Goal: Participate in discussion: Engage in conversation with other users on a specific topic

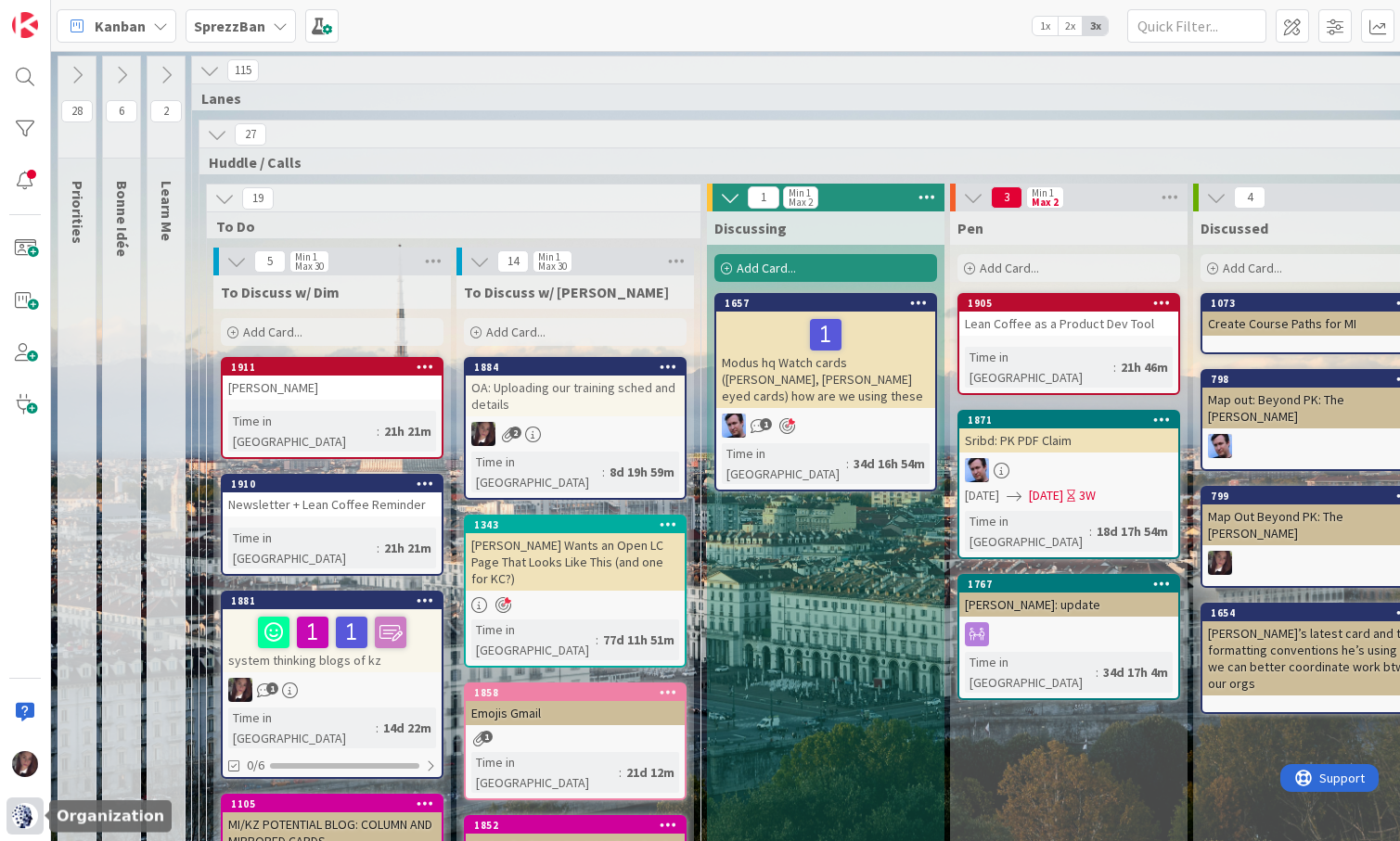
click at [22, 821] on img at bounding box center [25, 816] width 26 height 26
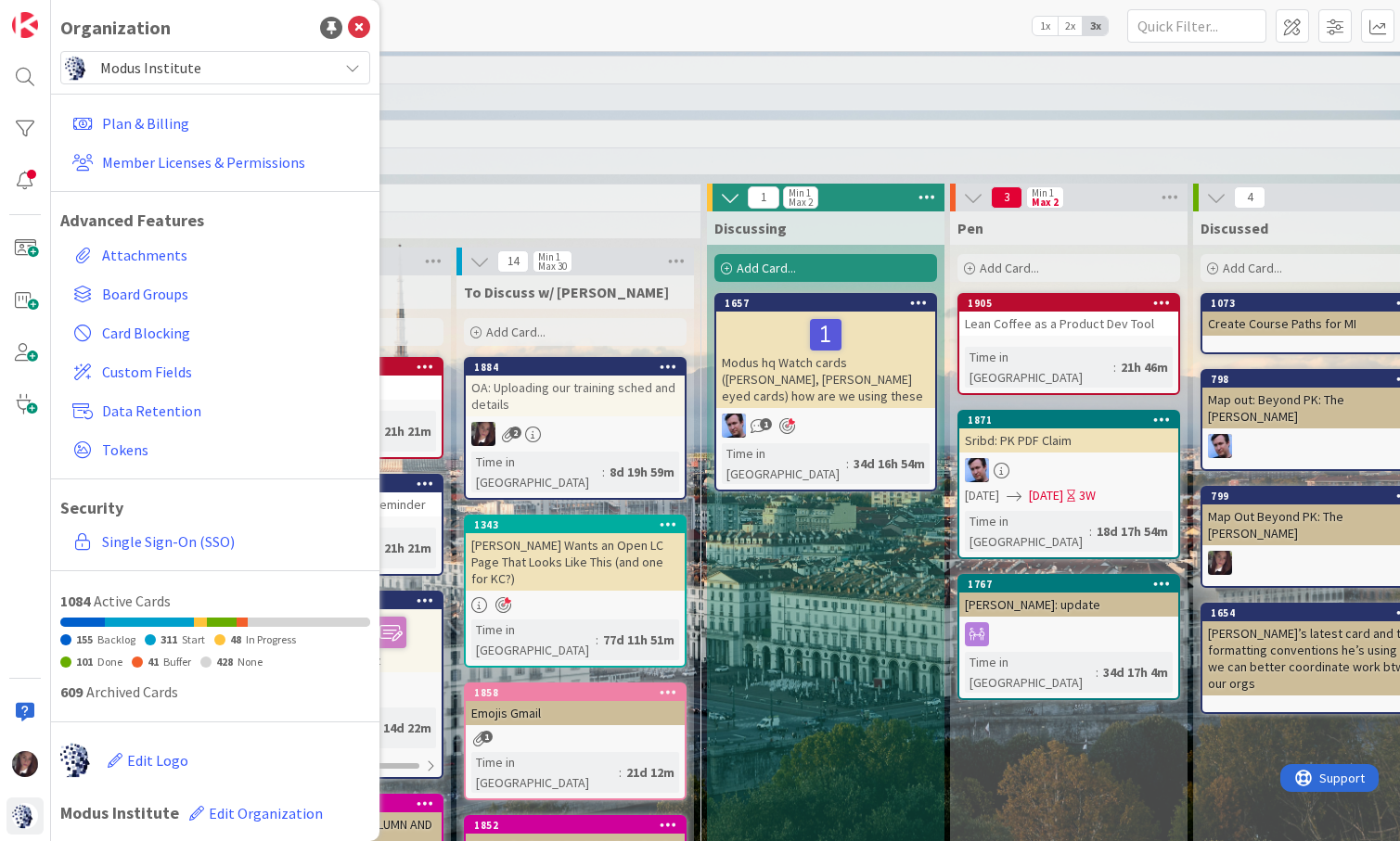
click at [172, 68] on span "Modus Institute" at bounding box center [214, 68] width 228 height 26
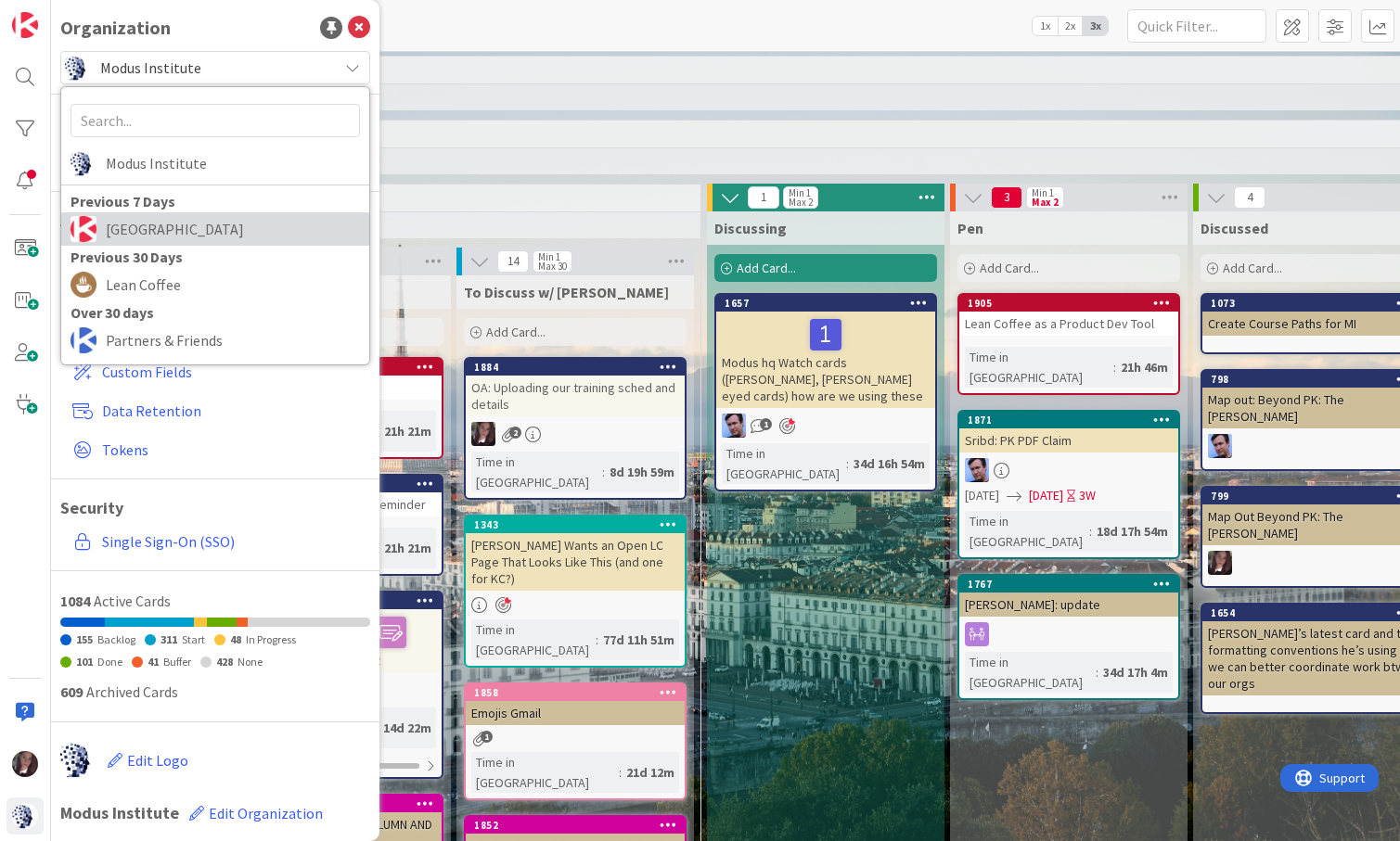
click at [142, 238] on span "[GEOGRAPHIC_DATA]" at bounding box center [233, 229] width 254 height 28
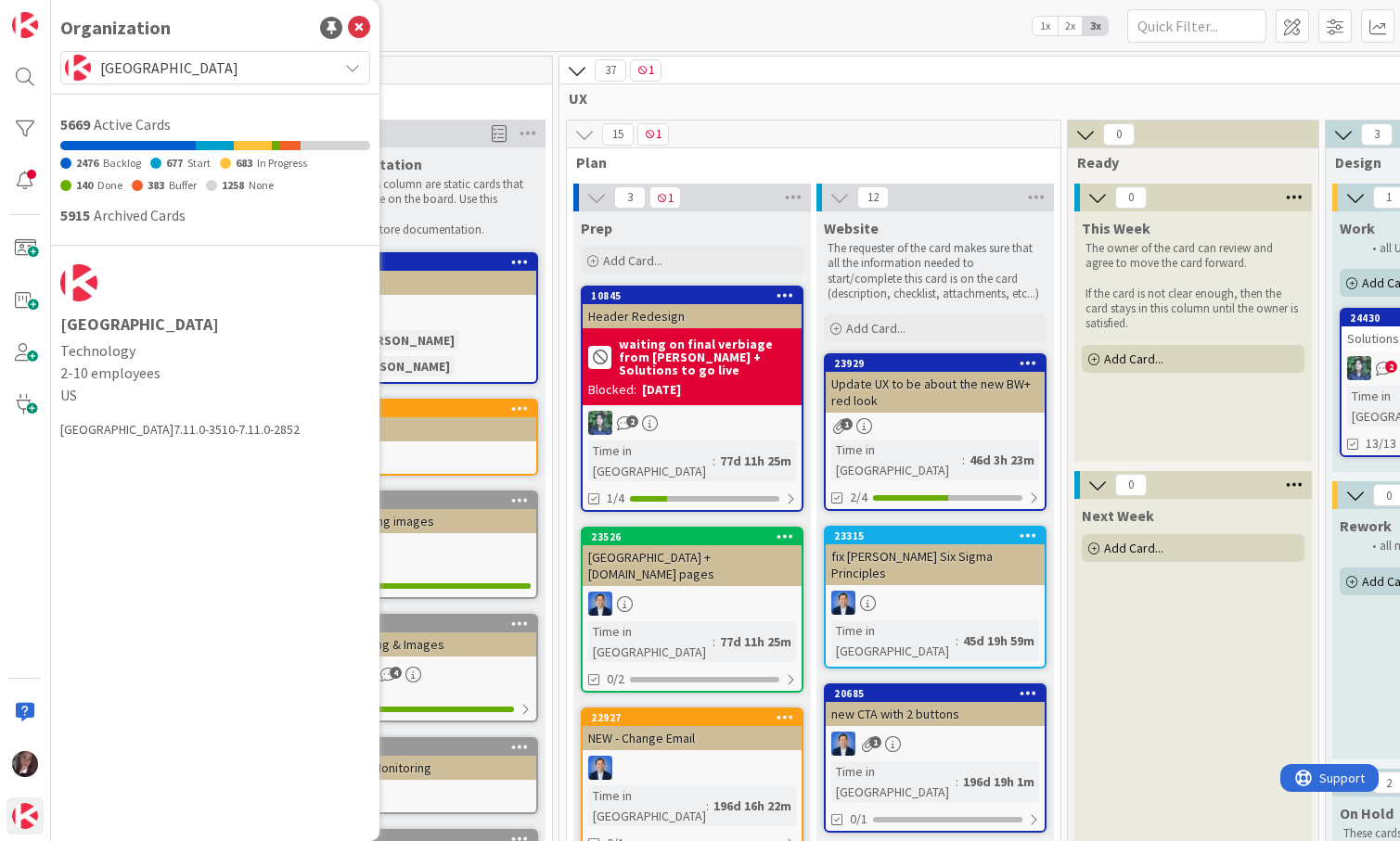
click at [761, 26] on div "Kanban Website 1x 2x 3x" at bounding box center [725, 25] width 1349 height 51
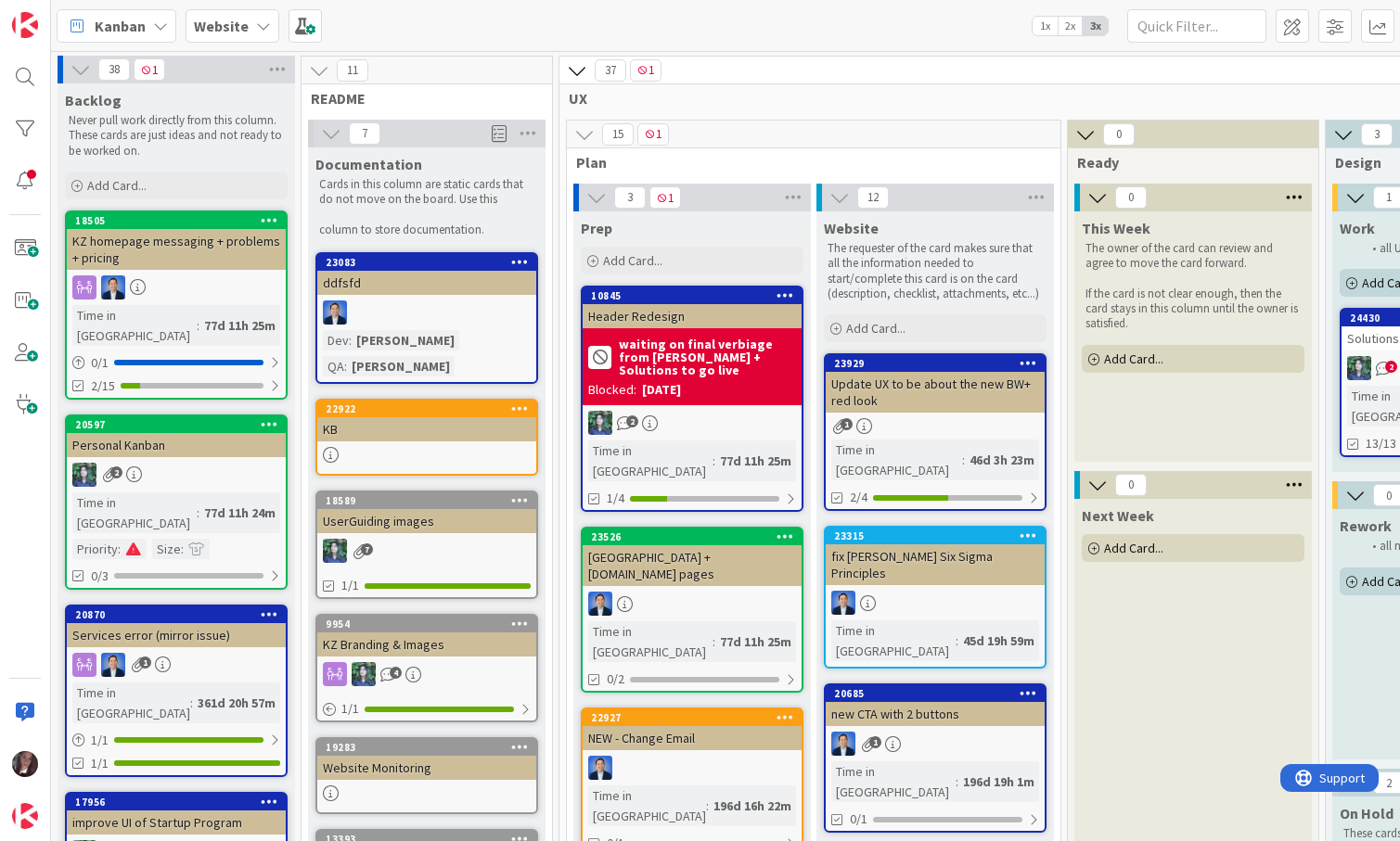
click at [206, 21] on b "Website" at bounding box center [221, 26] width 55 height 19
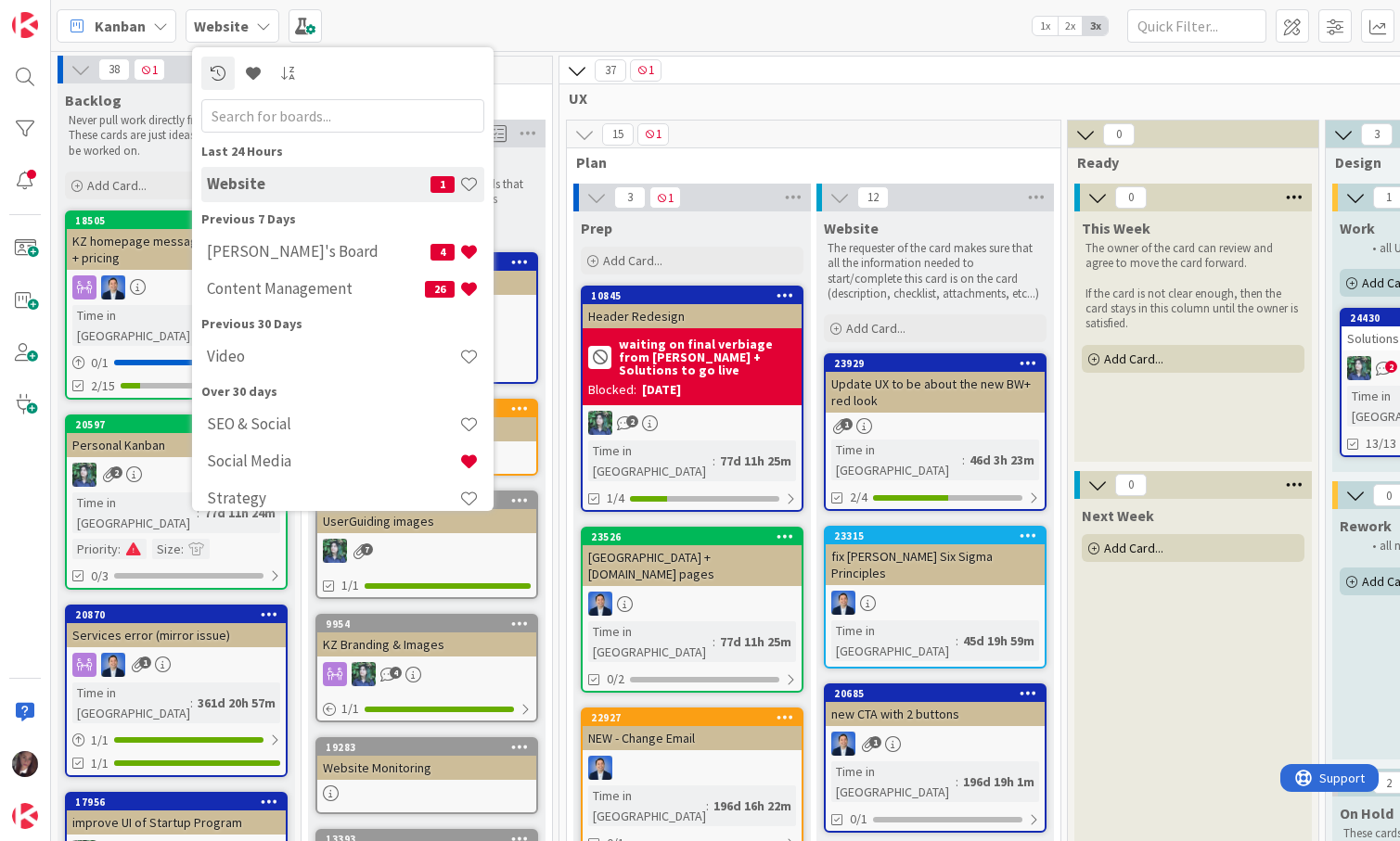
click at [129, 17] on span "Kanban" at bounding box center [120, 26] width 51 height 22
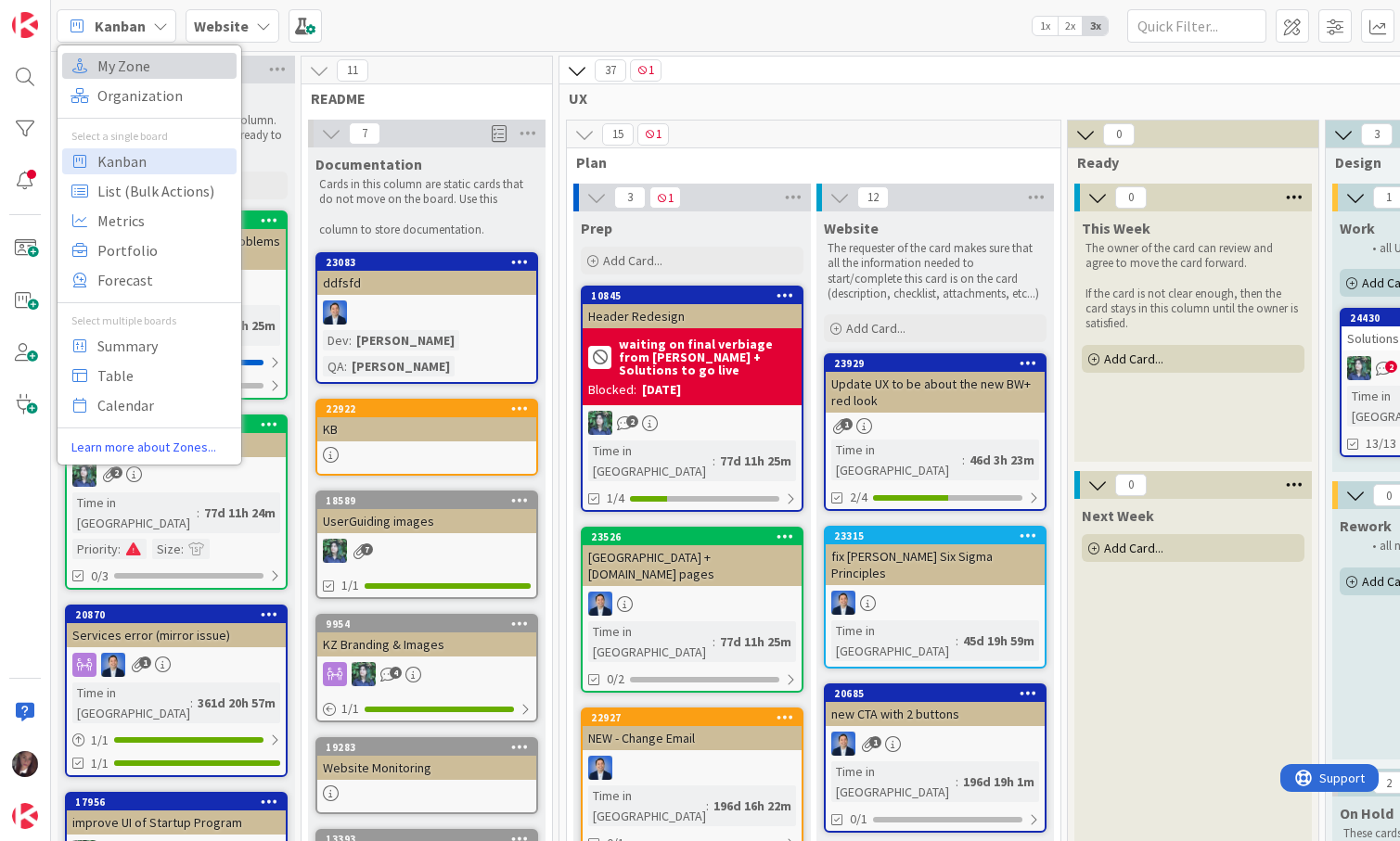
click at [117, 71] on span "My Zone" at bounding box center [165, 66] width 134 height 28
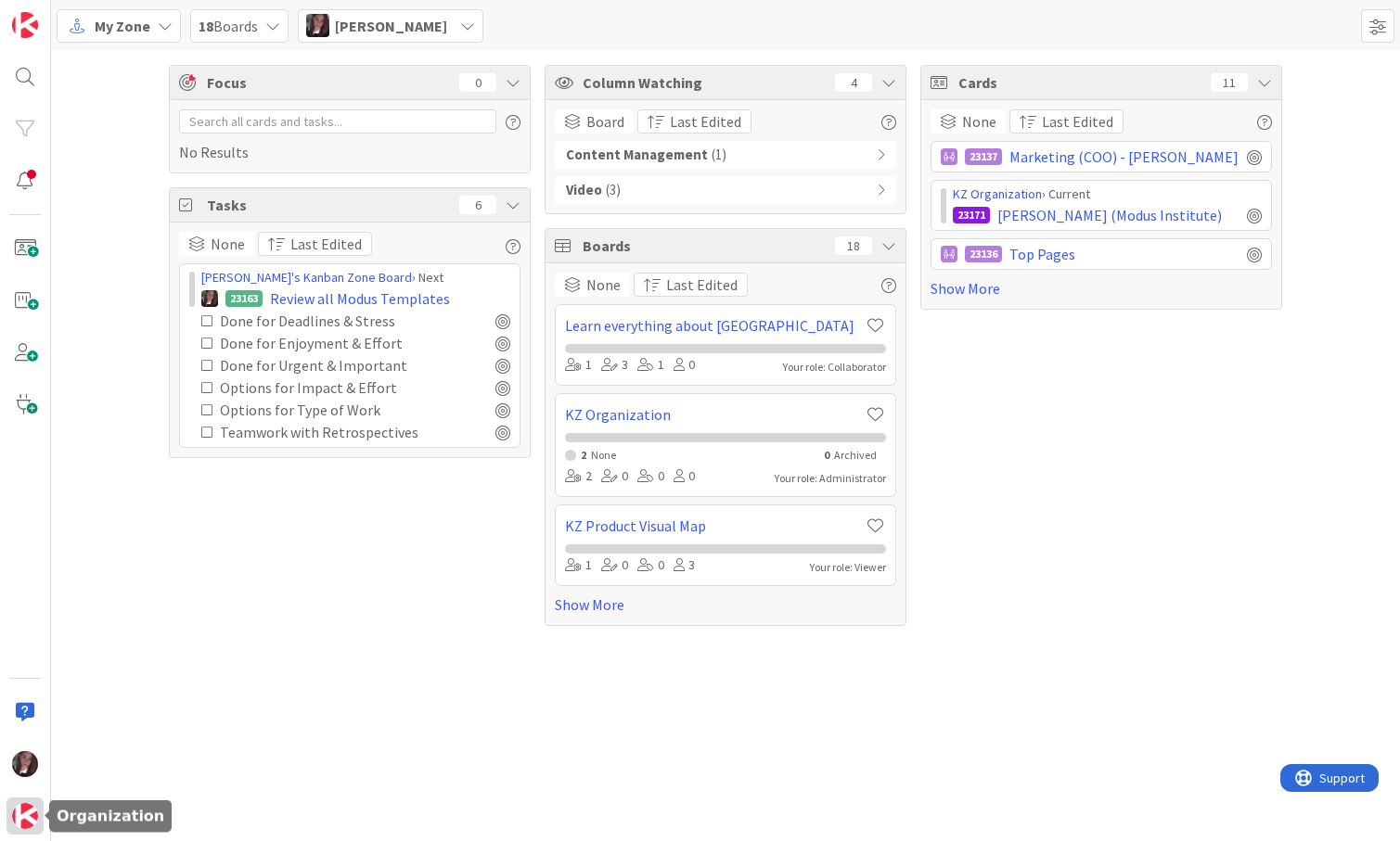
click at [16, 816] on img at bounding box center [25, 816] width 26 height 26
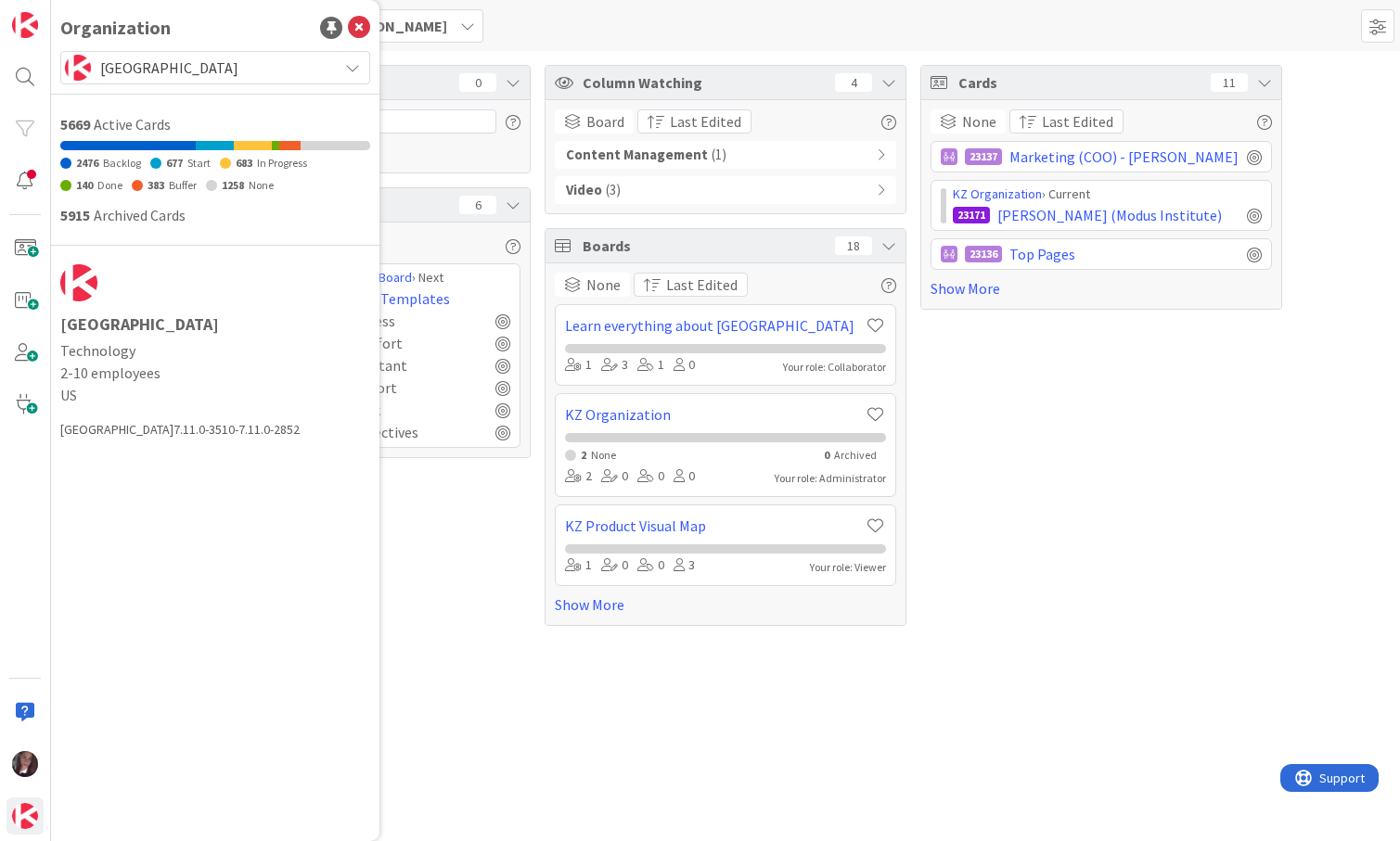
click at [235, 70] on span "[GEOGRAPHIC_DATA]" at bounding box center [214, 68] width 228 height 26
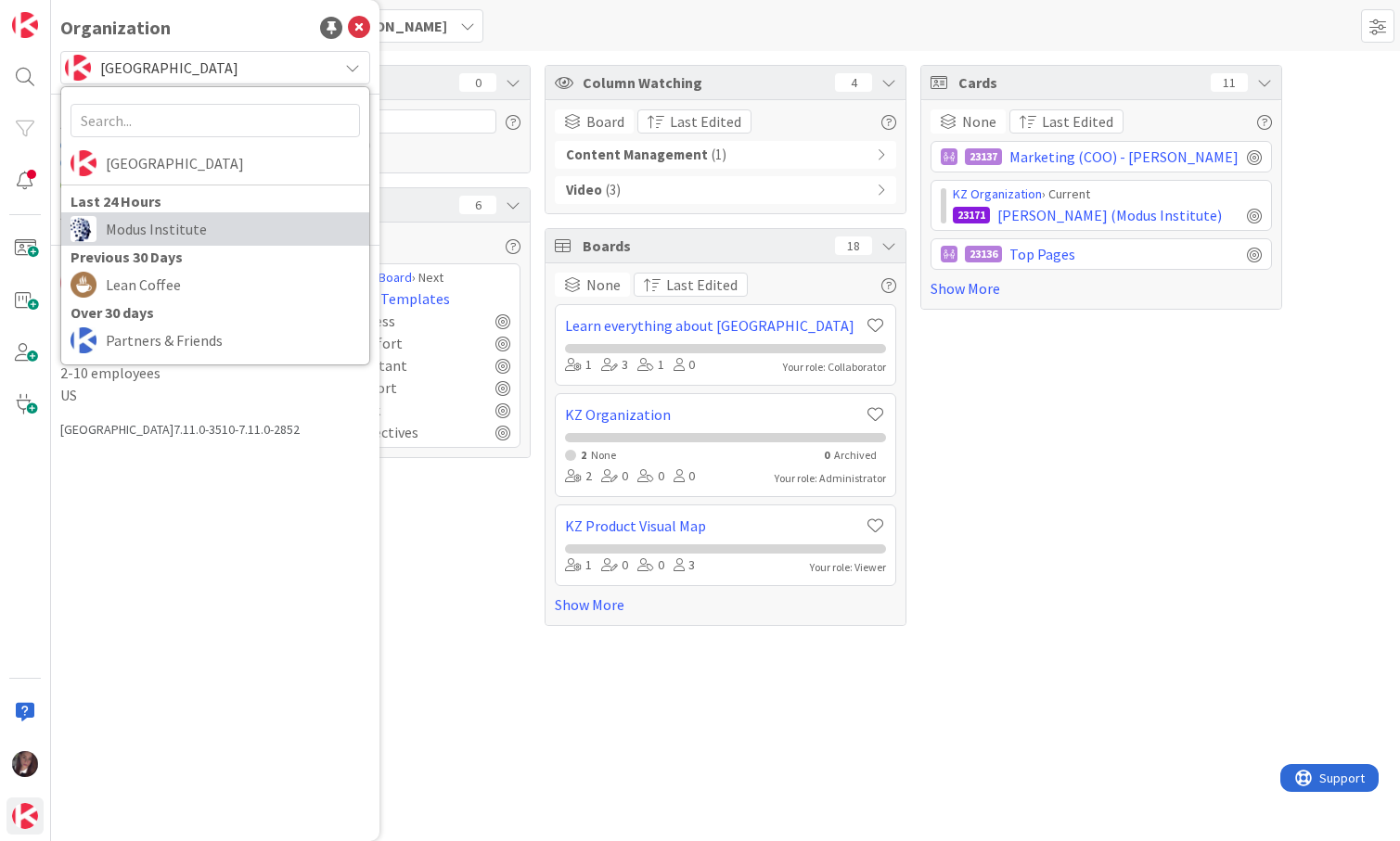
click at [141, 228] on span "Modus Institute" at bounding box center [233, 229] width 254 height 28
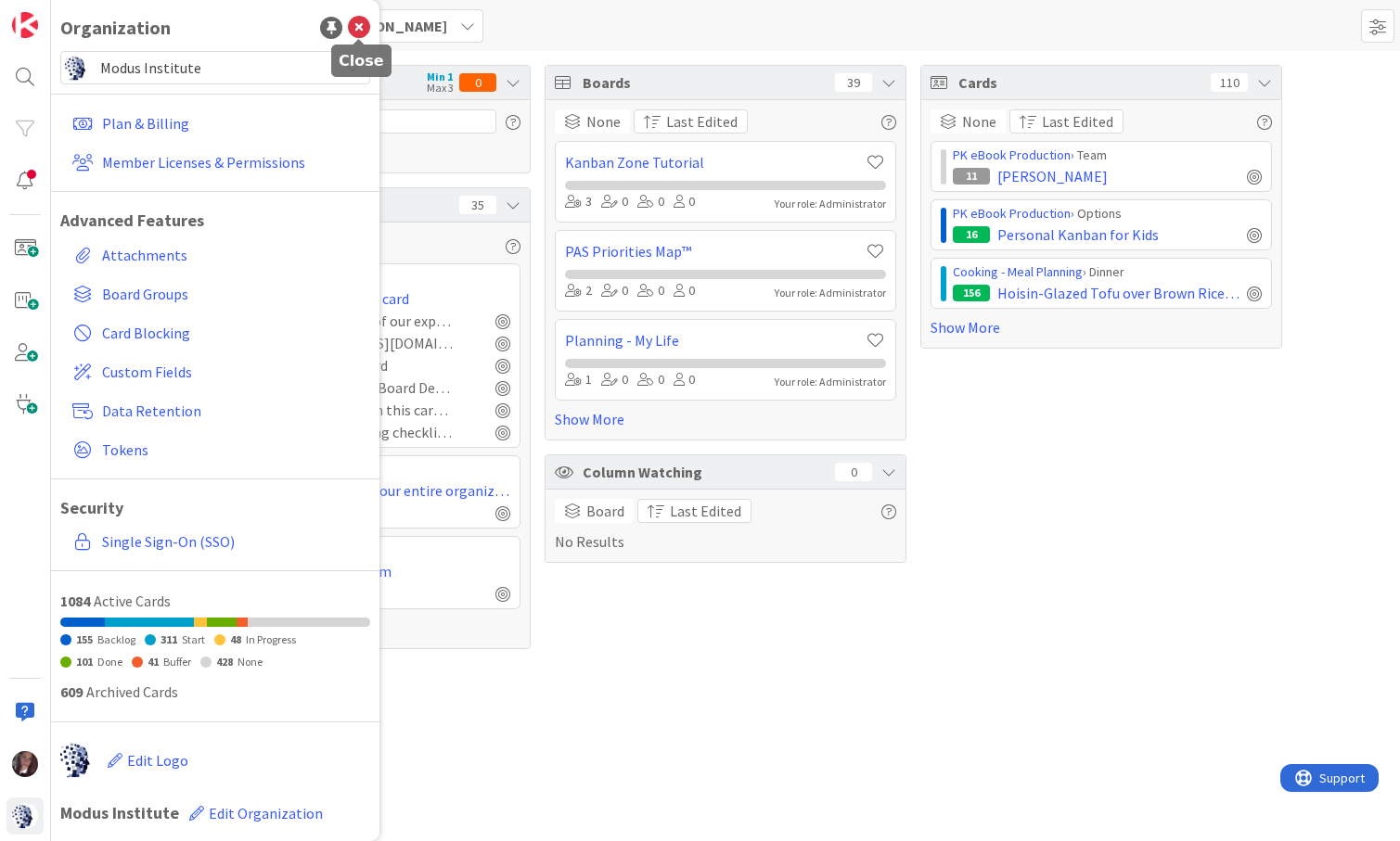
click at [365, 27] on icon at bounding box center [359, 28] width 22 height 22
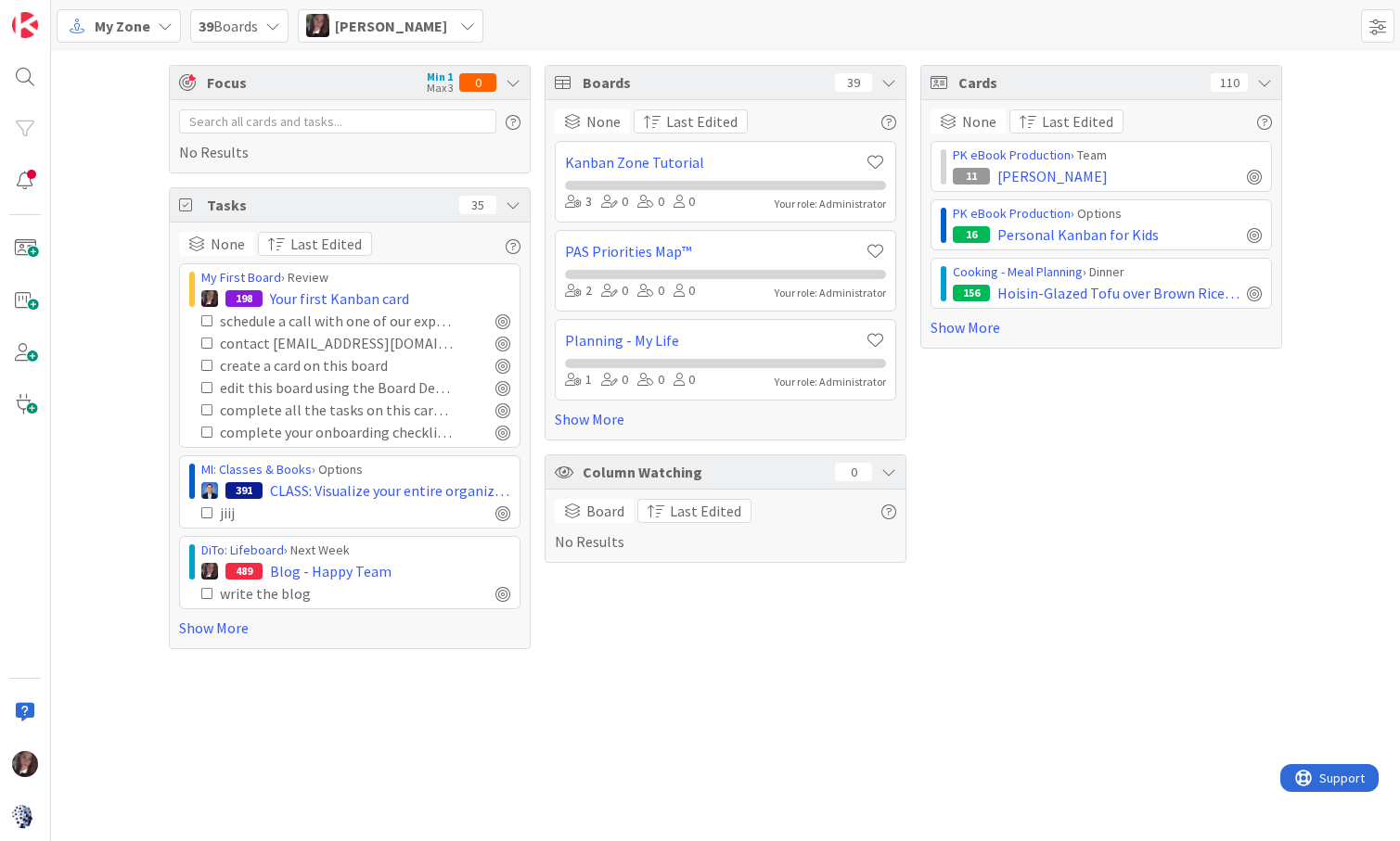
click at [101, 23] on span "My Zone" at bounding box center [123, 26] width 56 height 22
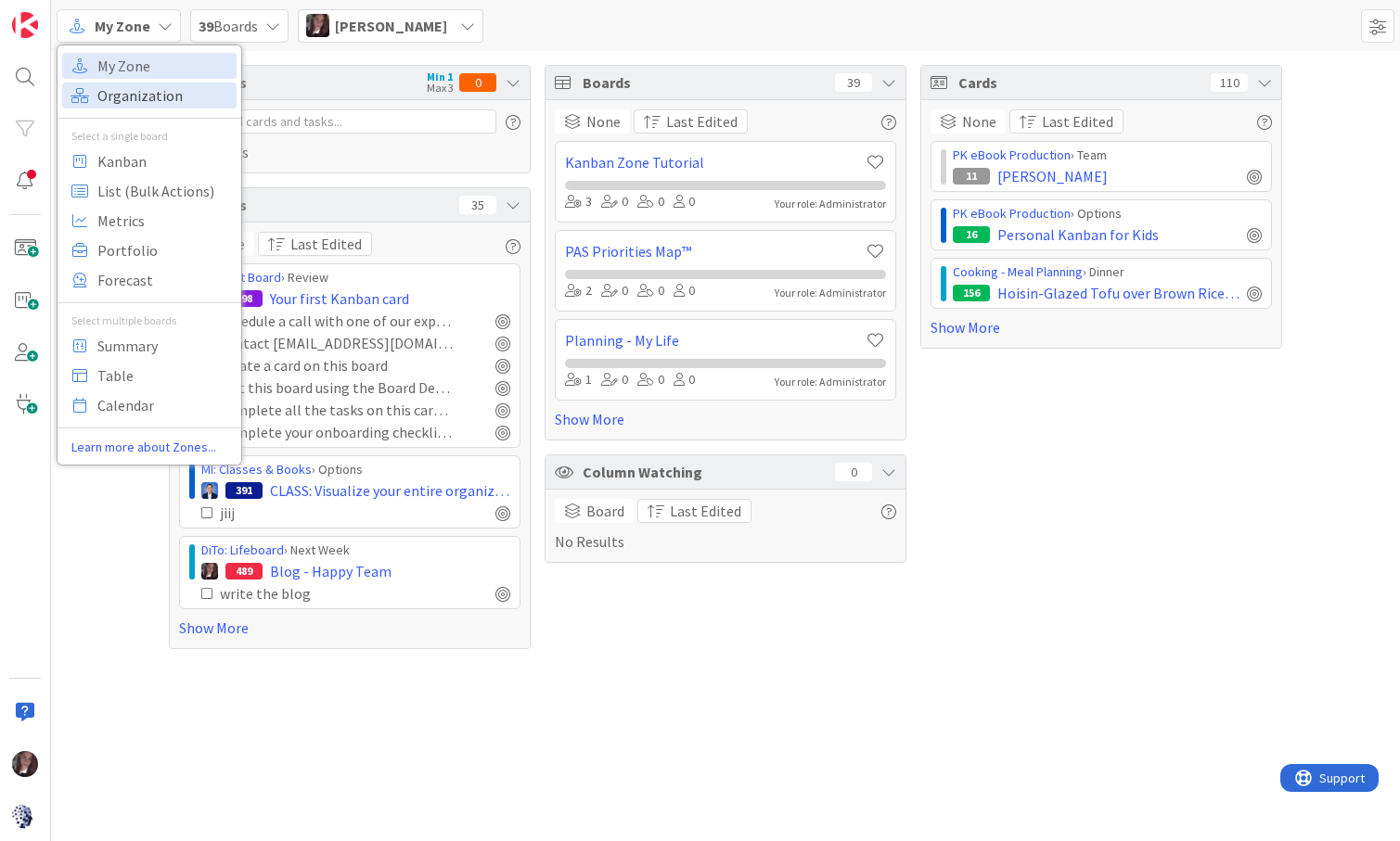
click at [129, 96] on span "Organization" at bounding box center [165, 96] width 134 height 28
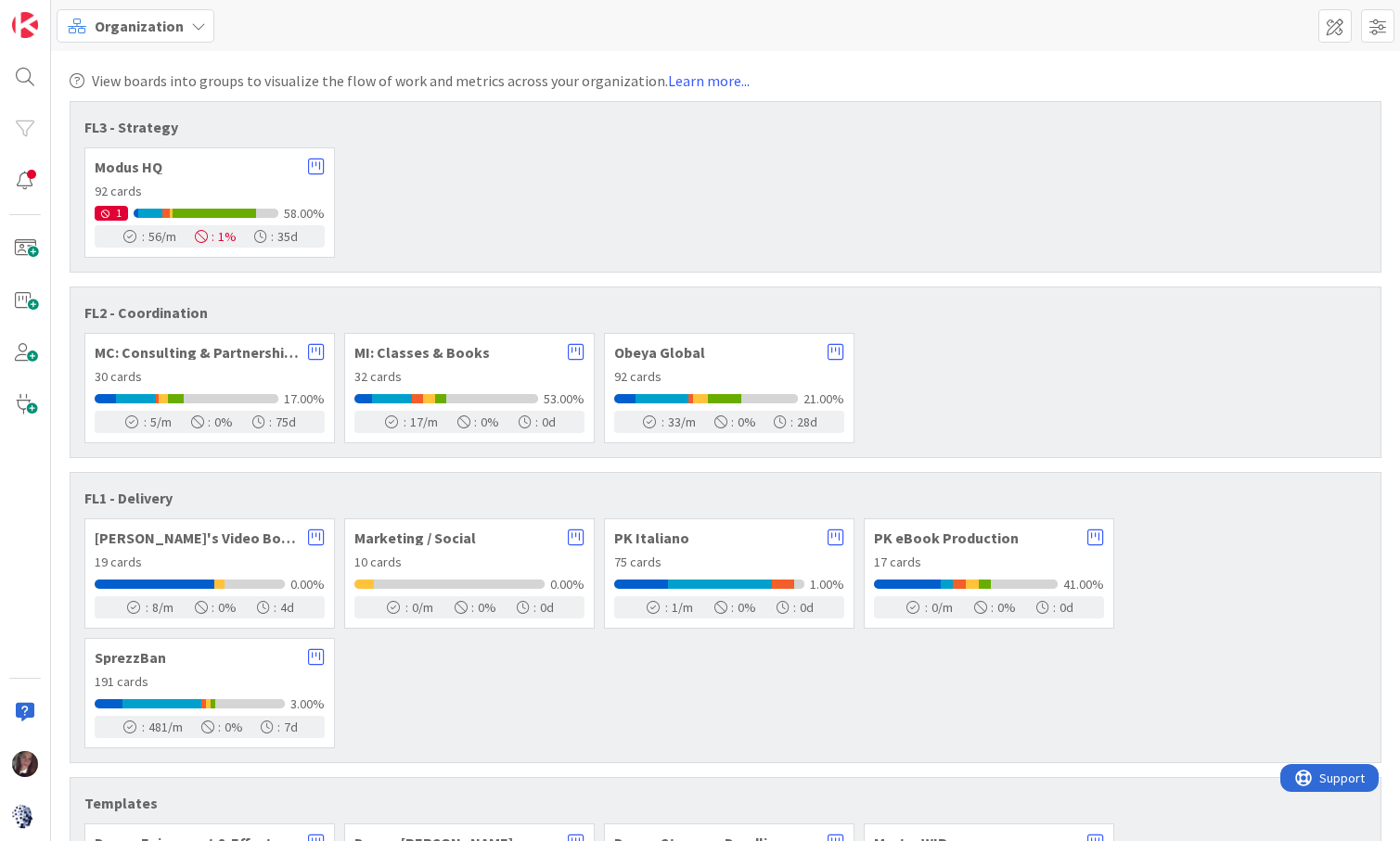
click at [107, 11] on div "Organization" at bounding box center [135, 26] width 157 height 33
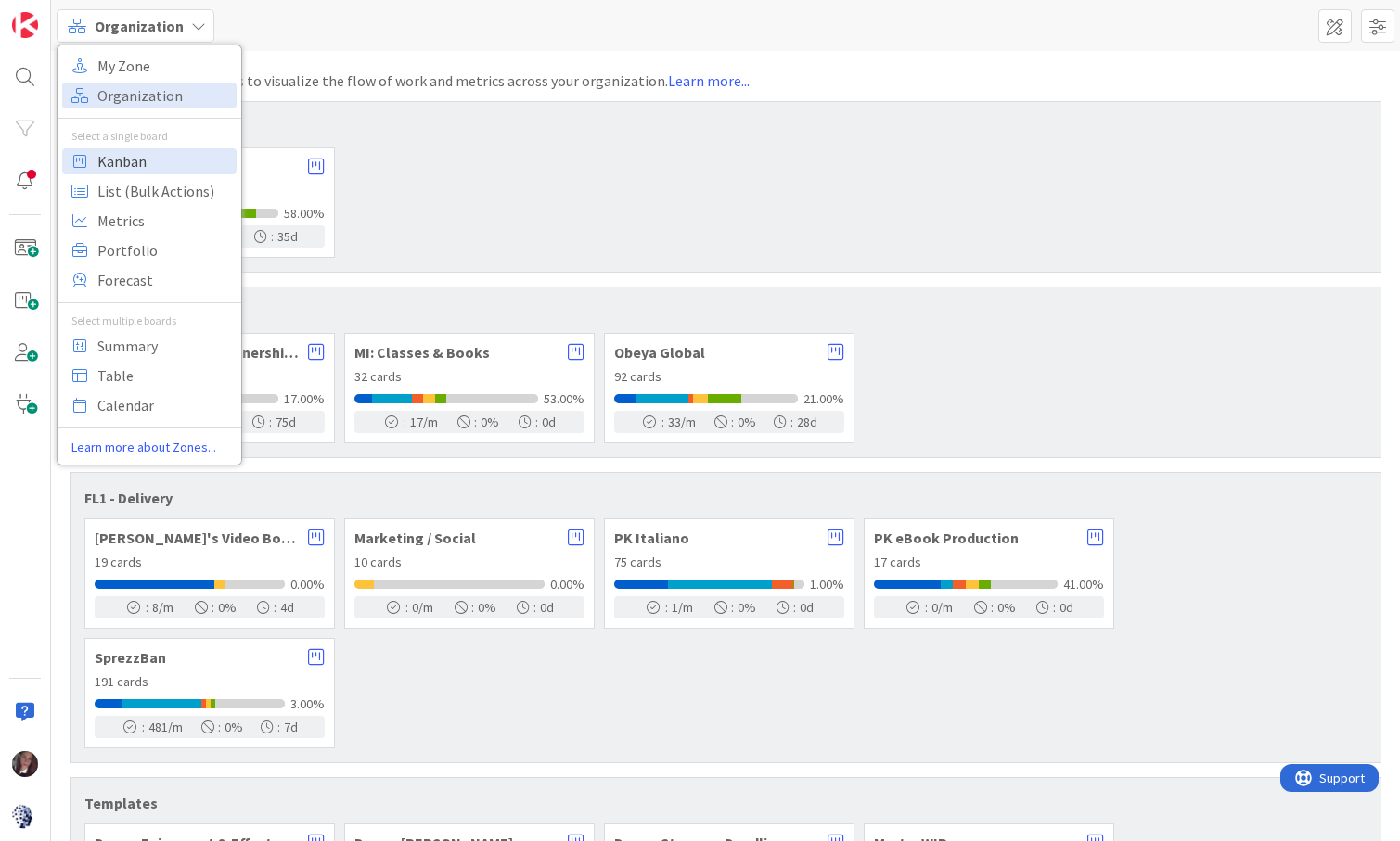
click at [132, 162] on span "Kanban" at bounding box center [165, 161] width 134 height 28
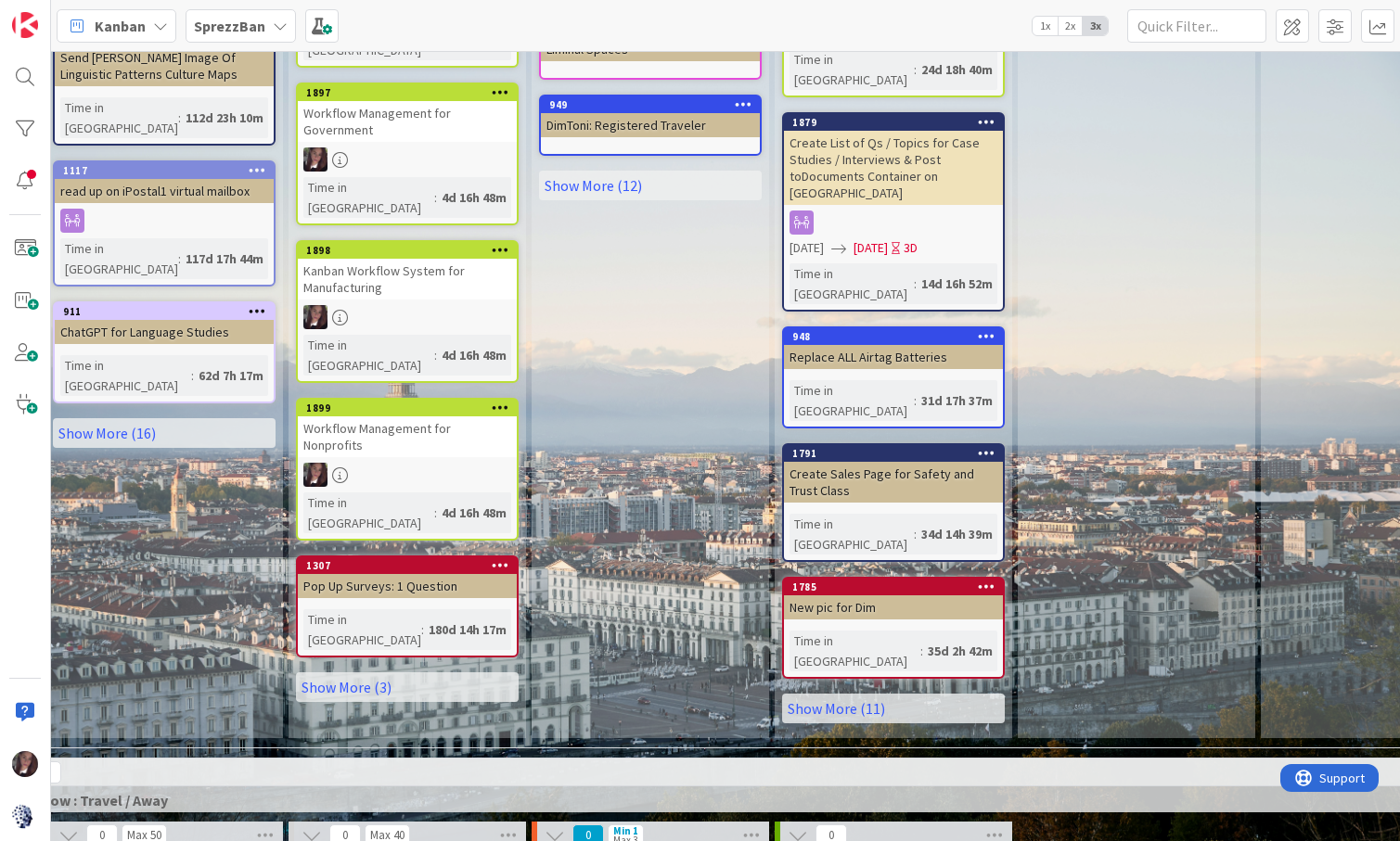
scroll to position [2985, 205]
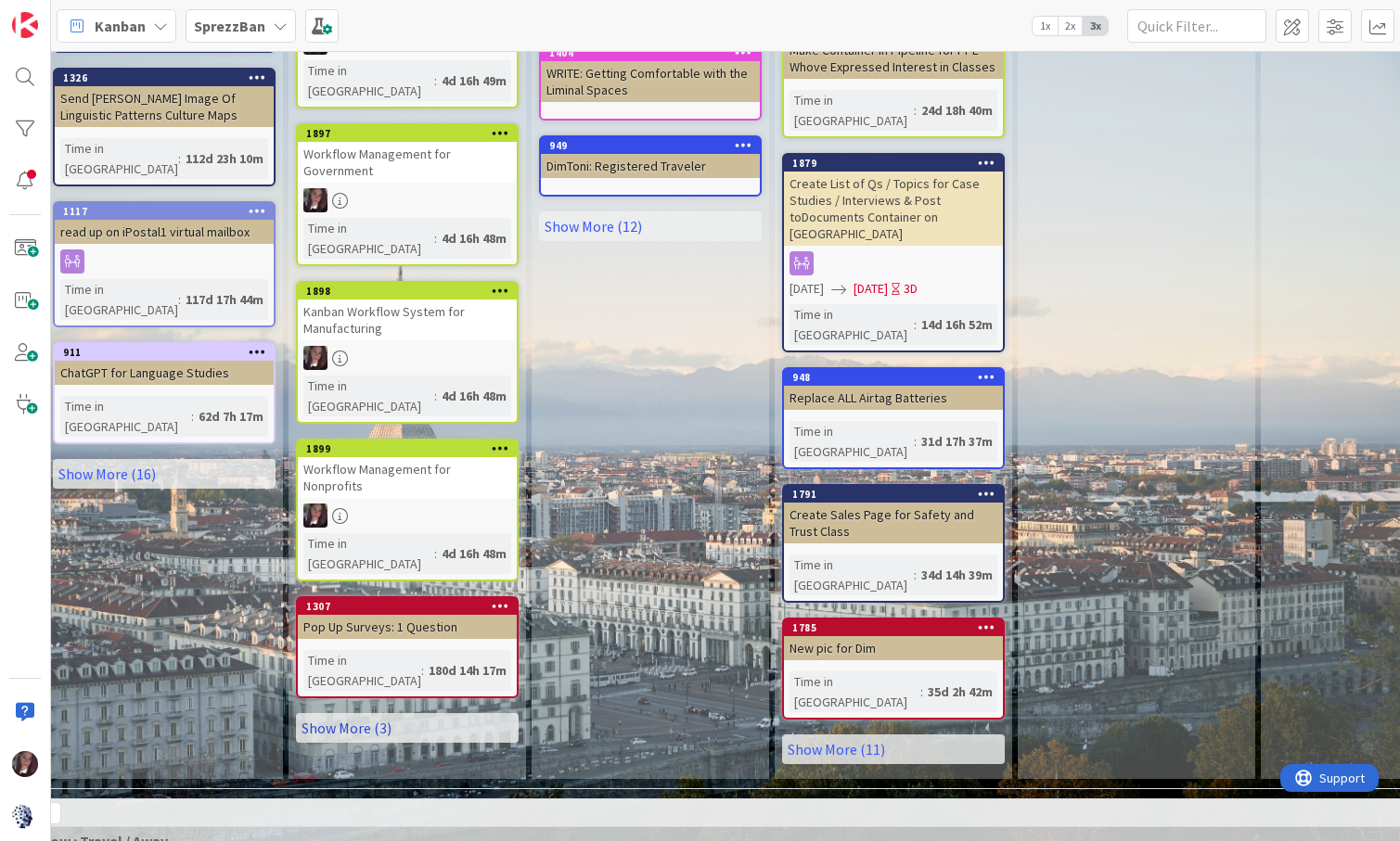
click at [343, 713] on link "Show More (3)" at bounding box center [407, 728] width 222 height 30
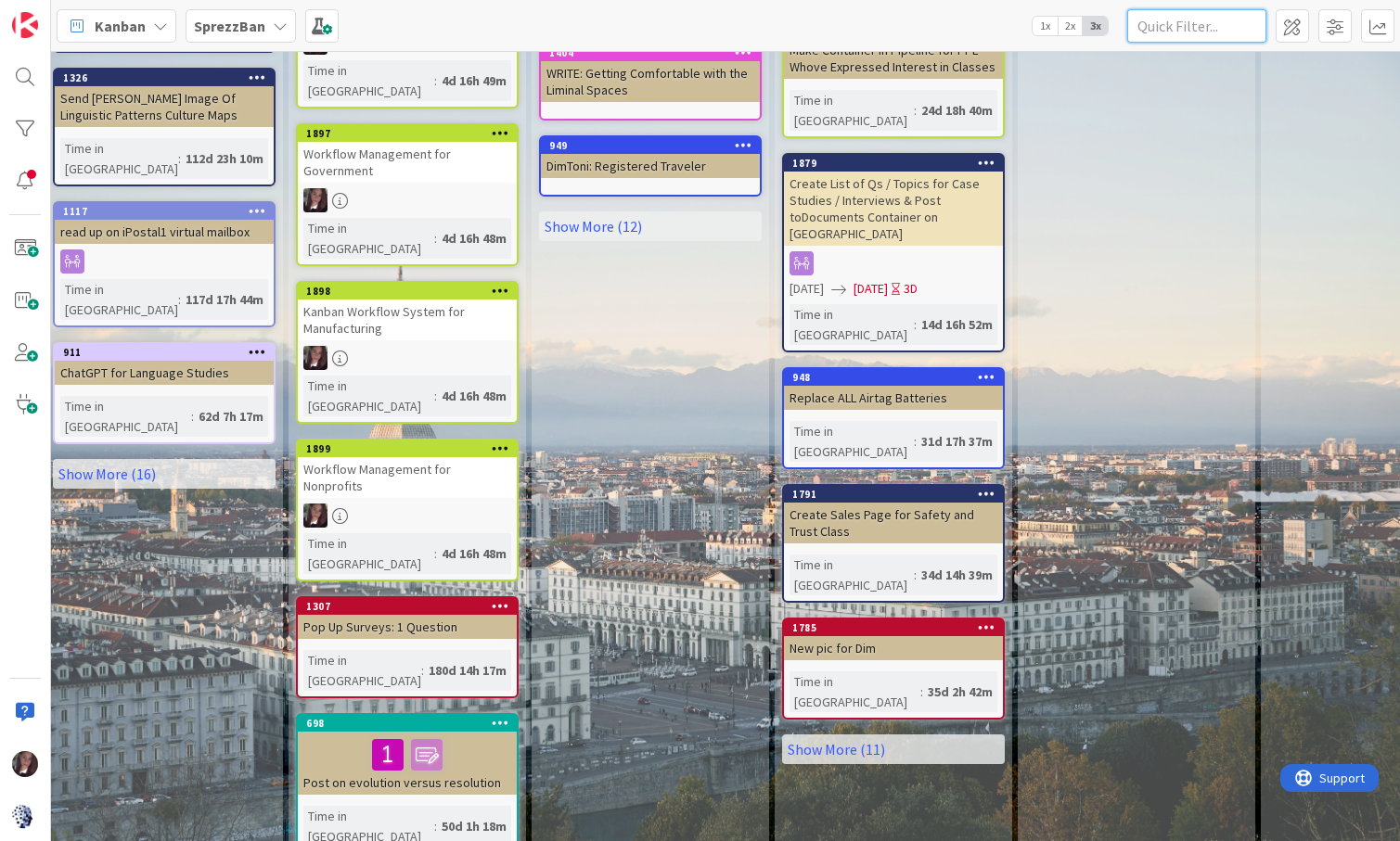
click at [1176, 20] on input "text" at bounding box center [1196, 26] width 139 height 33
click at [31, 75] on div at bounding box center [25, 77] width 37 height 37
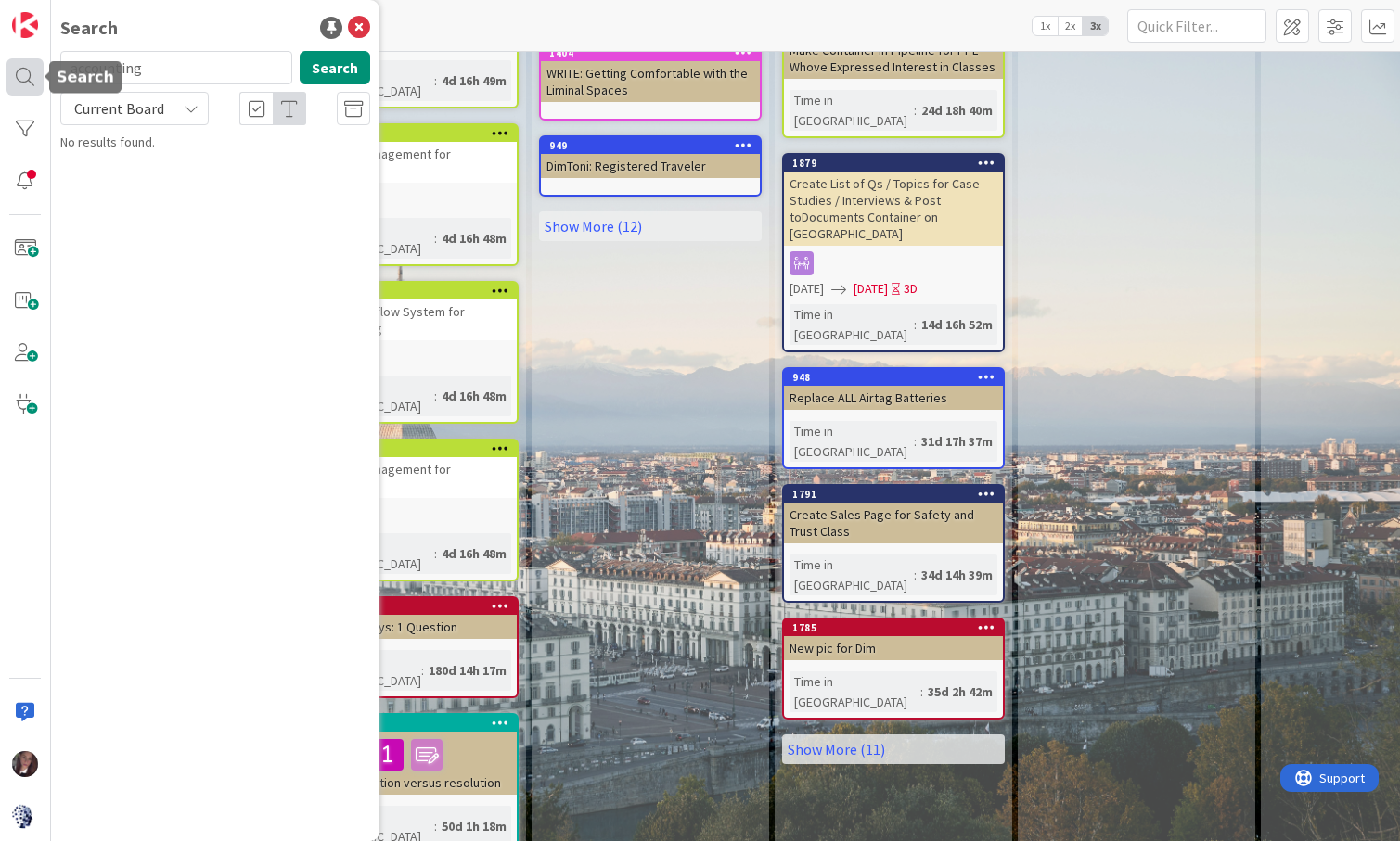
type input "accounting"
click at [605, 52] on div "This Week's Priorities Add Card... 1772 Auto Registration WA [DATE] Not Set 178…" at bounding box center [650, 195] width 237 height 2166
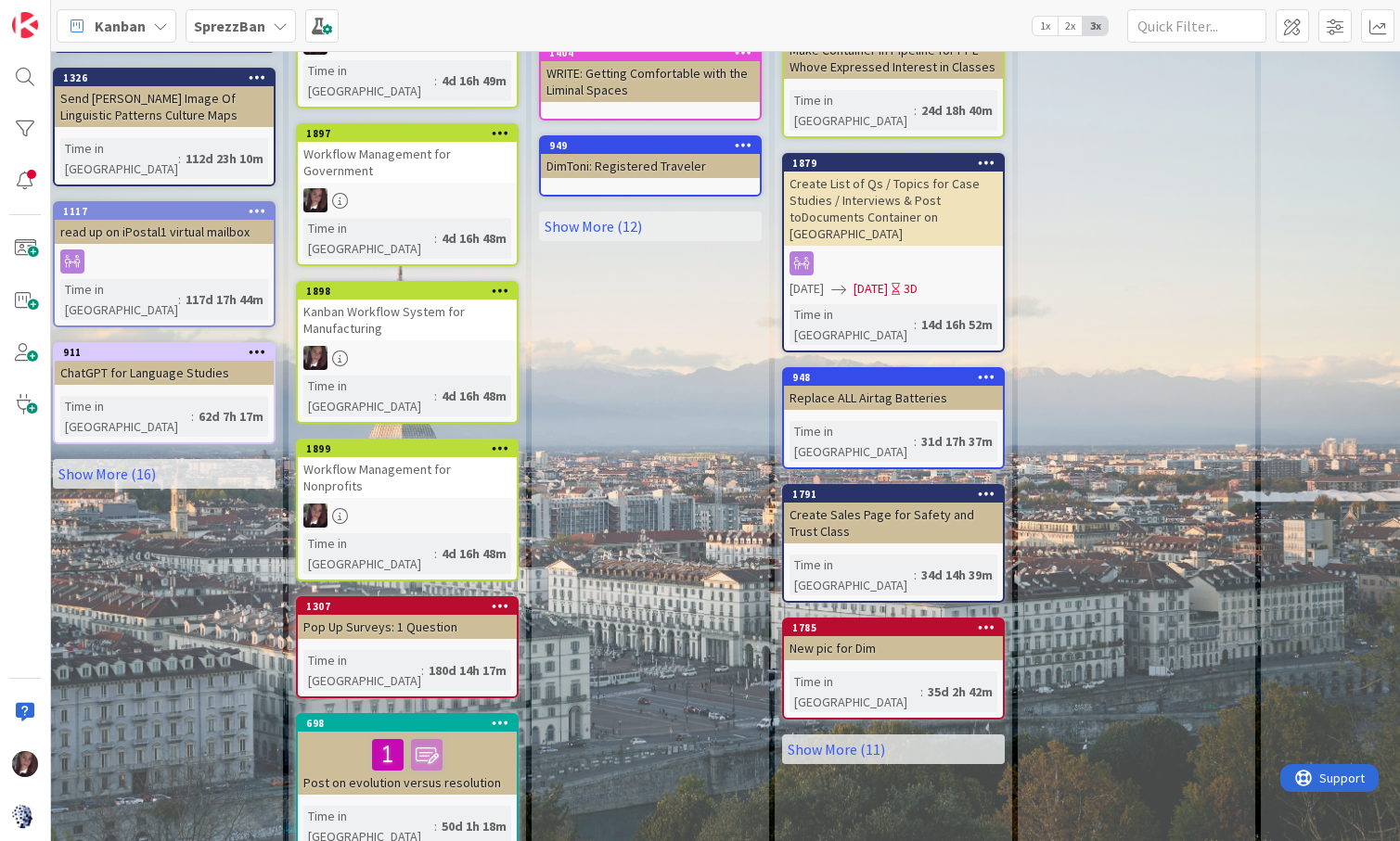
click at [247, 23] on b "SprezzBan" at bounding box center [229, 26] width 72 height 19
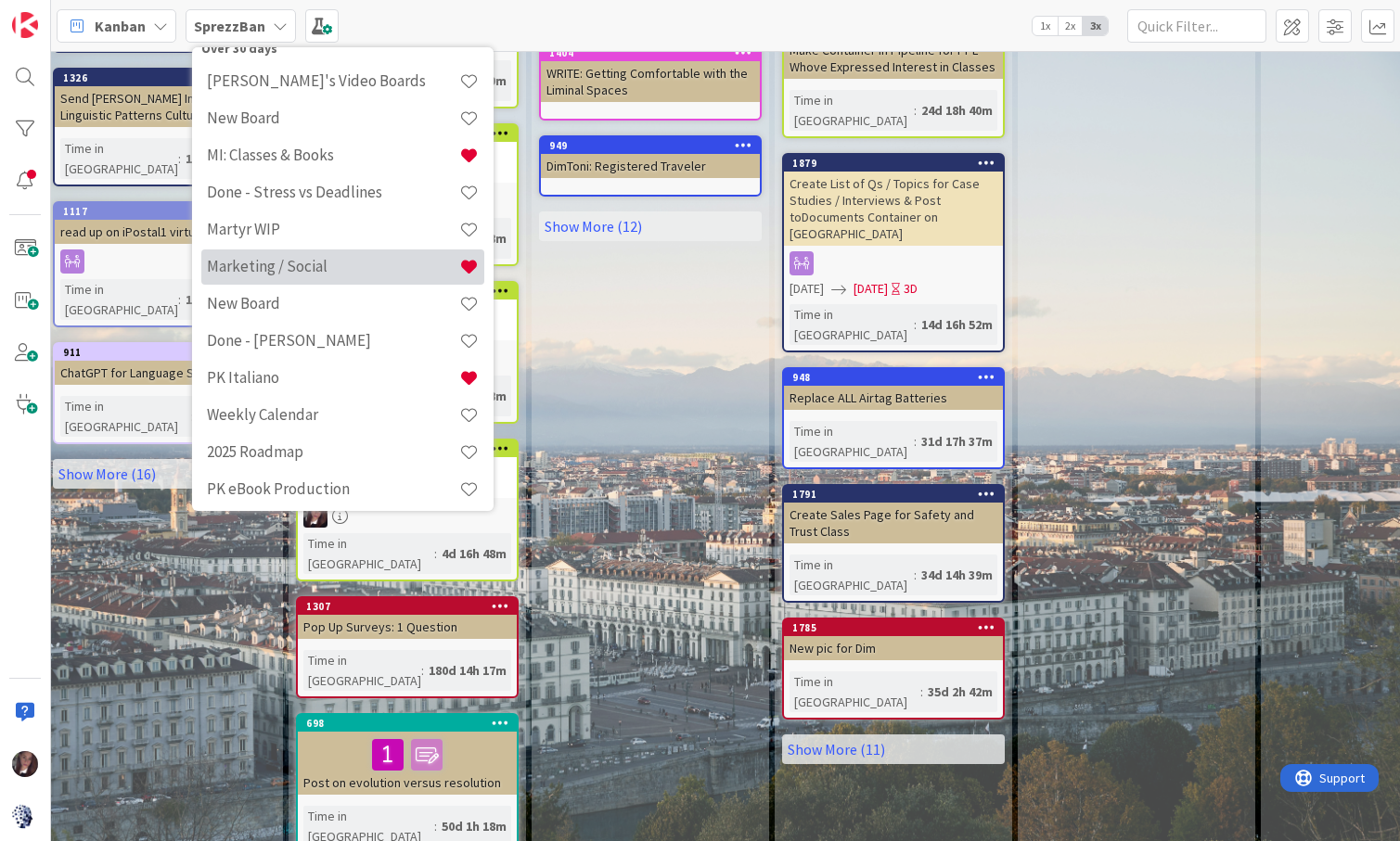
scroll to position [0, 0]
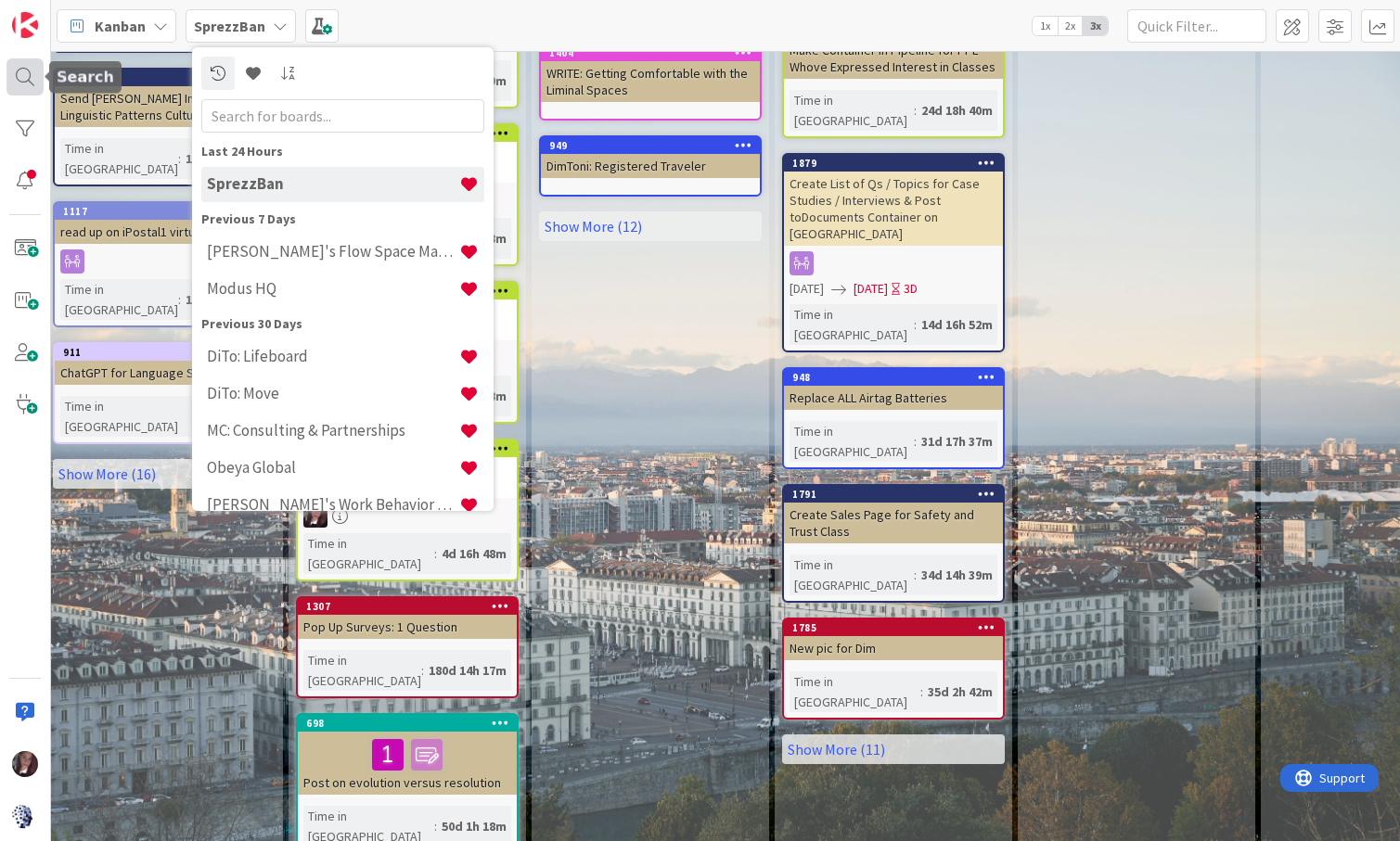
click at [22, 79] on div at bounding box center [25, 77] width 37 height 37
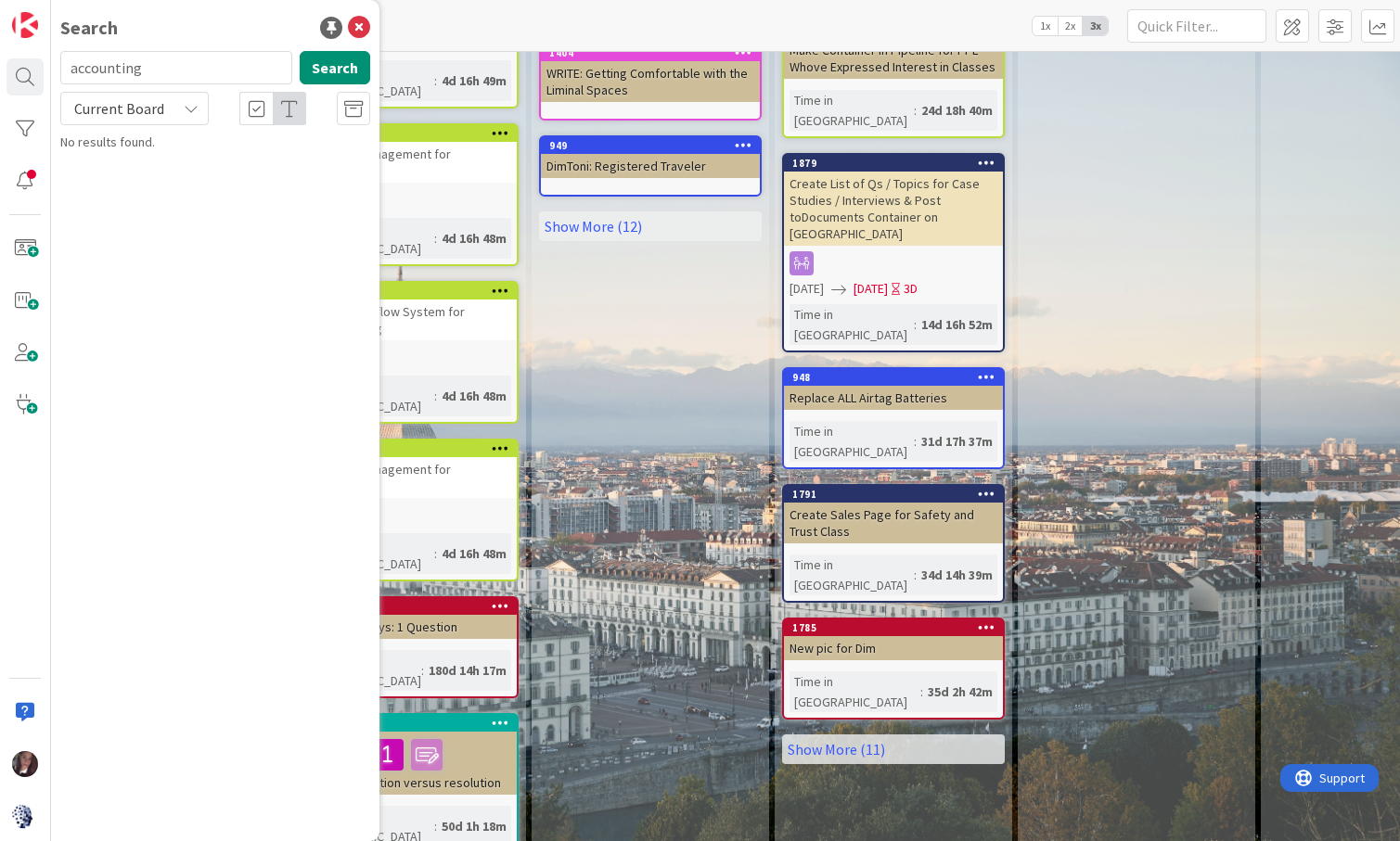
click at [151, 108] on span "Current Board" at bounding box center [119, 109] width 90 height 19
click at [117, 182] on span "All Boards" at bounding box center [167, 185] width 193 height 28
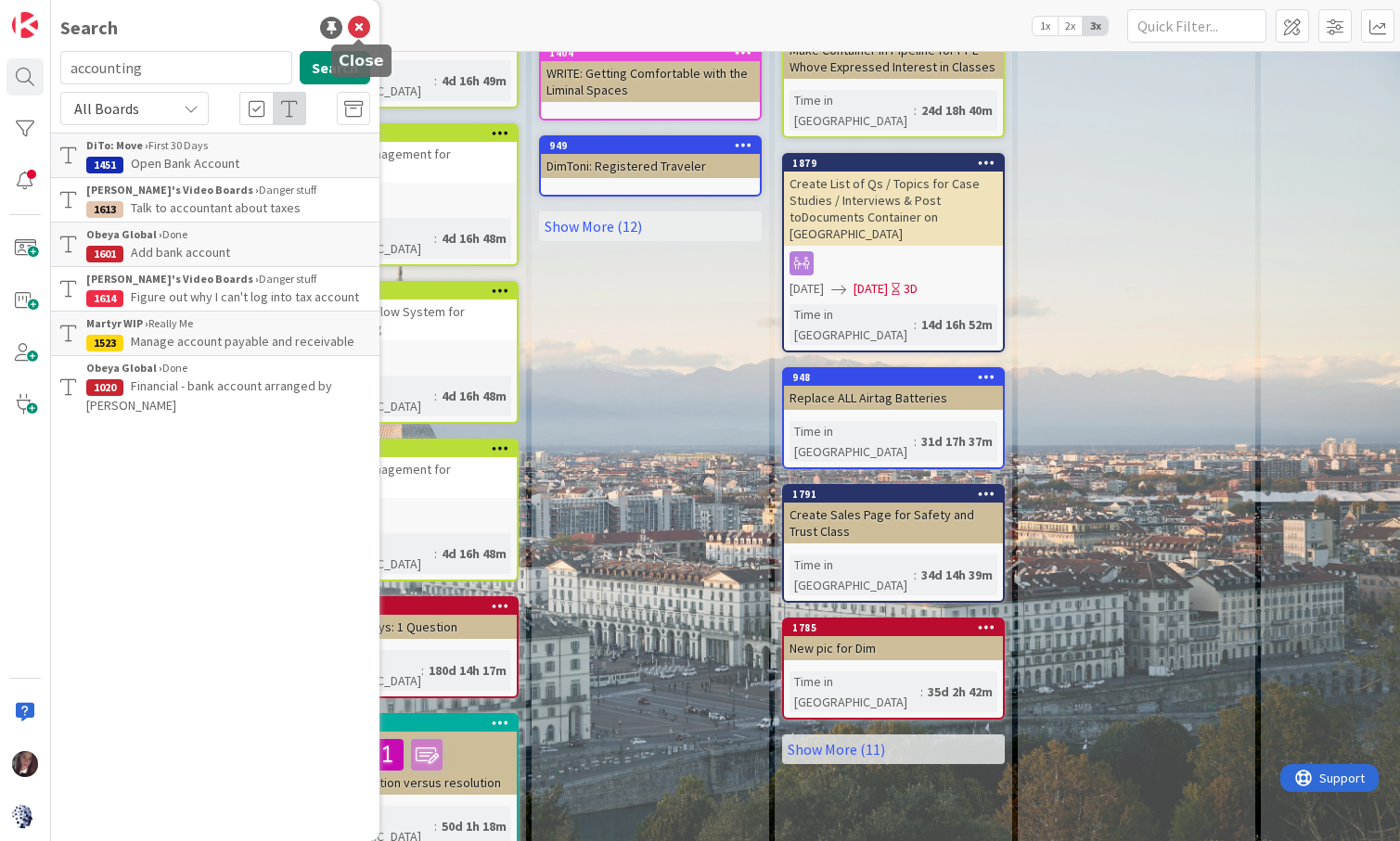
click at [363, 21] on icon at bounding box center [359, 28] width 22 height 22
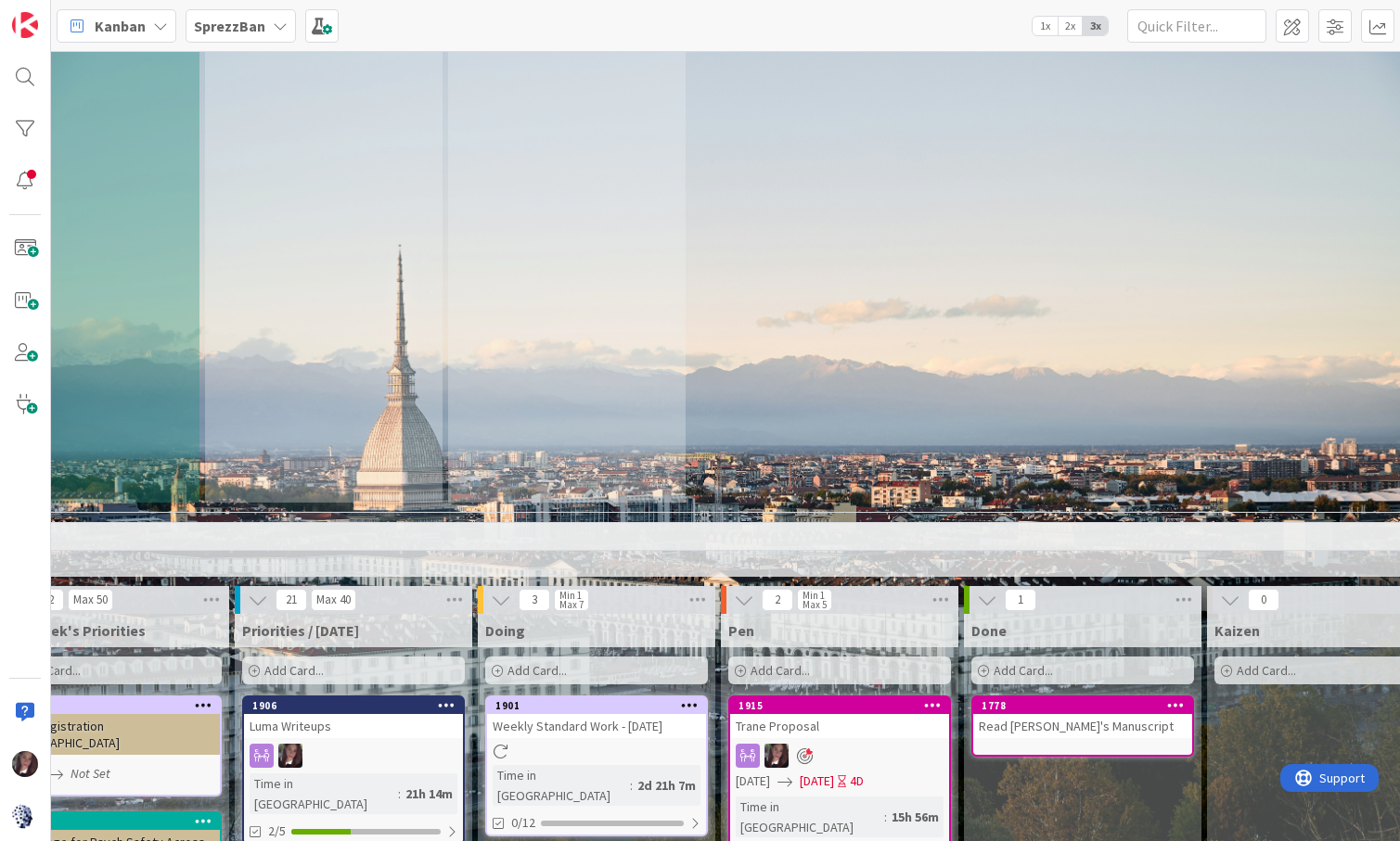
scroll to position [1485, 1043]
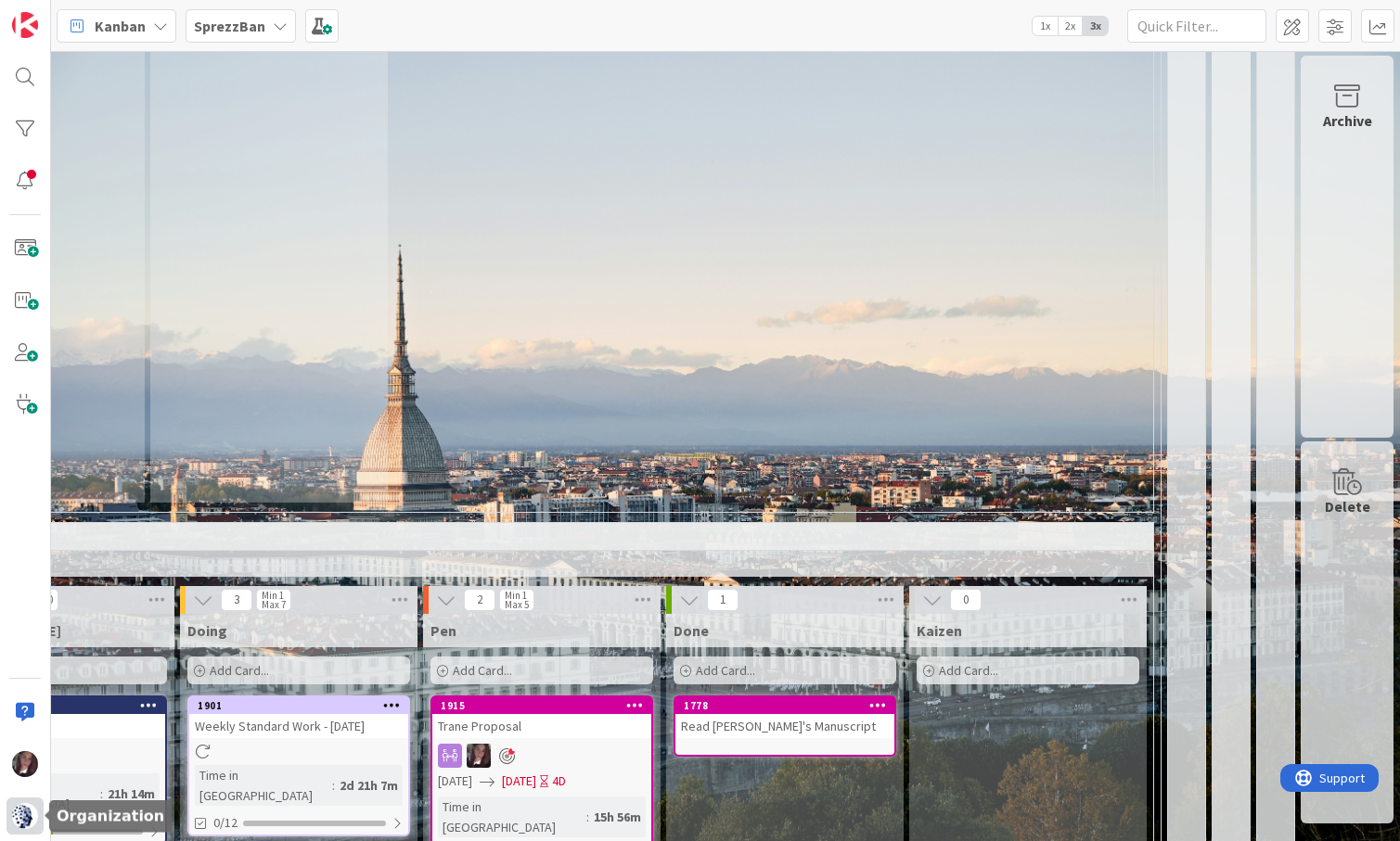
click at [17, 815] on img at bounding box center [25, 816] width 26 height 26
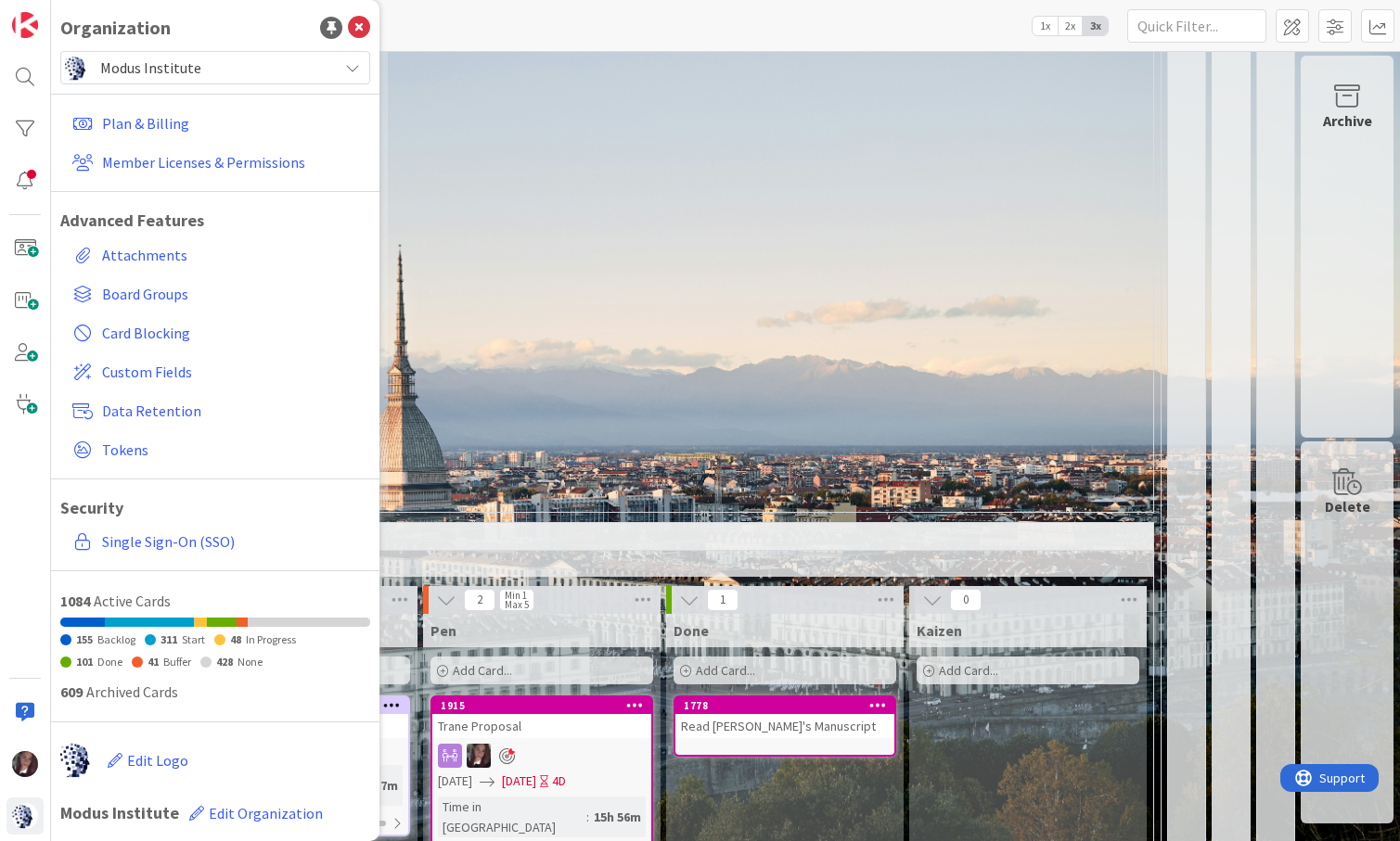
click at [200, 69] on span "Modus Institute" at bounding box center [214, 68] width 228 height 26
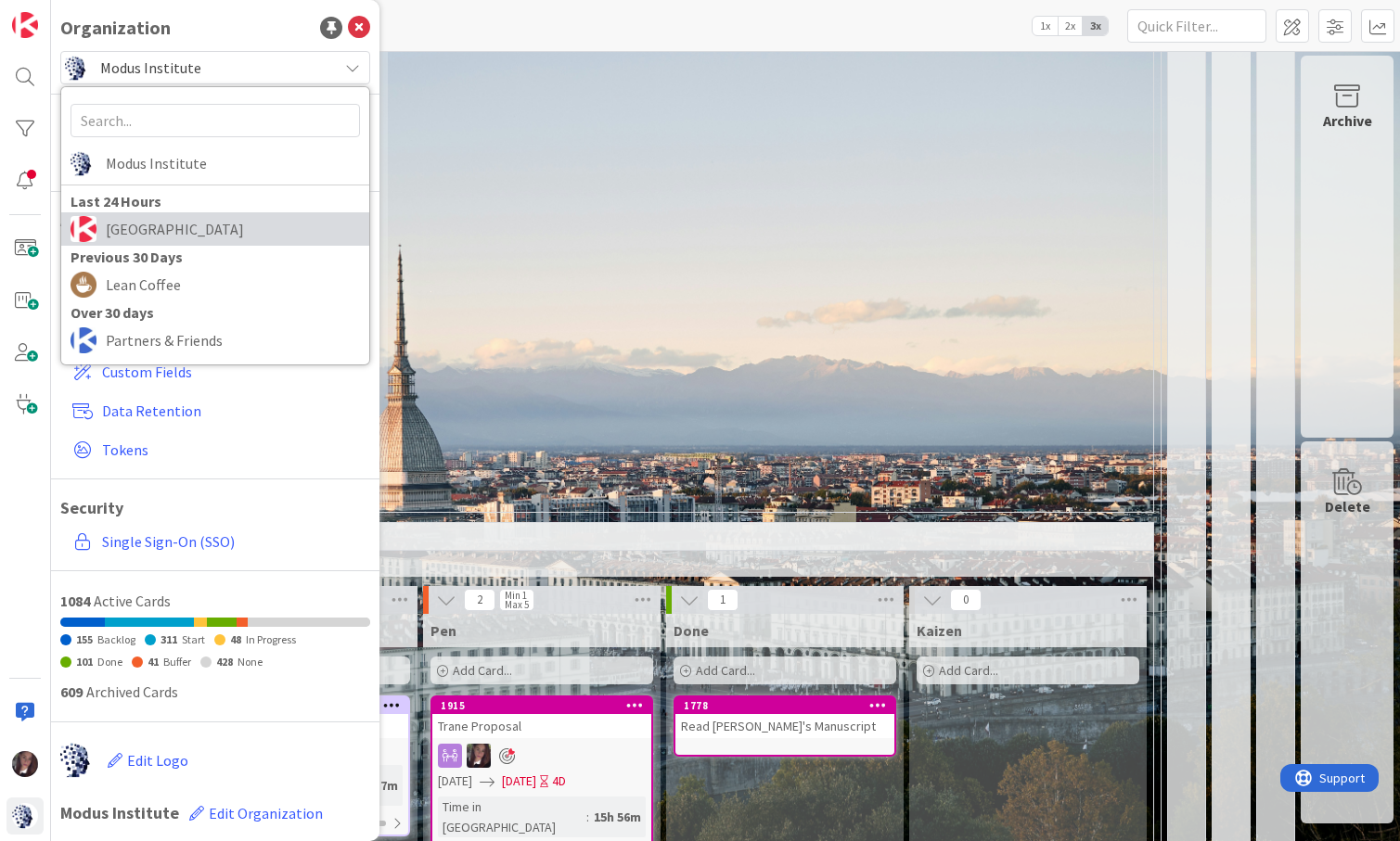
click at [142, 224] on span "[GEOGRAPHIC_DATA]" at bounding box center [233, 229] width 254 height 28
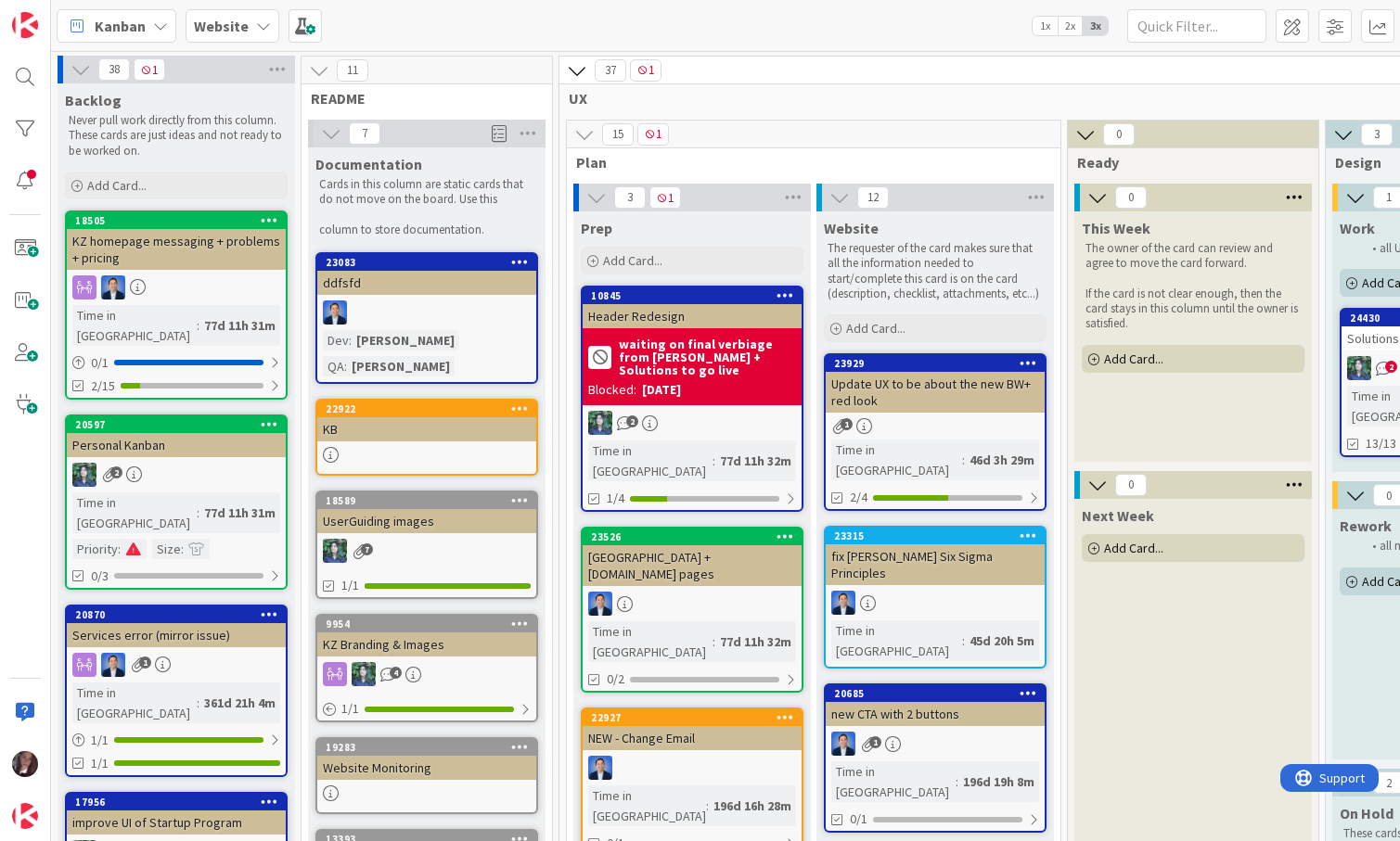
click at [227, 27] on b "Website" at bounding box center [221, 26] width 55 height 19
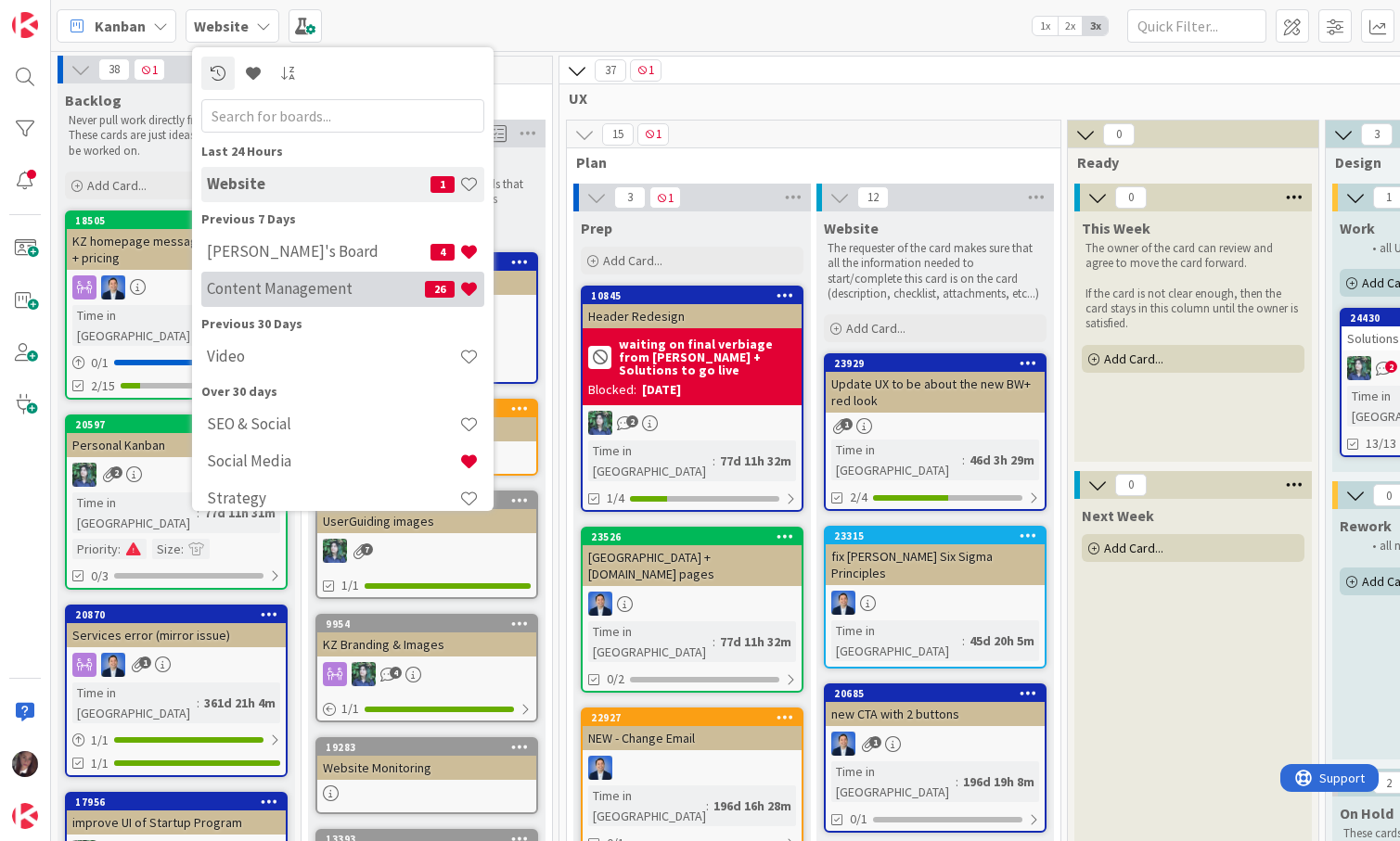
click at [263, 290] on h4 "Content Management" at bounding box center [316, 288] width 218 height 19
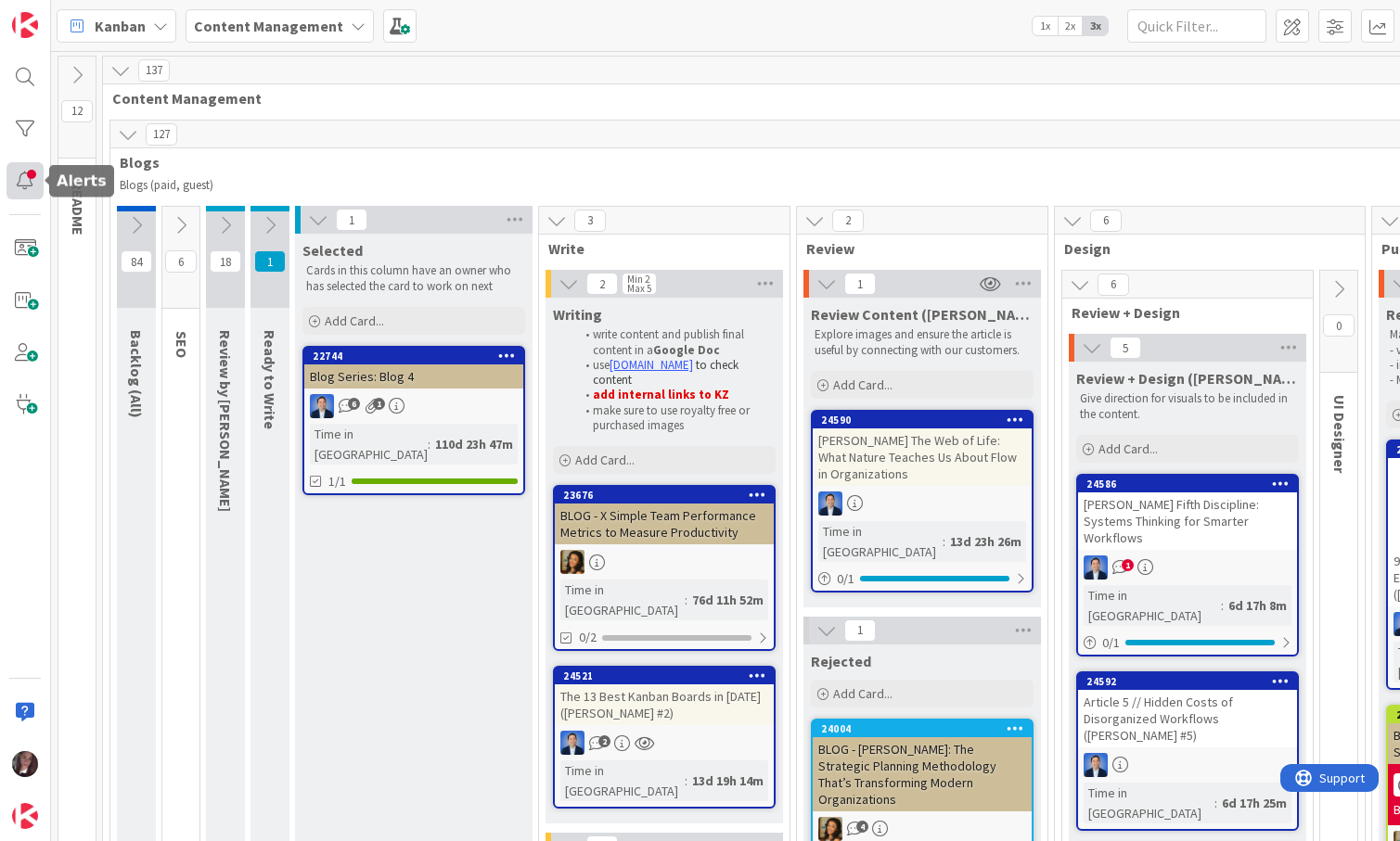
click at [25, 184] on div at bounding box center [25, 180] width 37 height 37
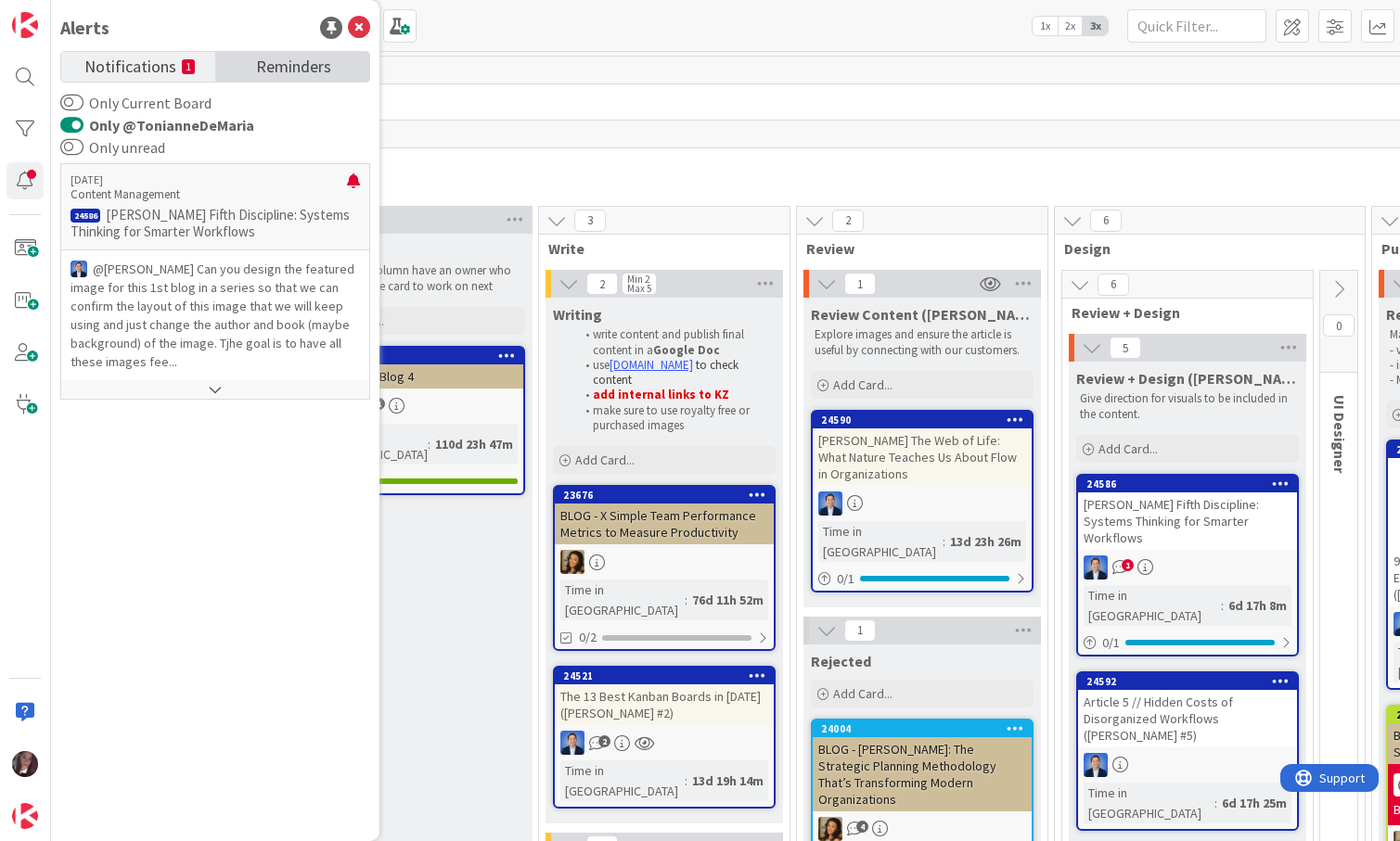
click at [301, 64] on span "Reminders" at bounding box center [293, 65] width 75 height 26
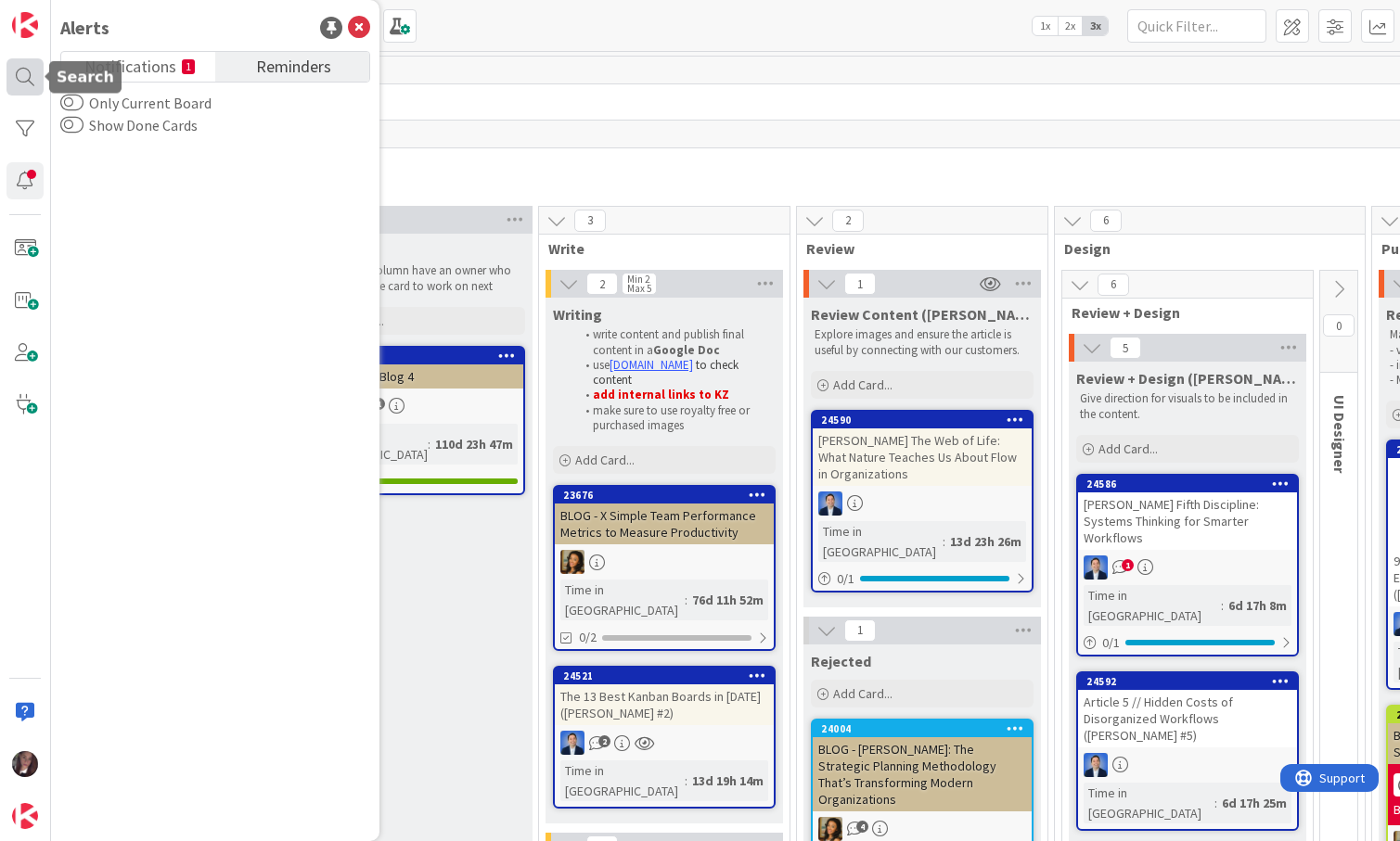
click at [21, 74] on div at bounding box center [25, 77] width 37 height 37
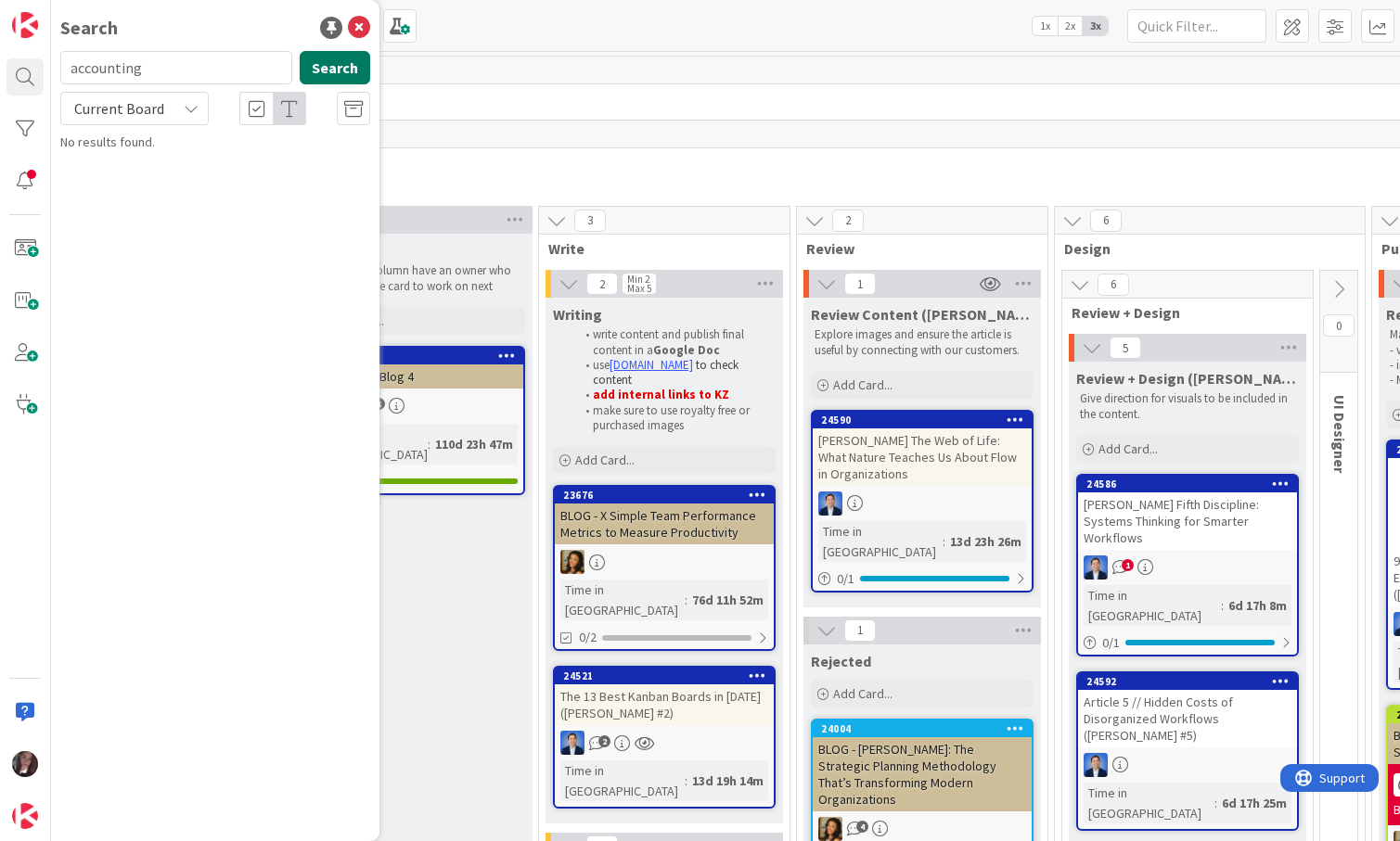
click at [330, 66] on button "Search" at bounding box center [335, 68] width 71 height 33
click at [148, 110] on span "Current Board" at bounding box center [119, 109] width 90 height 19
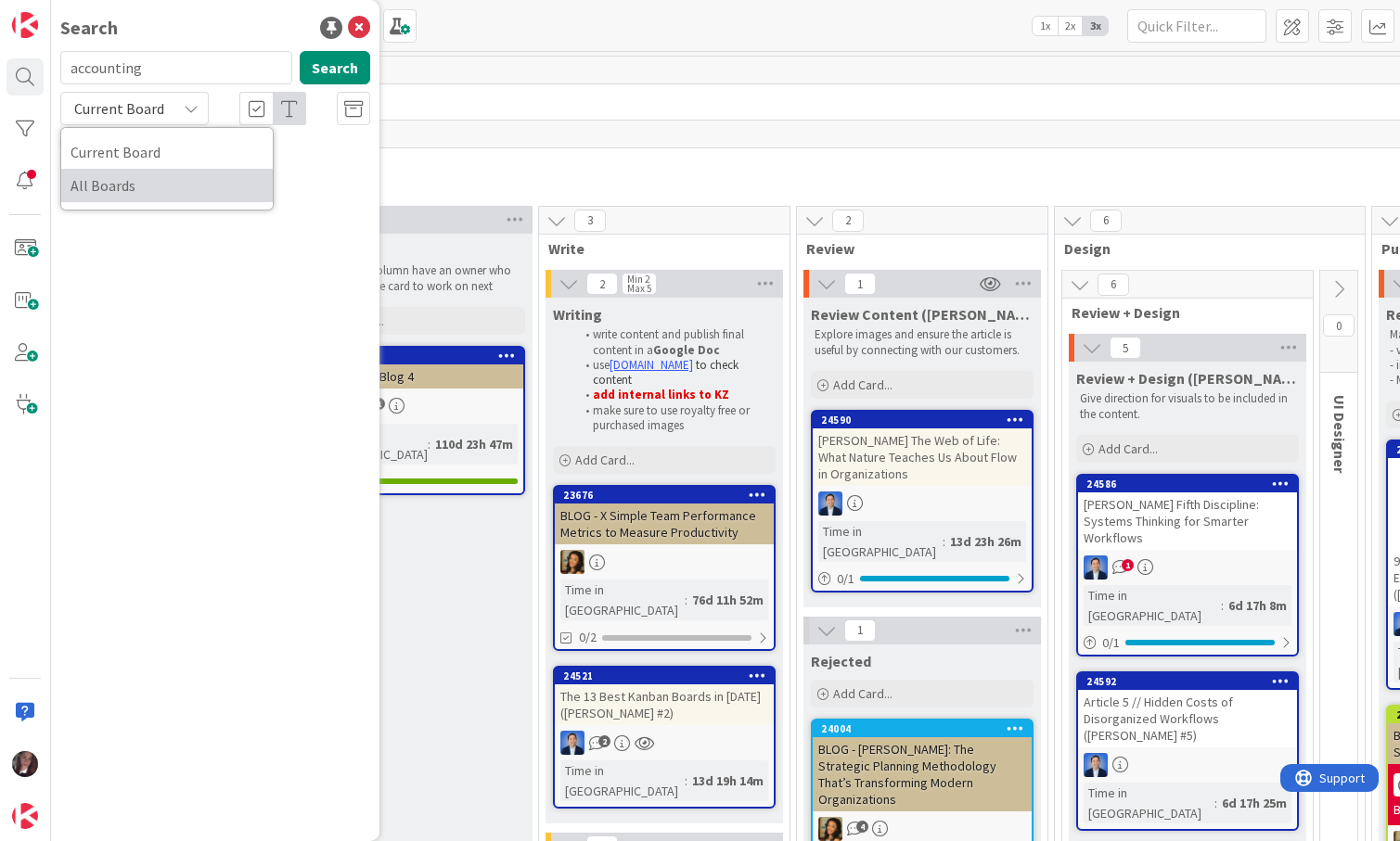
click at [116, 196] on span "All Boards" at bounding box center [167, 185] width 193 height 28
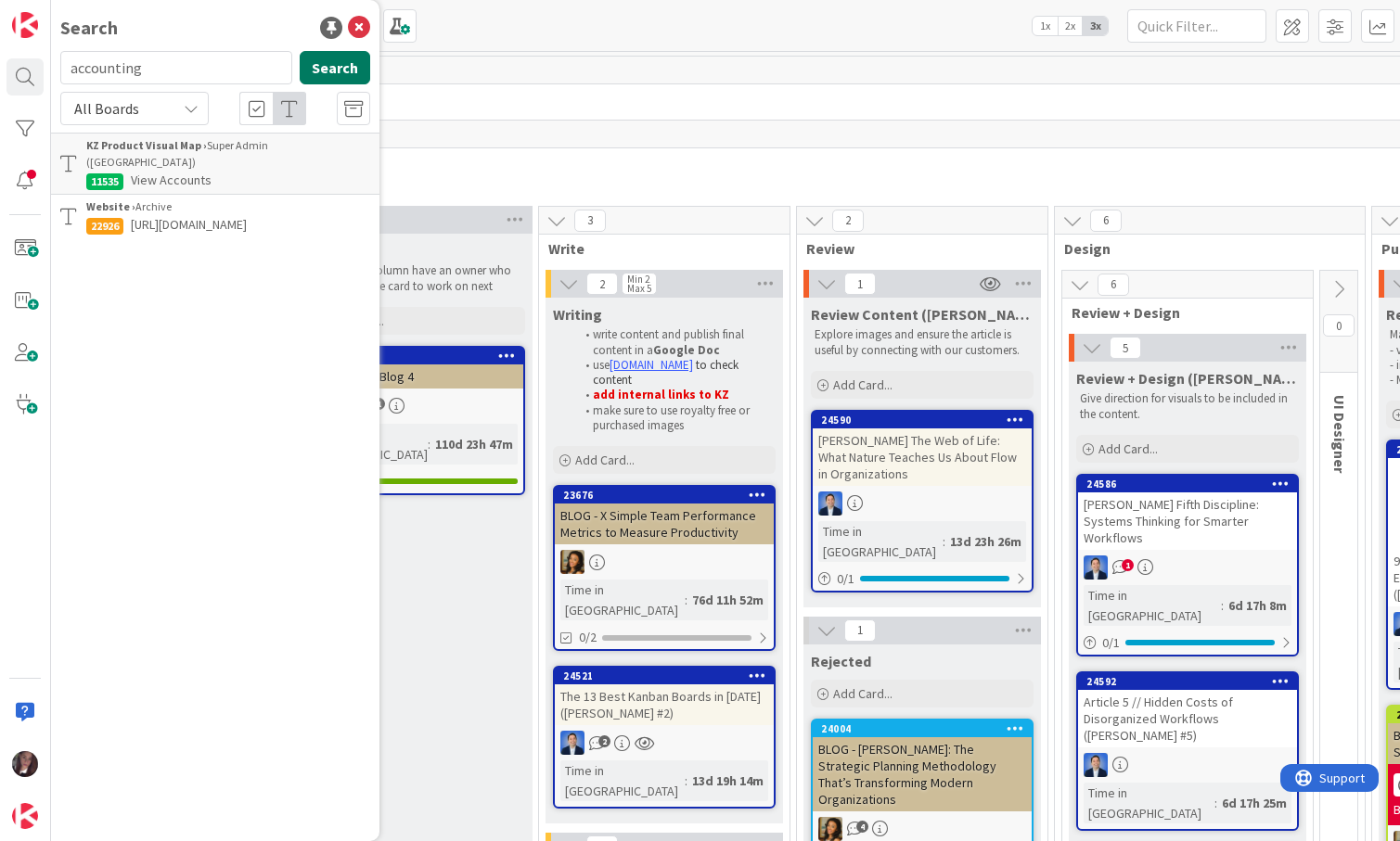
click at [343, 68] on button "Search" at bounding box center [335, 68] width 71 height 33
click at [140, 51] on input "accounting" at bounding box center [176, 68] width 232 height 33
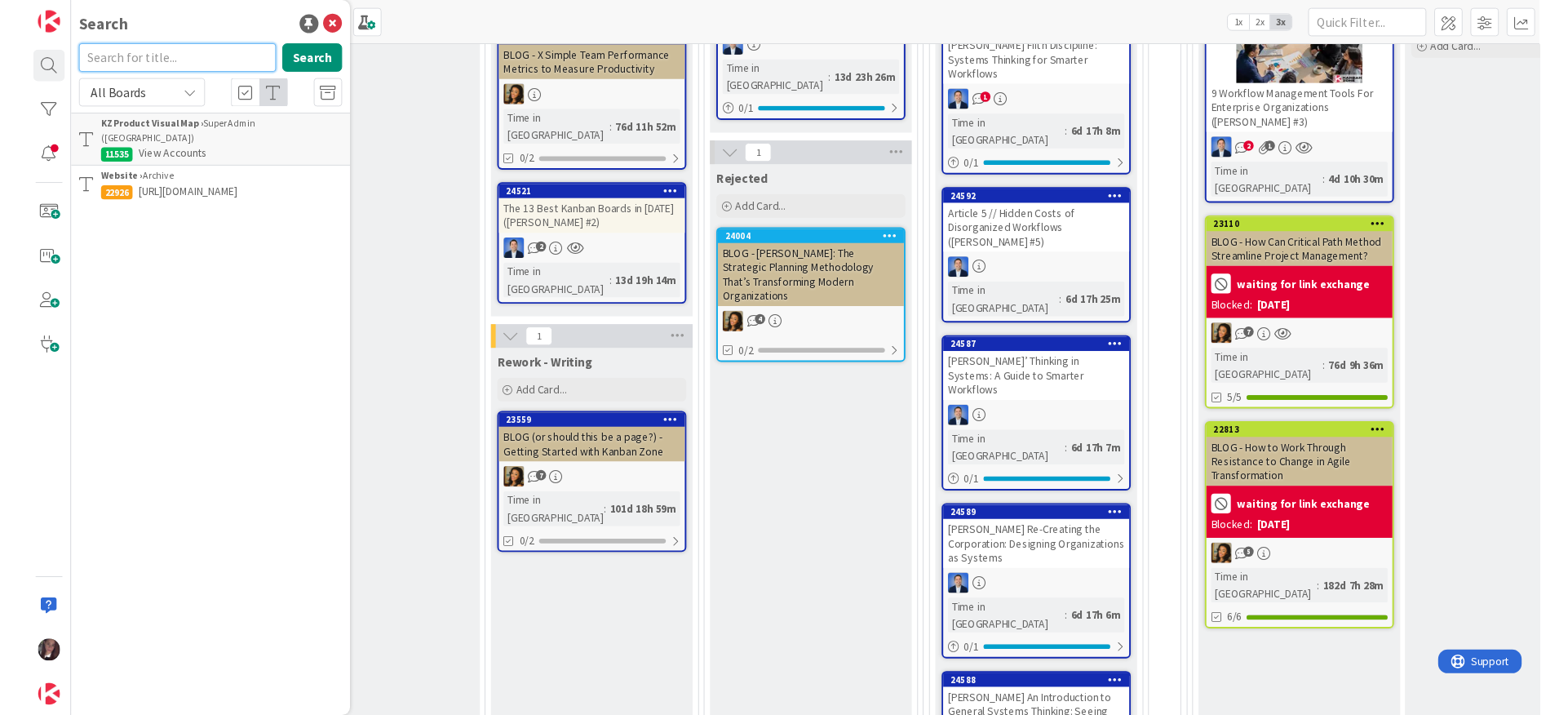
scroll to position [404, 0]
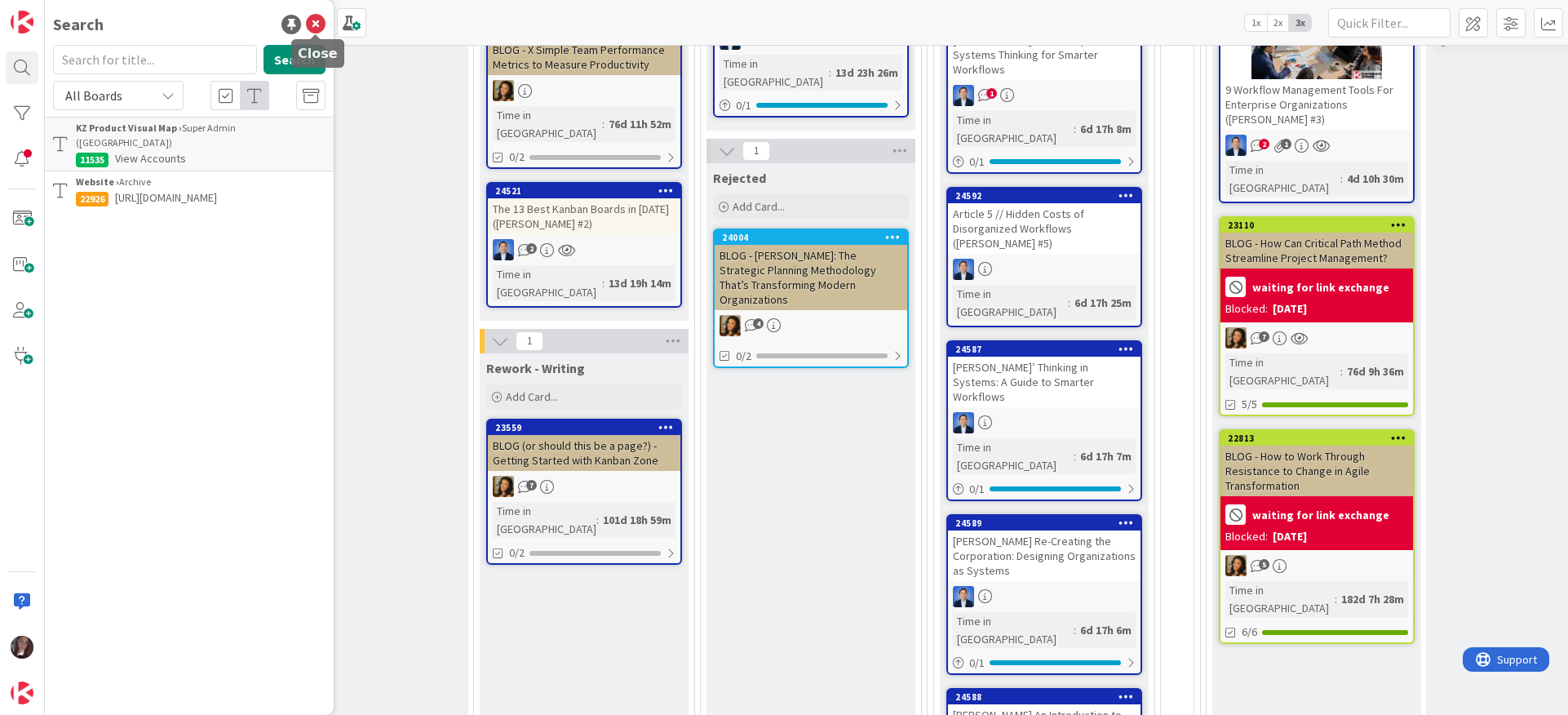
click at [319, 25] on icon at bounding box center [316, 25] width 20 height 20
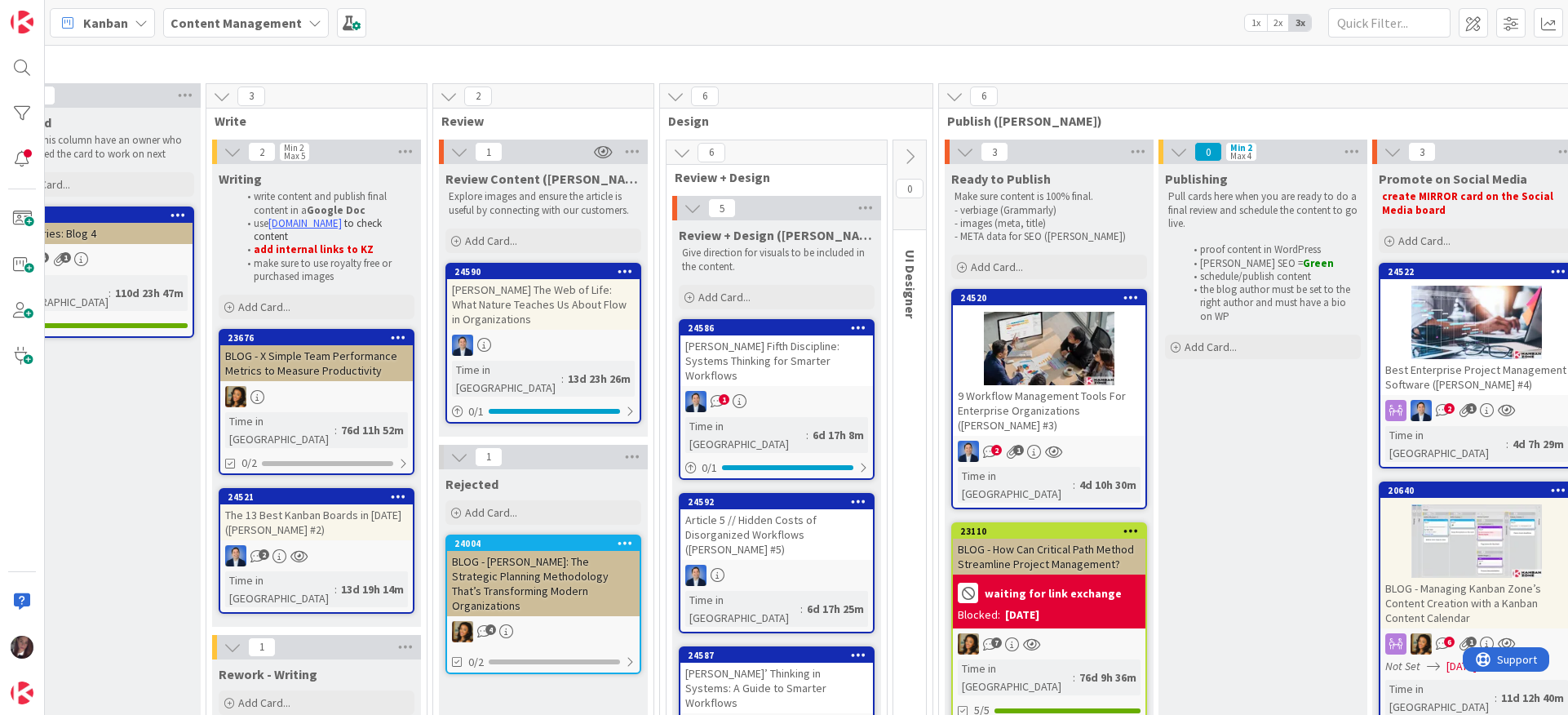
scroll to position [95, 268]
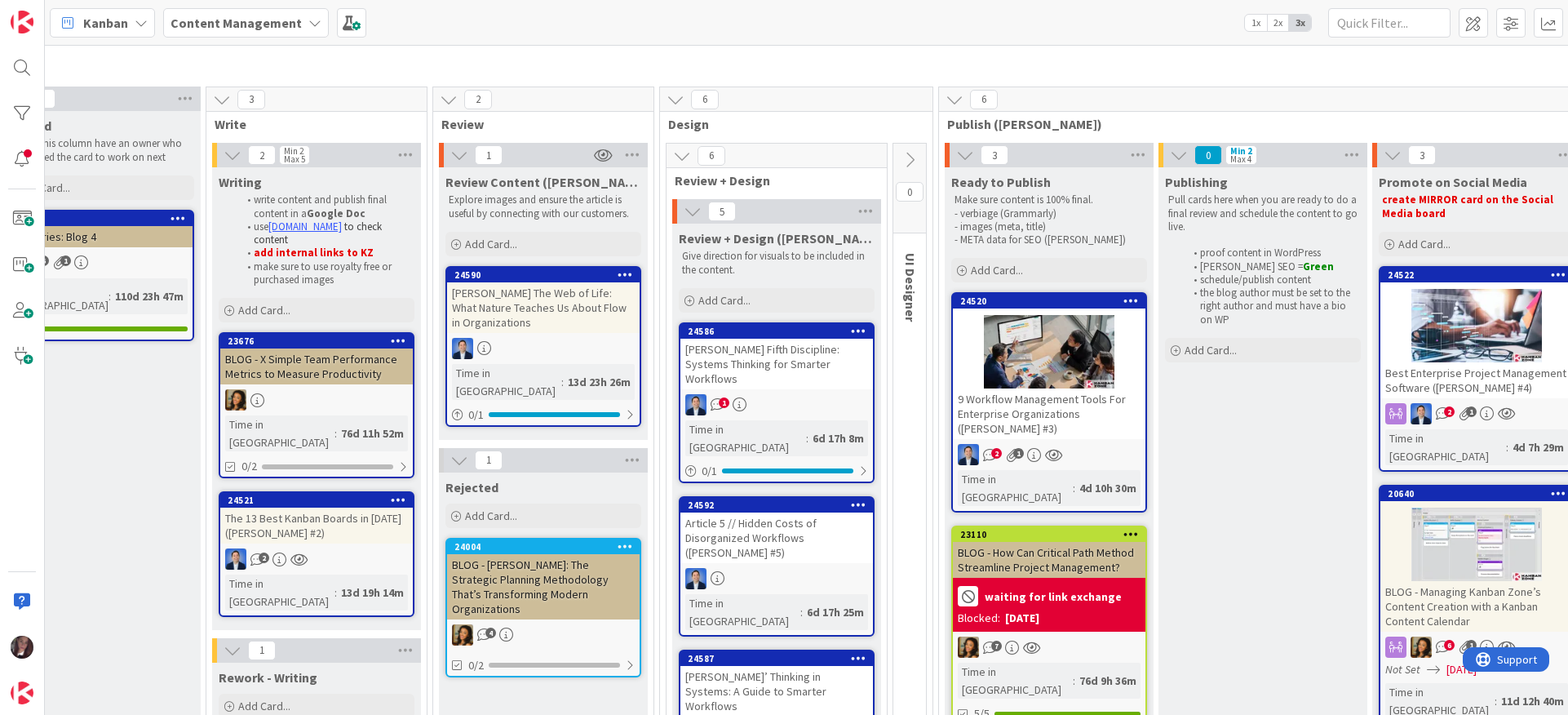
click at [779, 394] on div "1" at bounding box center [776, 405] width 192 height 21
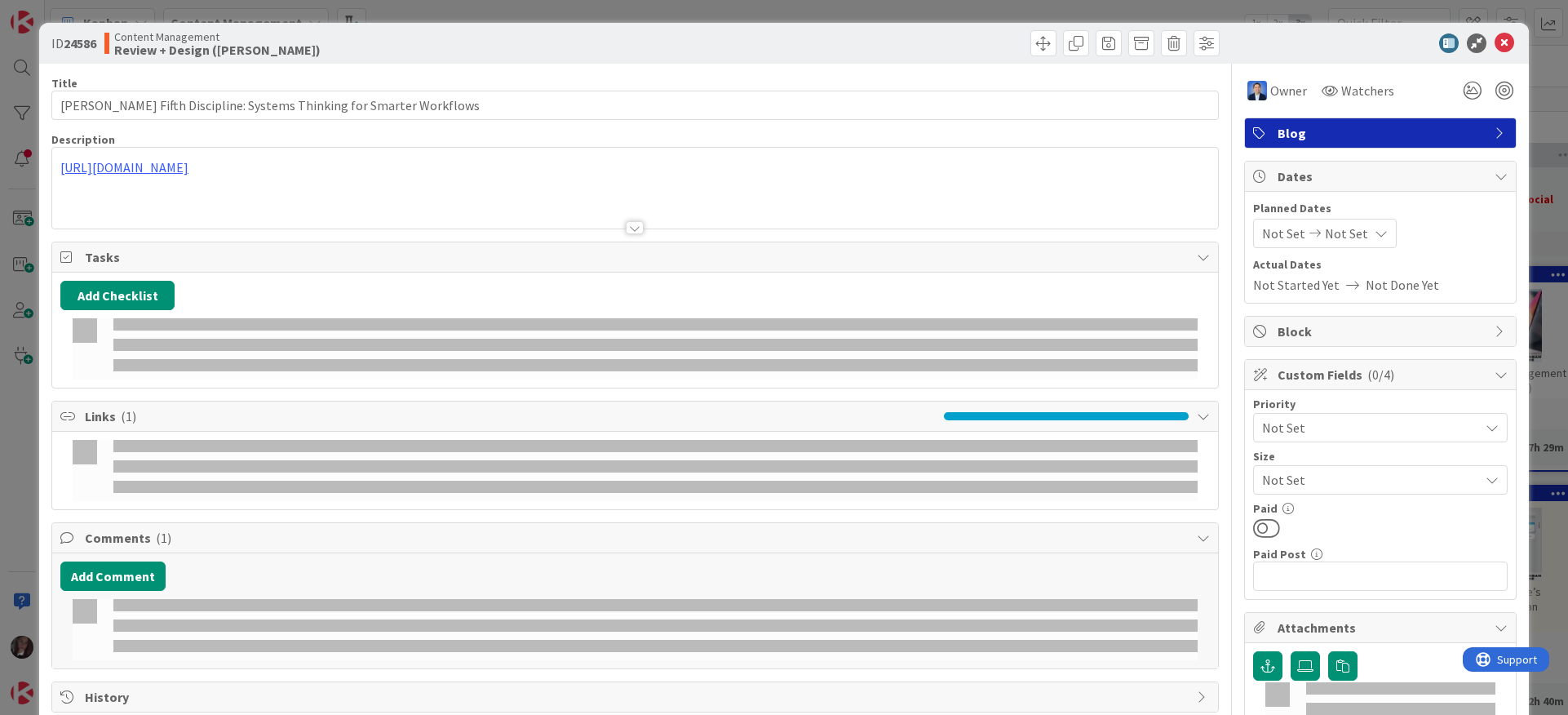
type input "[PERSON_NAME] Fifth Discipline: Systems Thinking for Smarter Workflows"
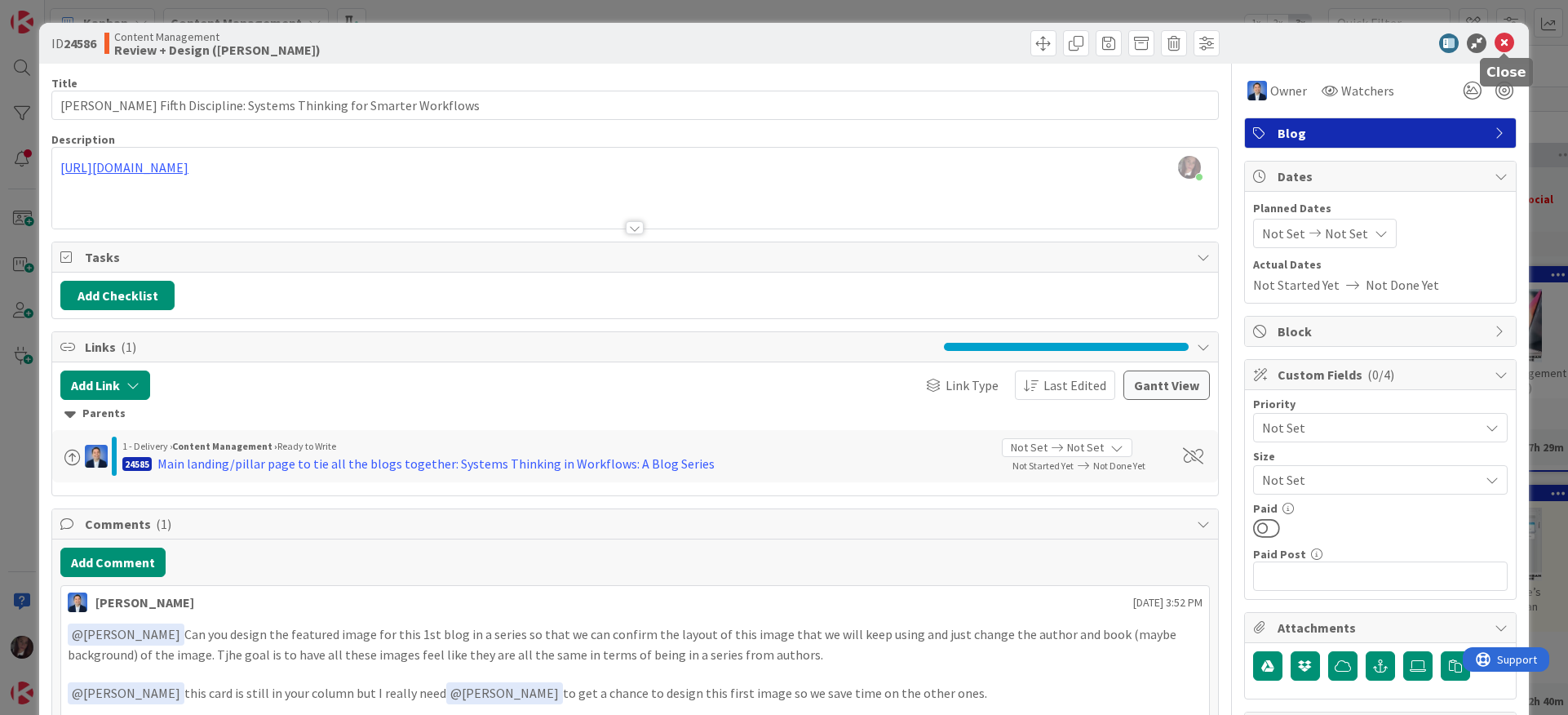
click at [1231, 44] on icon at bounding box center [1505, 43] width 20 height 20
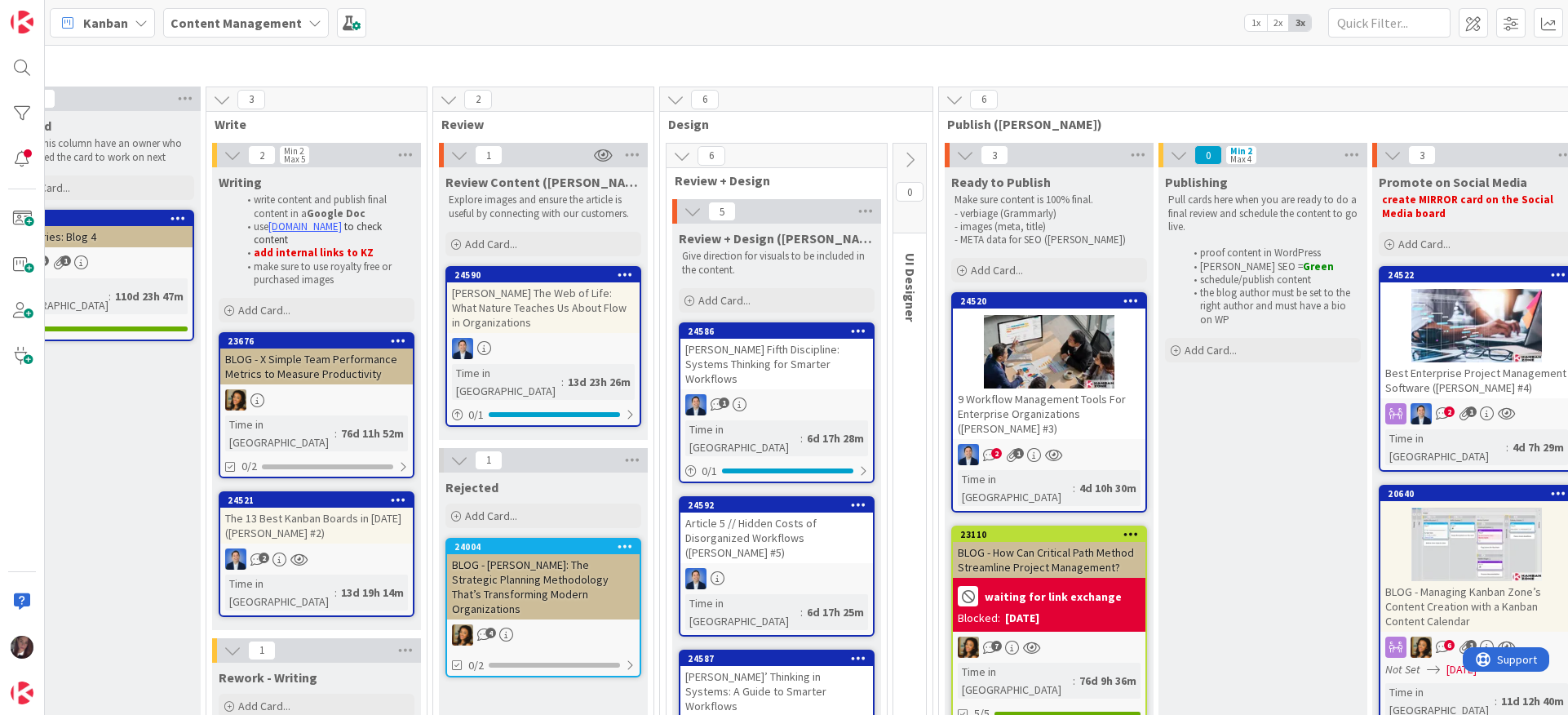
click at [252, 21] on b "Content Management" at bounding box center [236, 23] width 131 height 16
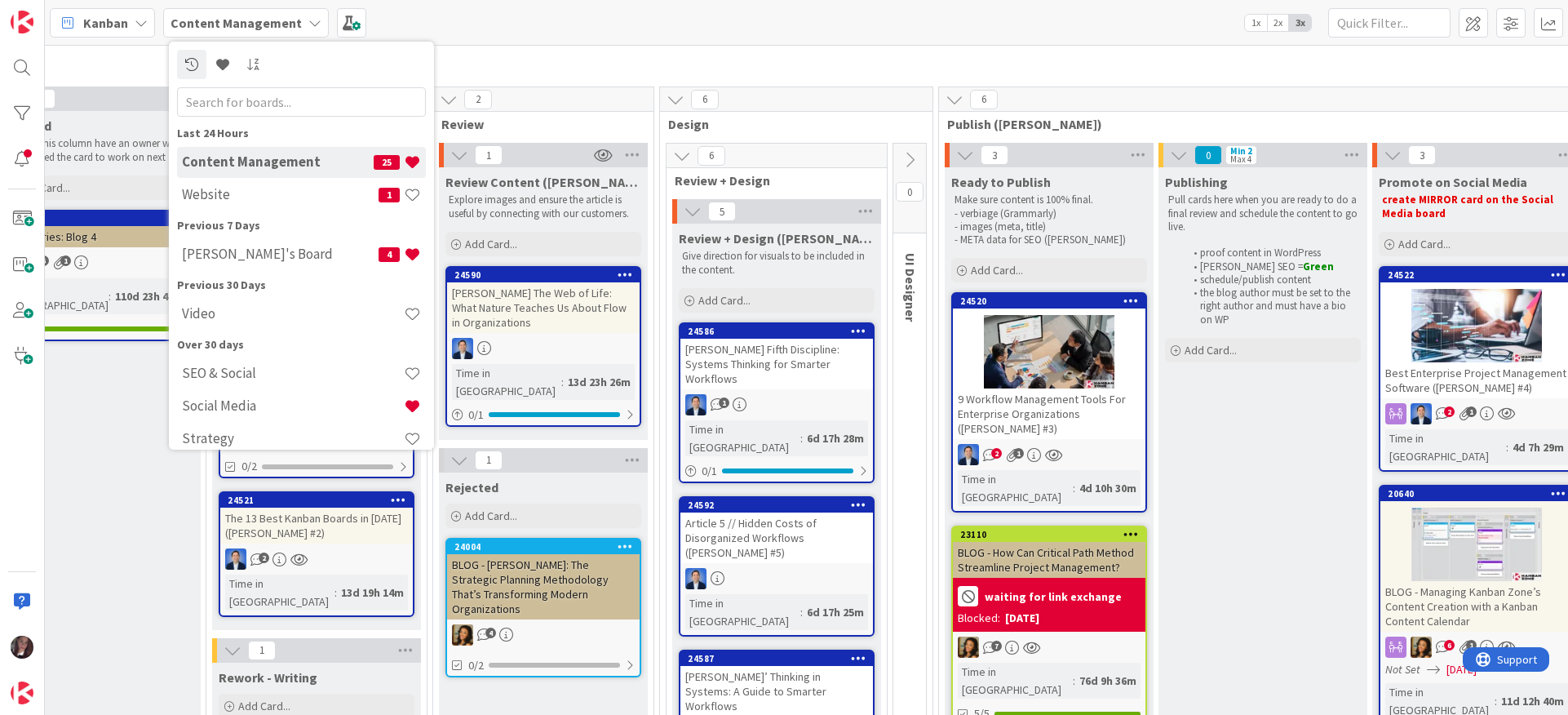
click at [255, 197] on h4 "Website" at bounding box center [280, 194] width 197 height 16
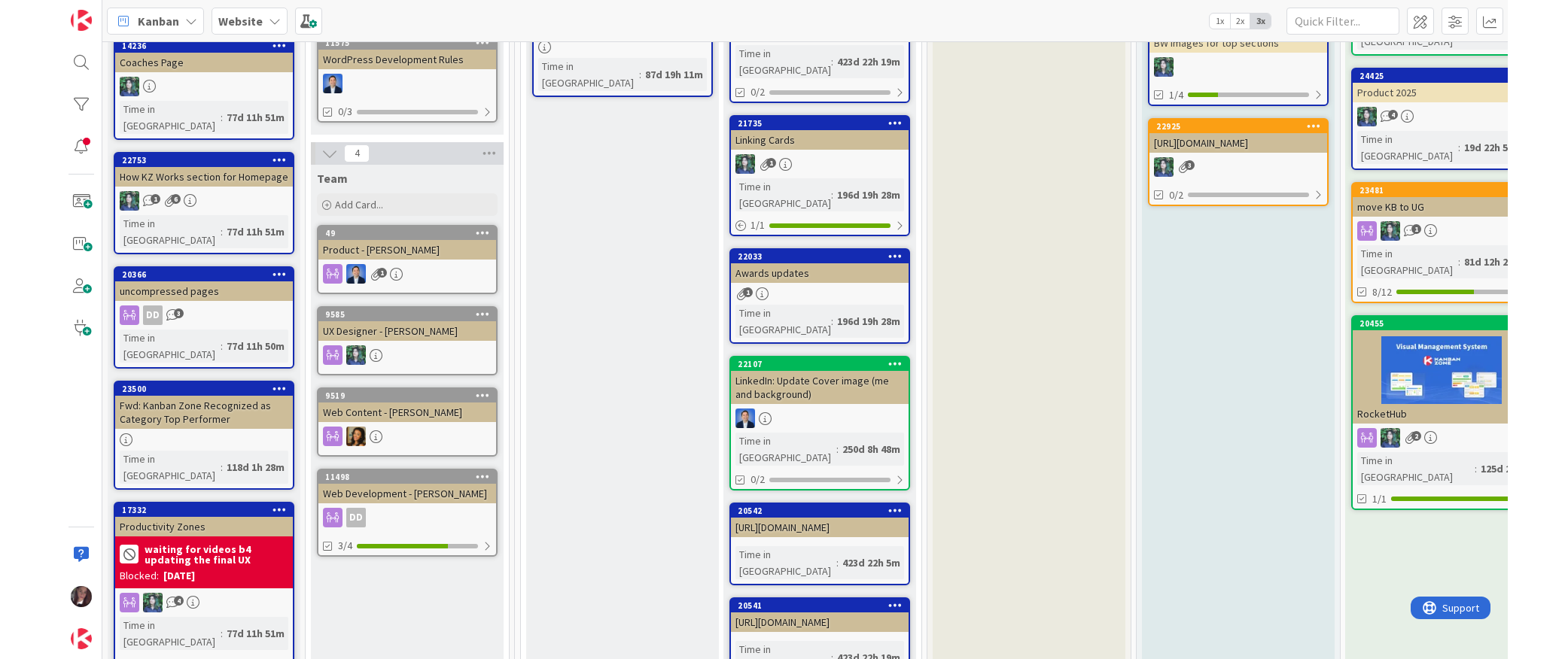
scroll to position [794, 0]
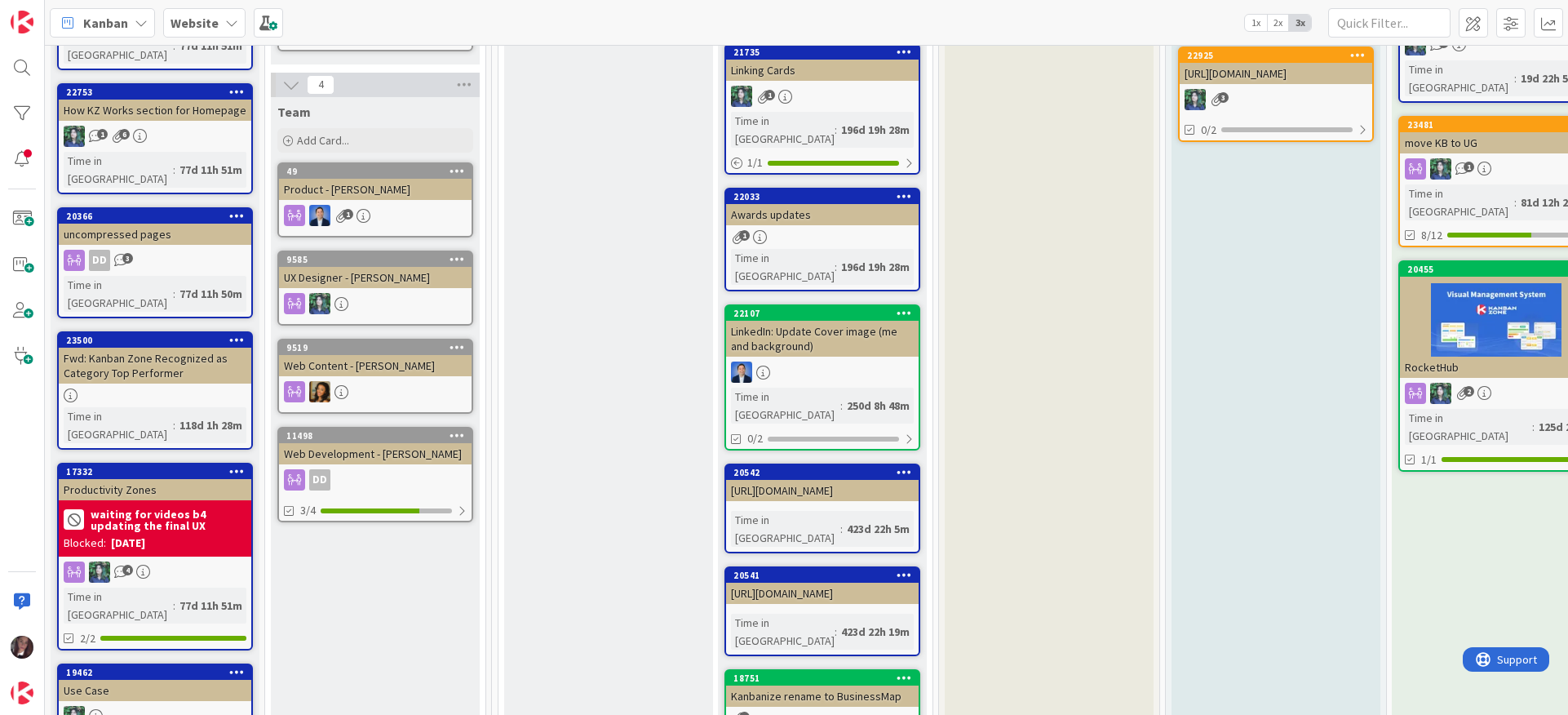
click at [1231, 357] on div "RocketHub" at bounding box center [1496, 368] width 192 height 21
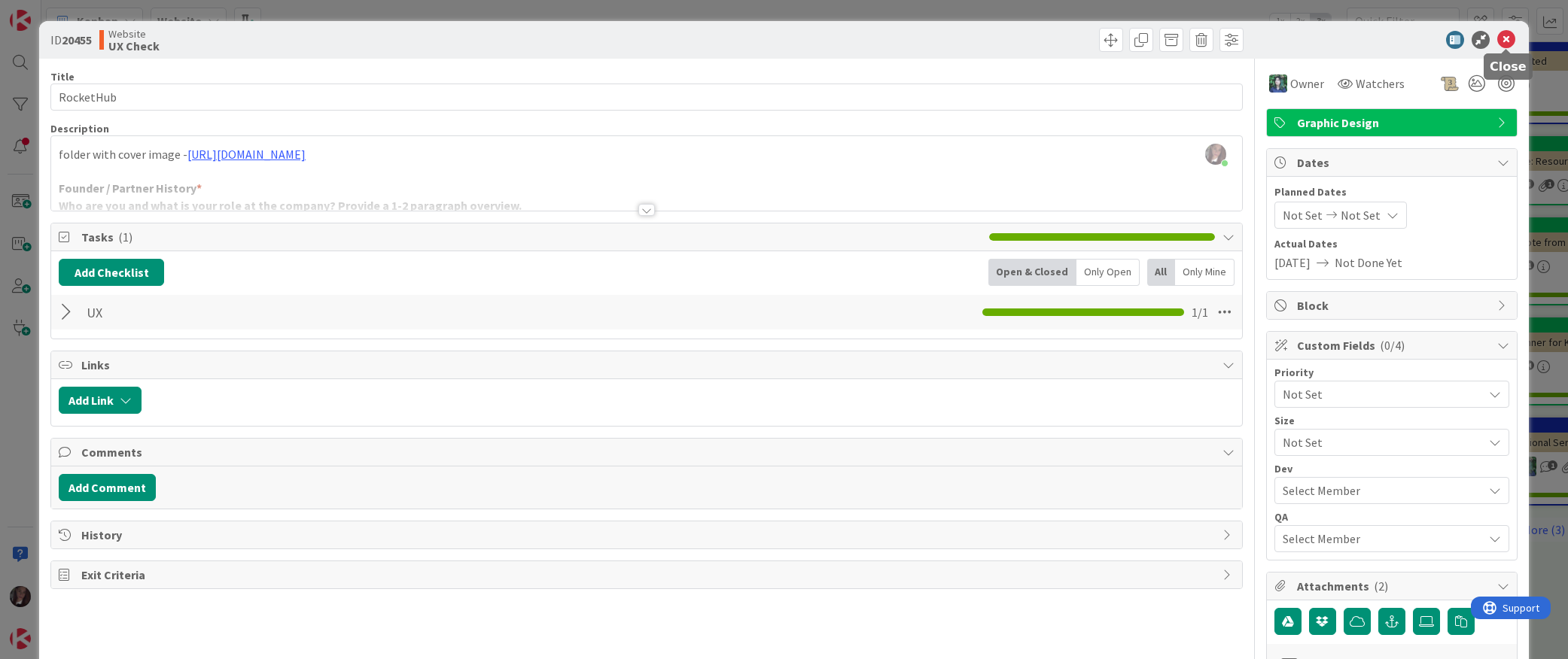
click at [1135, 42] on icon at bounding box center [1506, 40] width 18 height 18
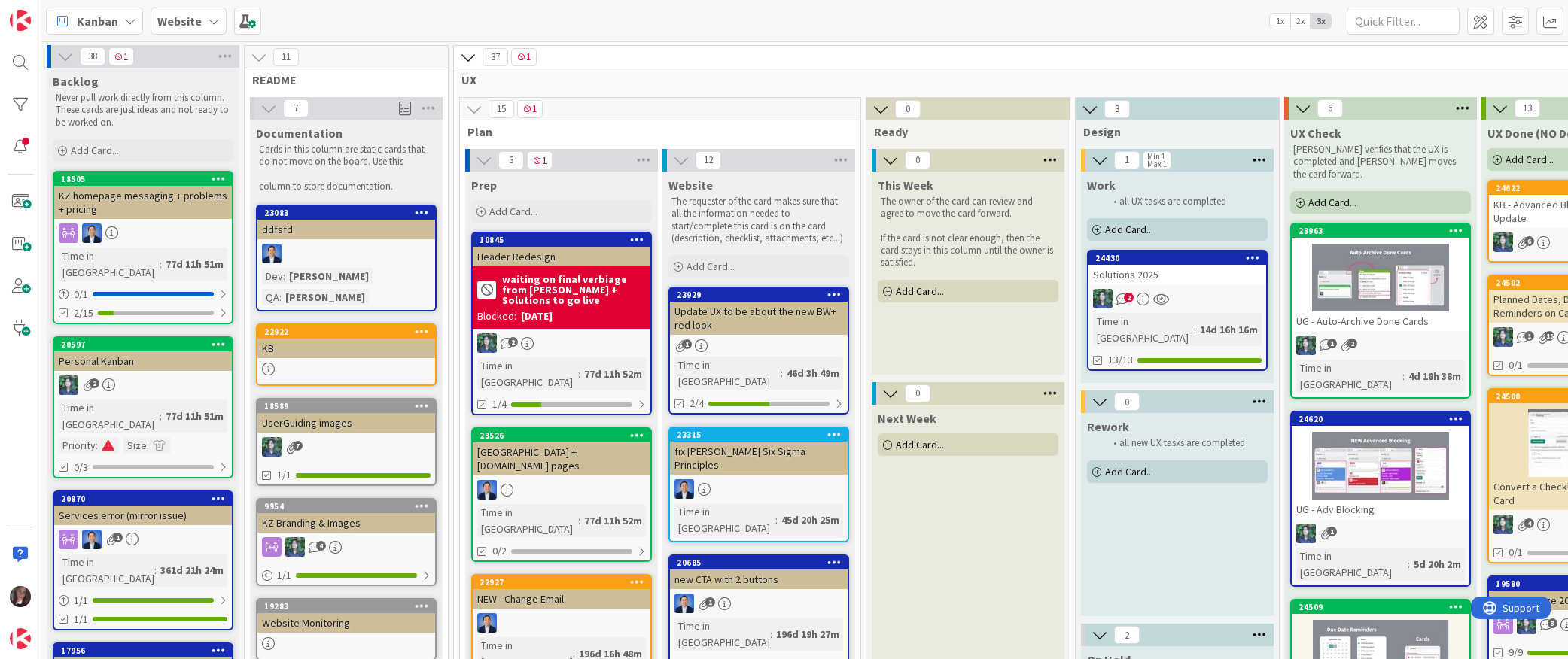
click at [185, 21] on b "Website" at bounding box center [179, 21] width 45 height 15
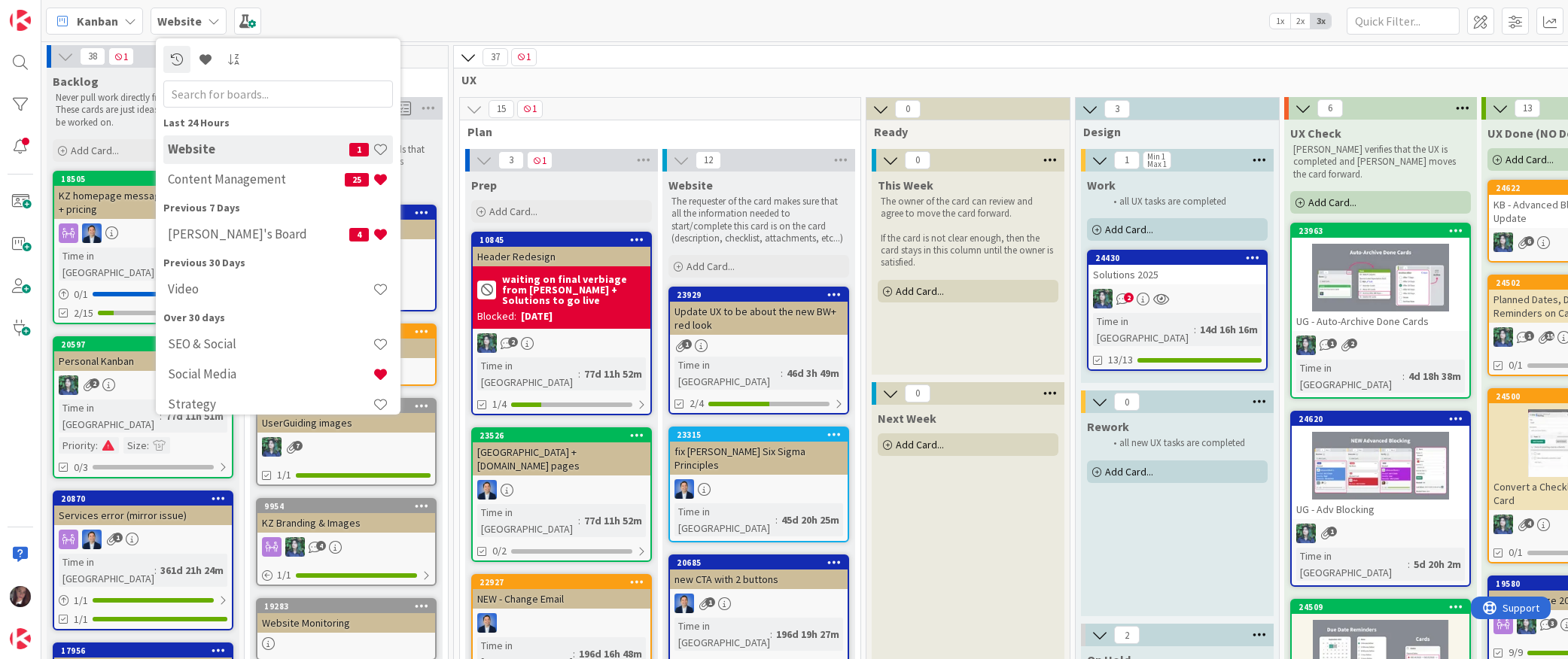
click at [231, 183] on h4 "Content Management" at bounding box center [256, 179] width 177 height 15
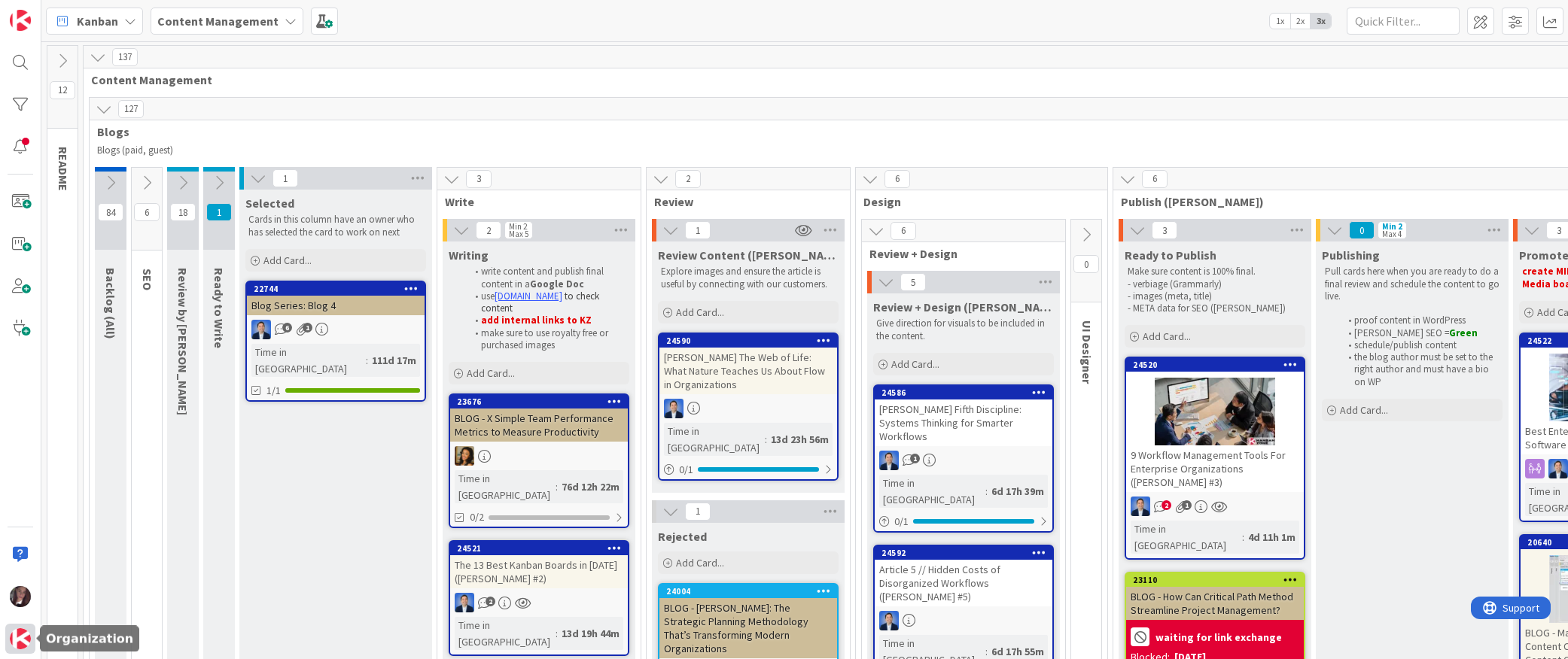
click at [22, 640] on img at bounding box center [20, 639] width 21 height 21
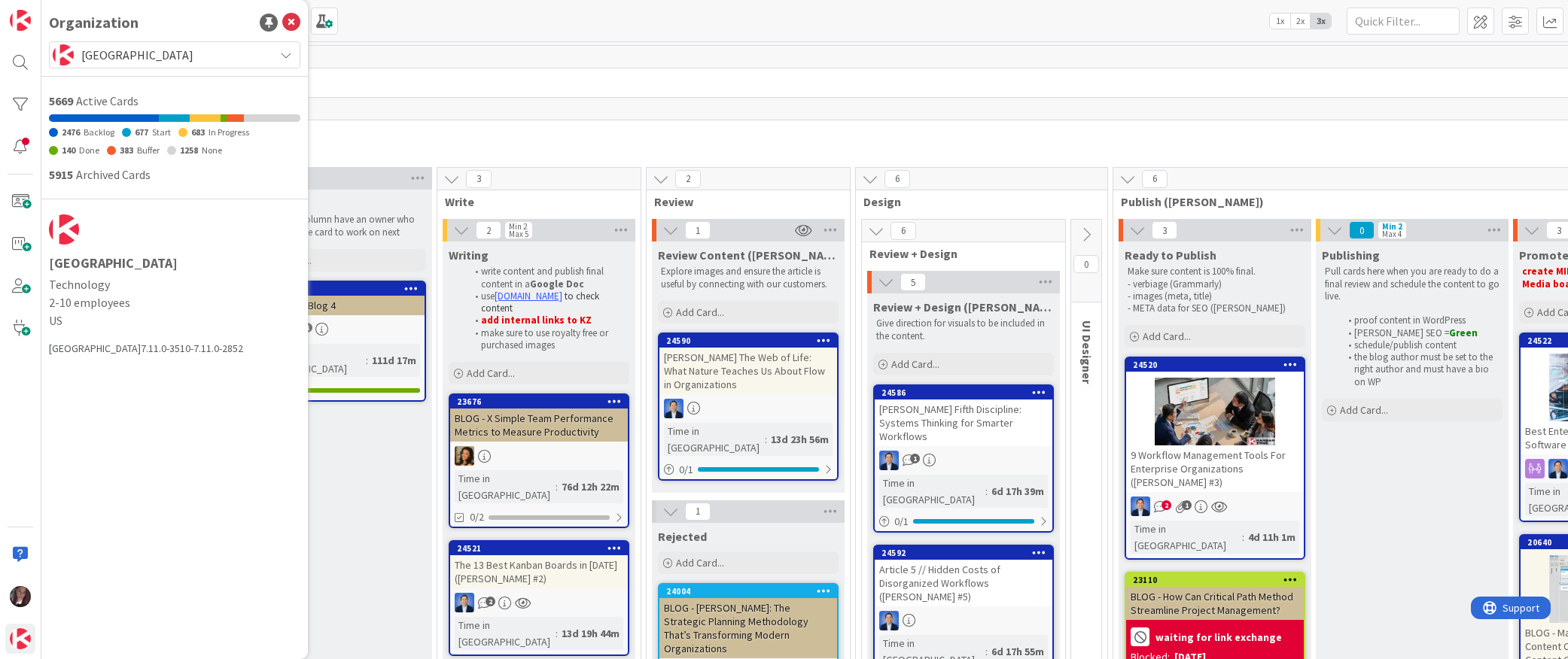
click at [159, 53] on span "[GEOGRAPHIC_DATA]" at bounding box center [174, 55] width 185 height 21
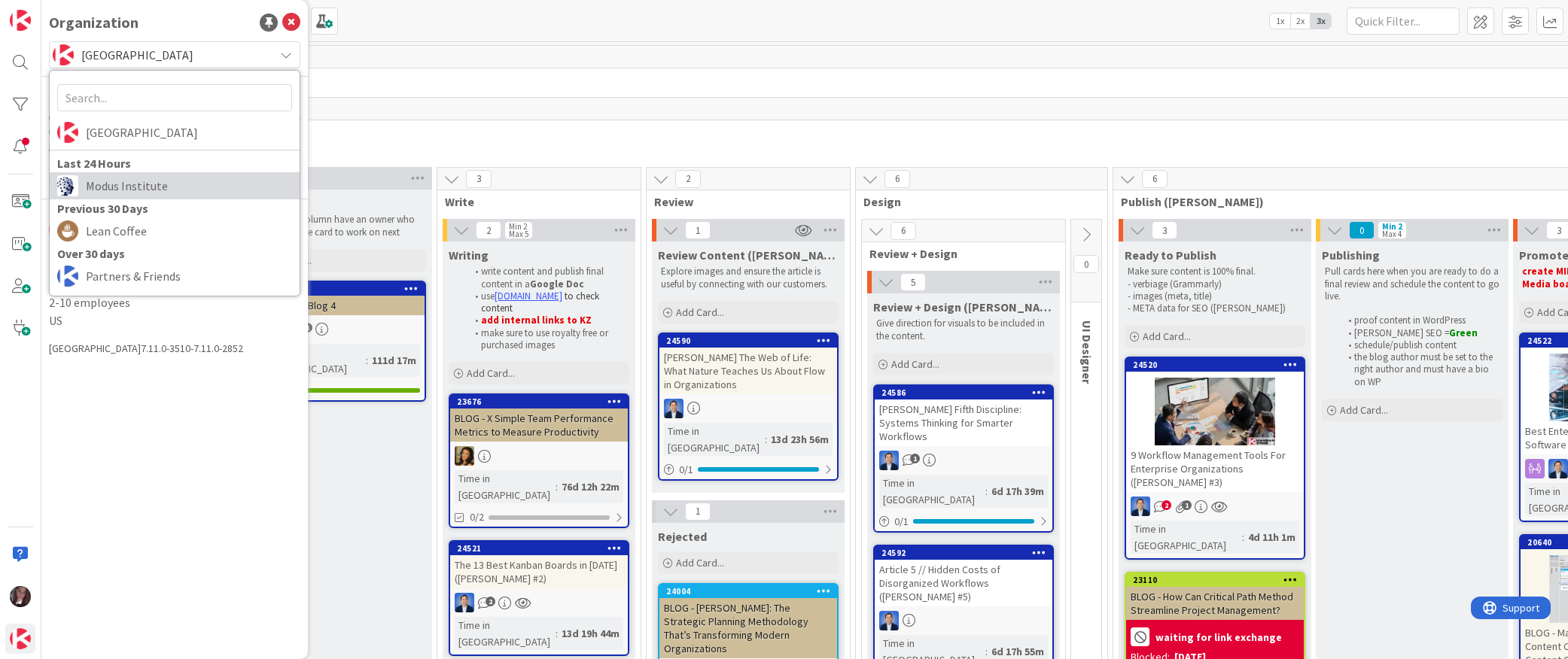
click at [83, 183] on link "Modus Institute" at bounding box center [174, 186] width 250 height 27
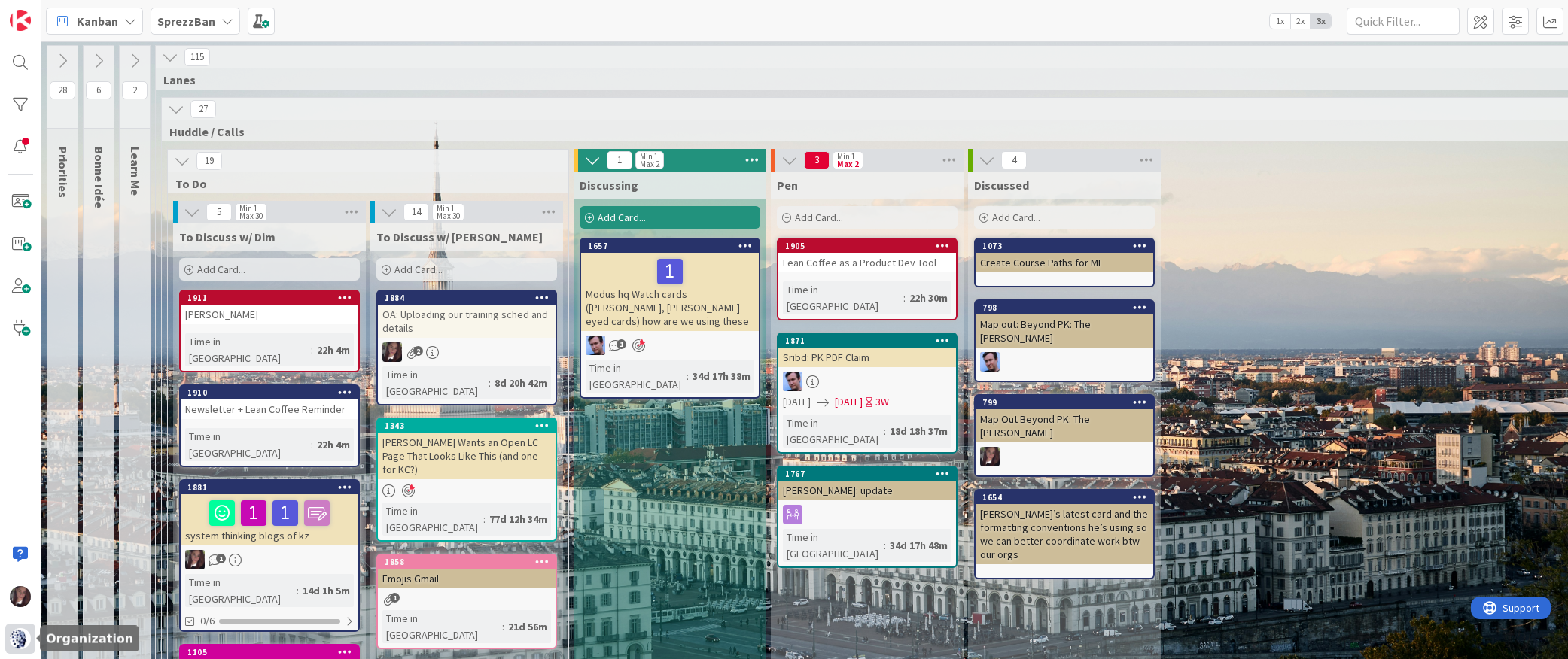
click at [19, 643] on img at bounding box center [20, 639] width 21 height 21
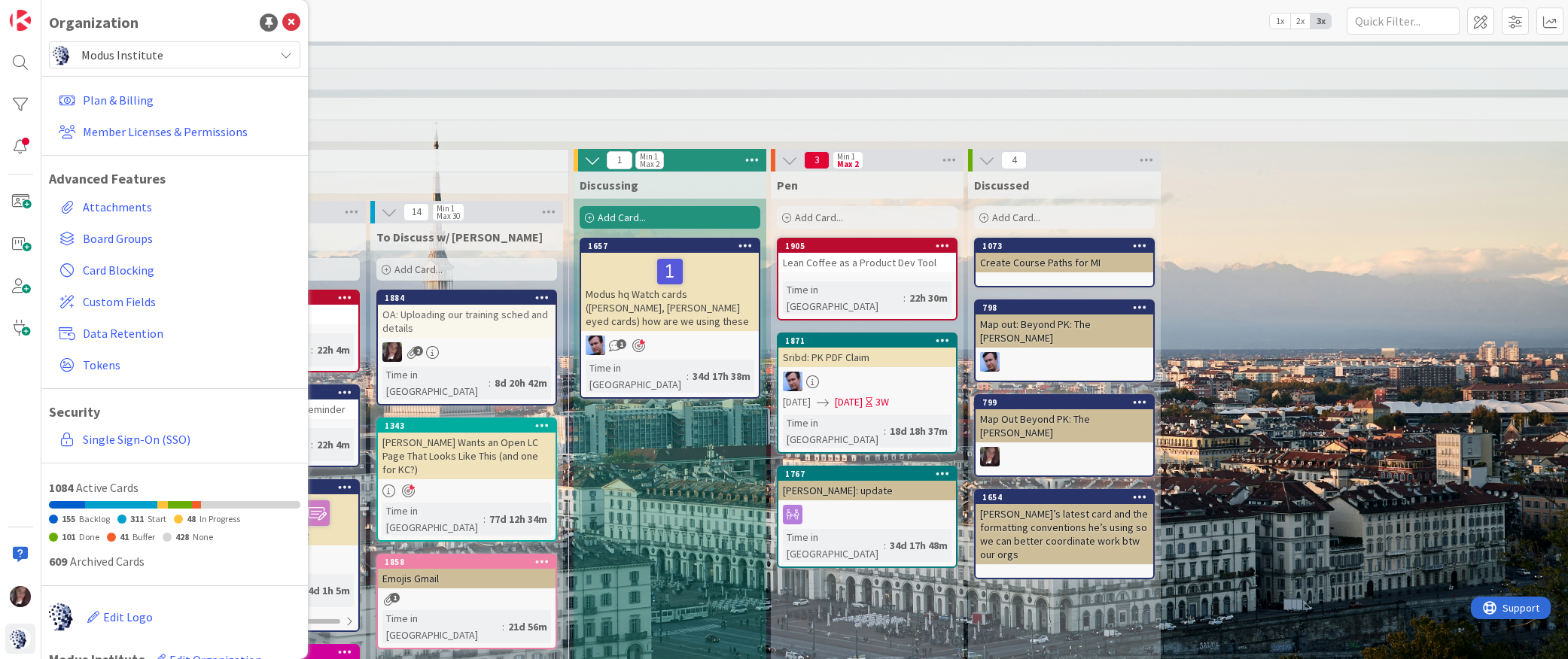
scroll to position [96, 0]
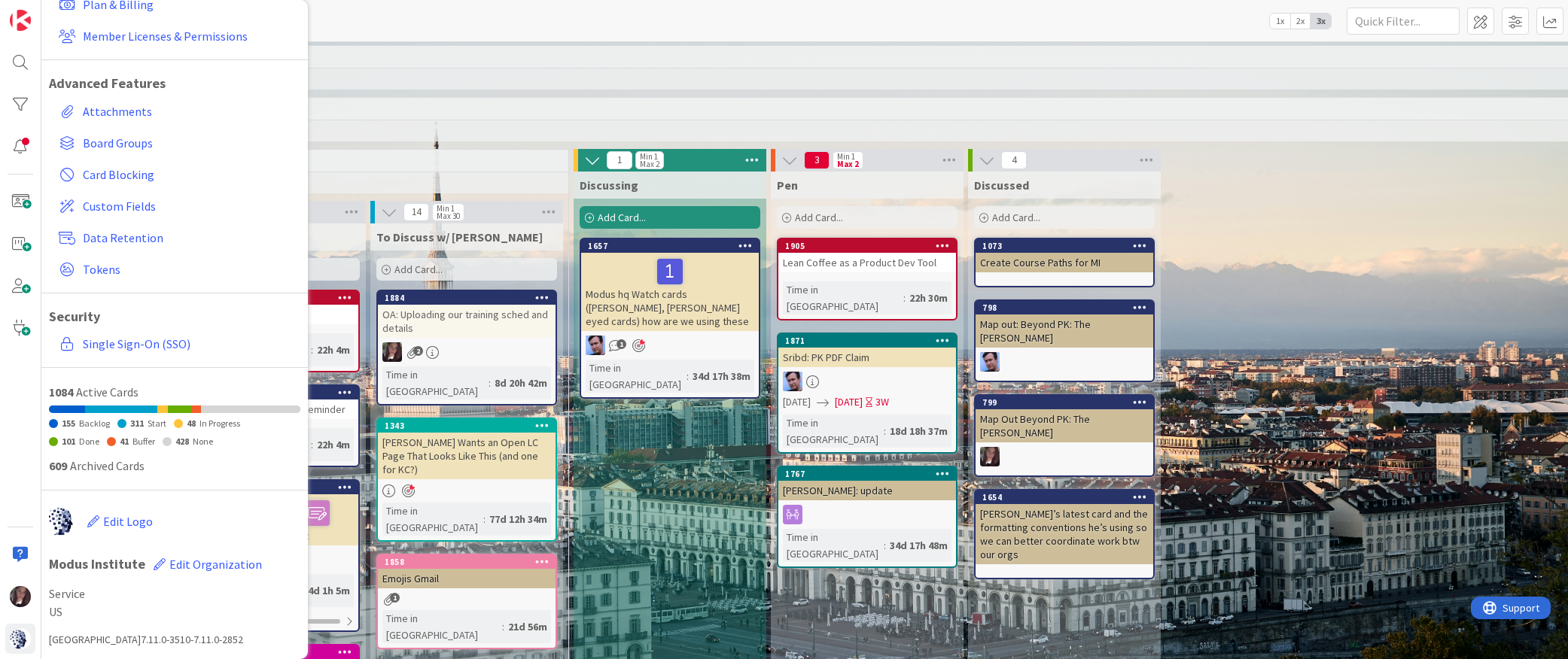
click at [644, 29] on div "Kanban SprezzBan 1x 2x 3x" at bounding box center [804, 20] width 1526 height 42
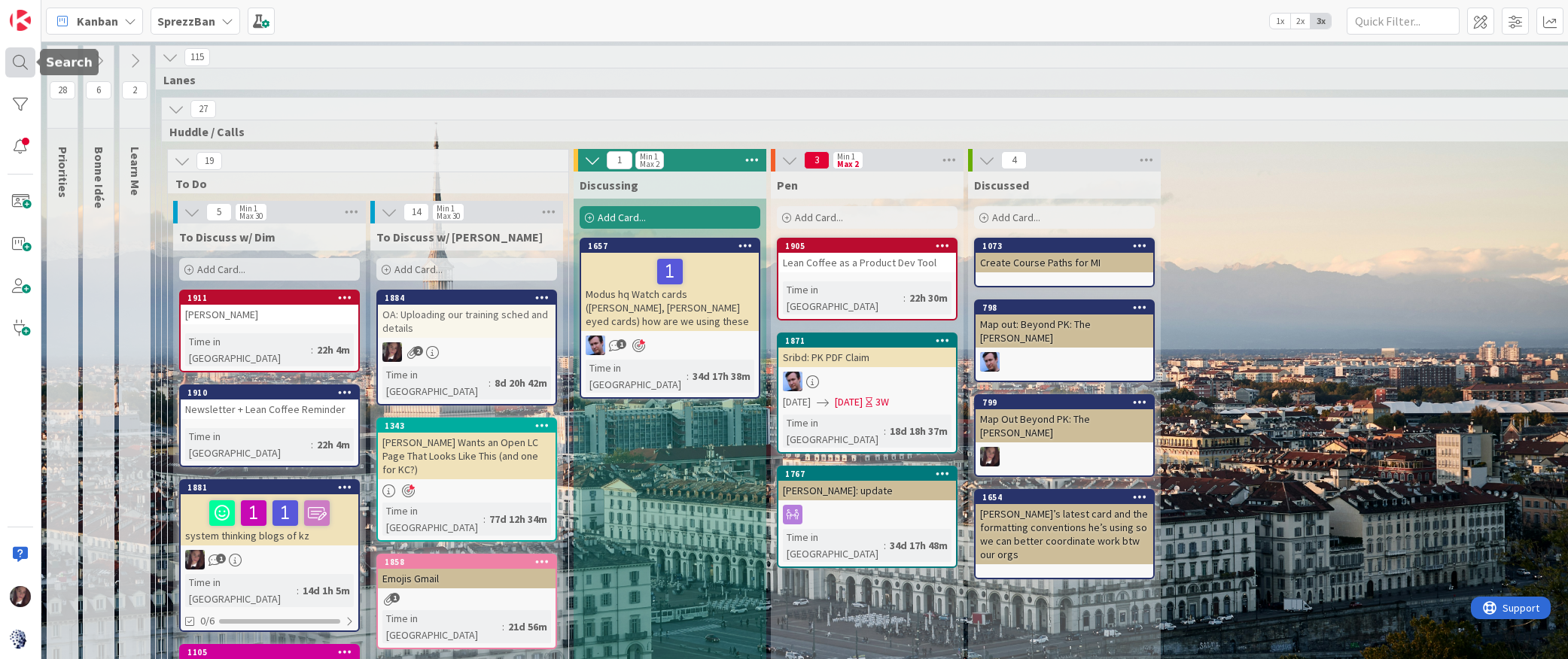
click at [20, 61] on div at bounding box center [20, 63] width 30 height 30
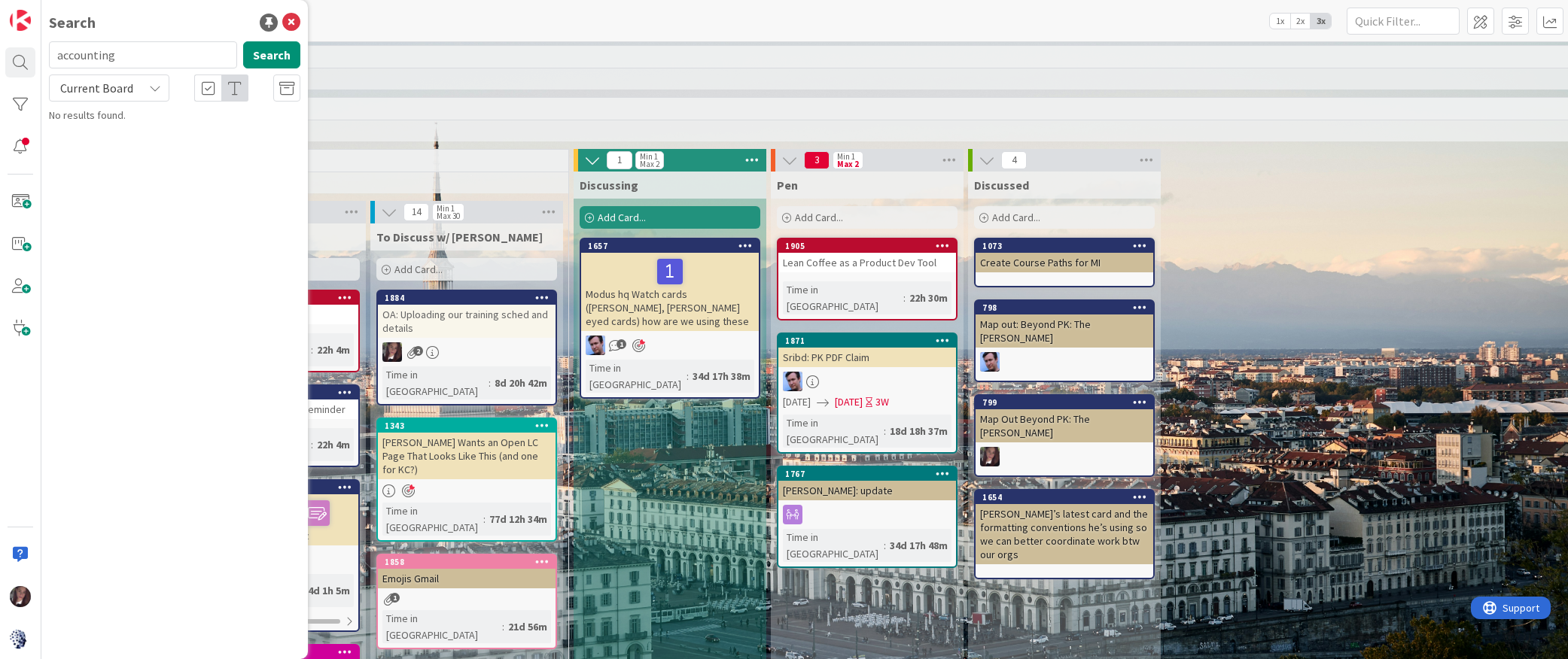
click at [125, 85] on span "Current Board" at bounding box center [97, 88] width 73 height 15
click at [122, 52] on input "accounting" at bounding box center [143, 55] width 188 height 27
click at [287, 86] on icon at bounding box center [287, 89] width 15 height 15
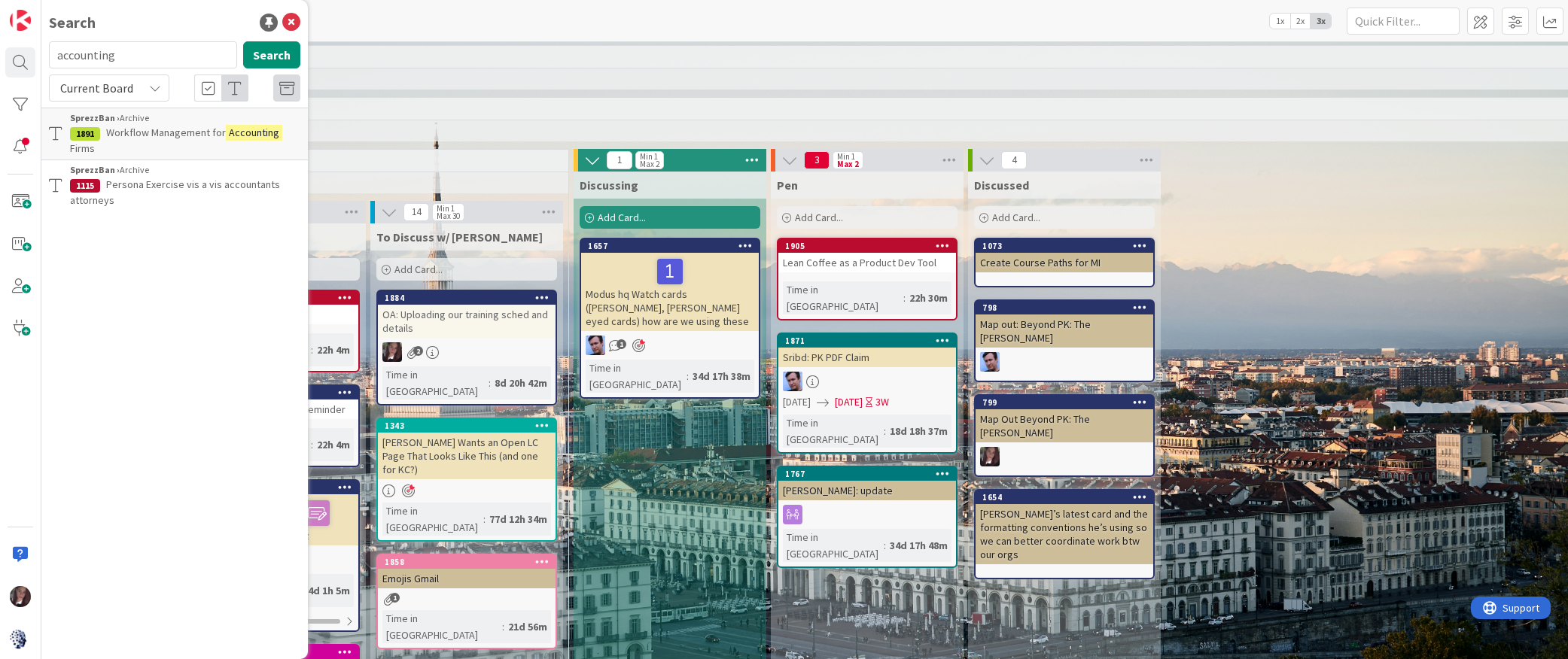
click at [157, 137] on span "Workflow Management for" at bounding box center [166, 132] width 119 height 14
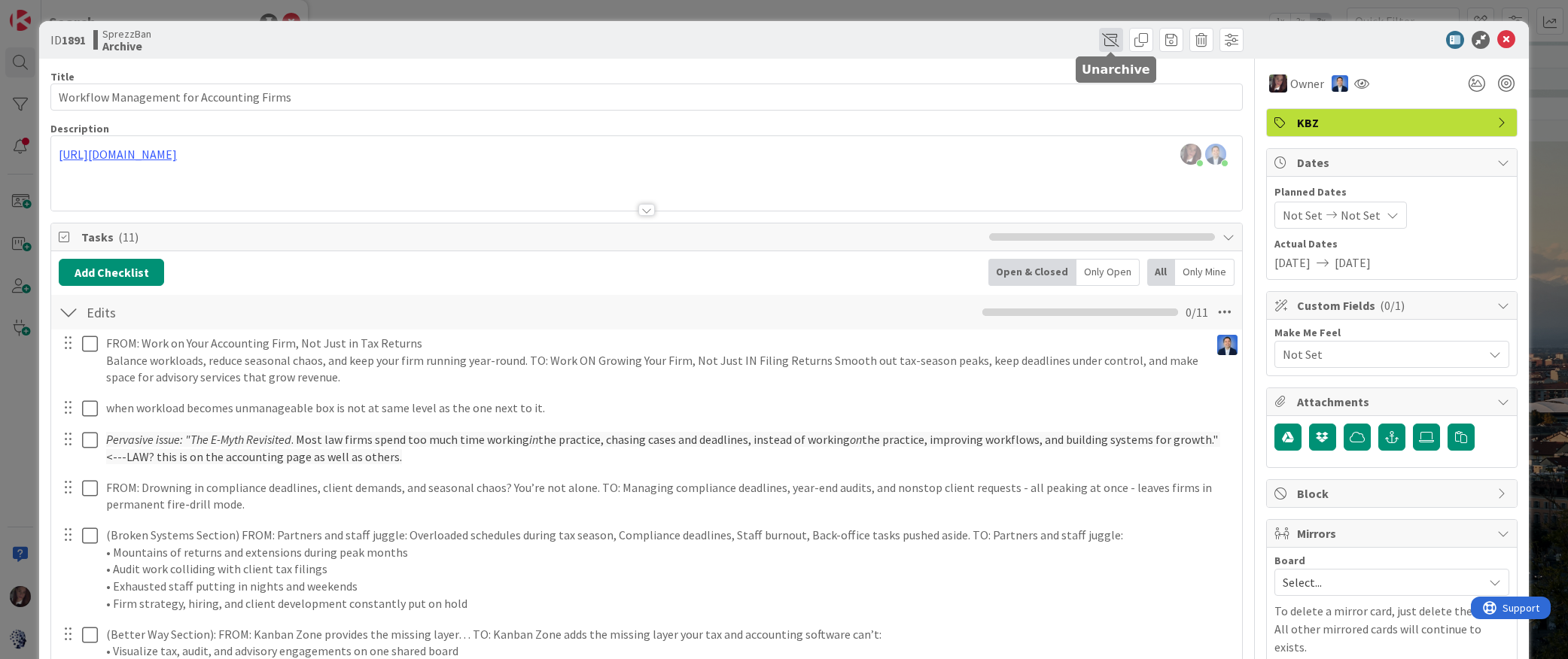
click at [1117, 42] on span at bounding box center [1111, 40] width 24 height 24
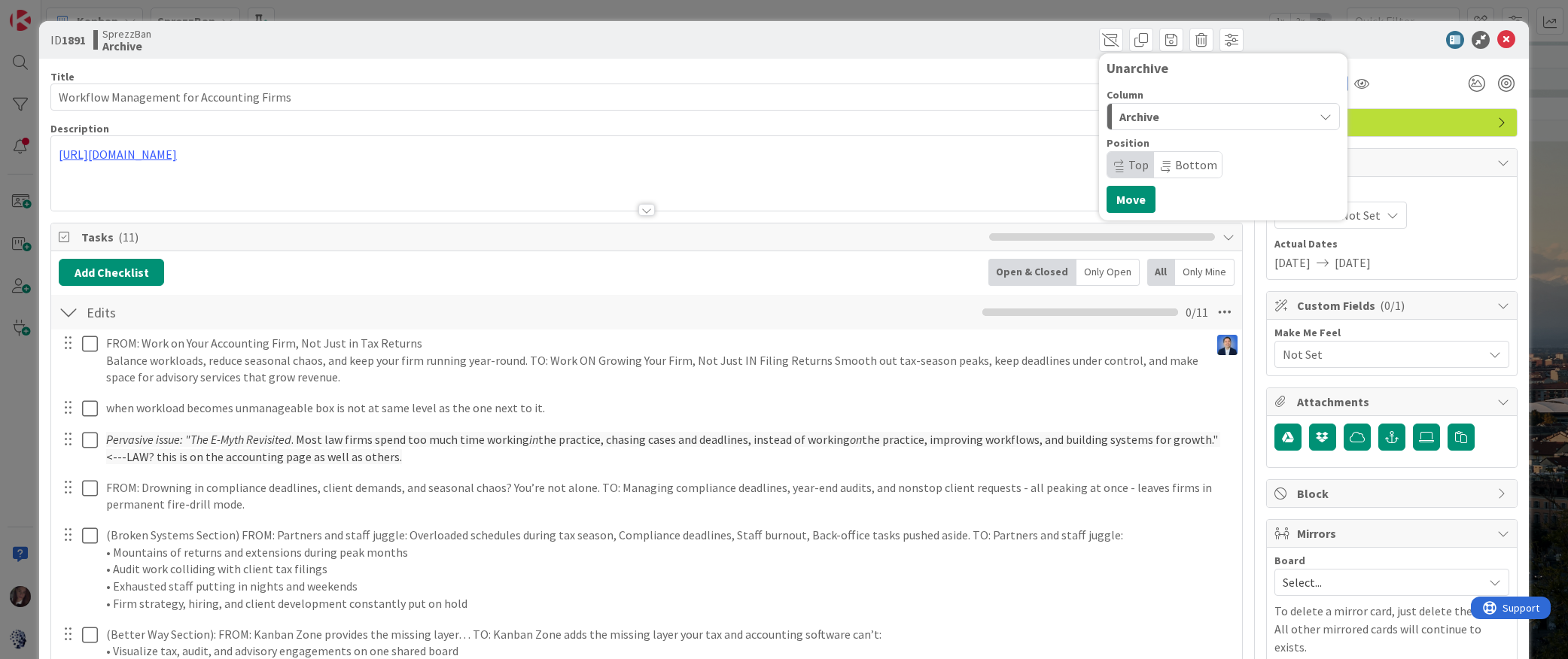
click at [1135, 112] on div "Archive" at bounding box center [1215, 117] width 198 height 24
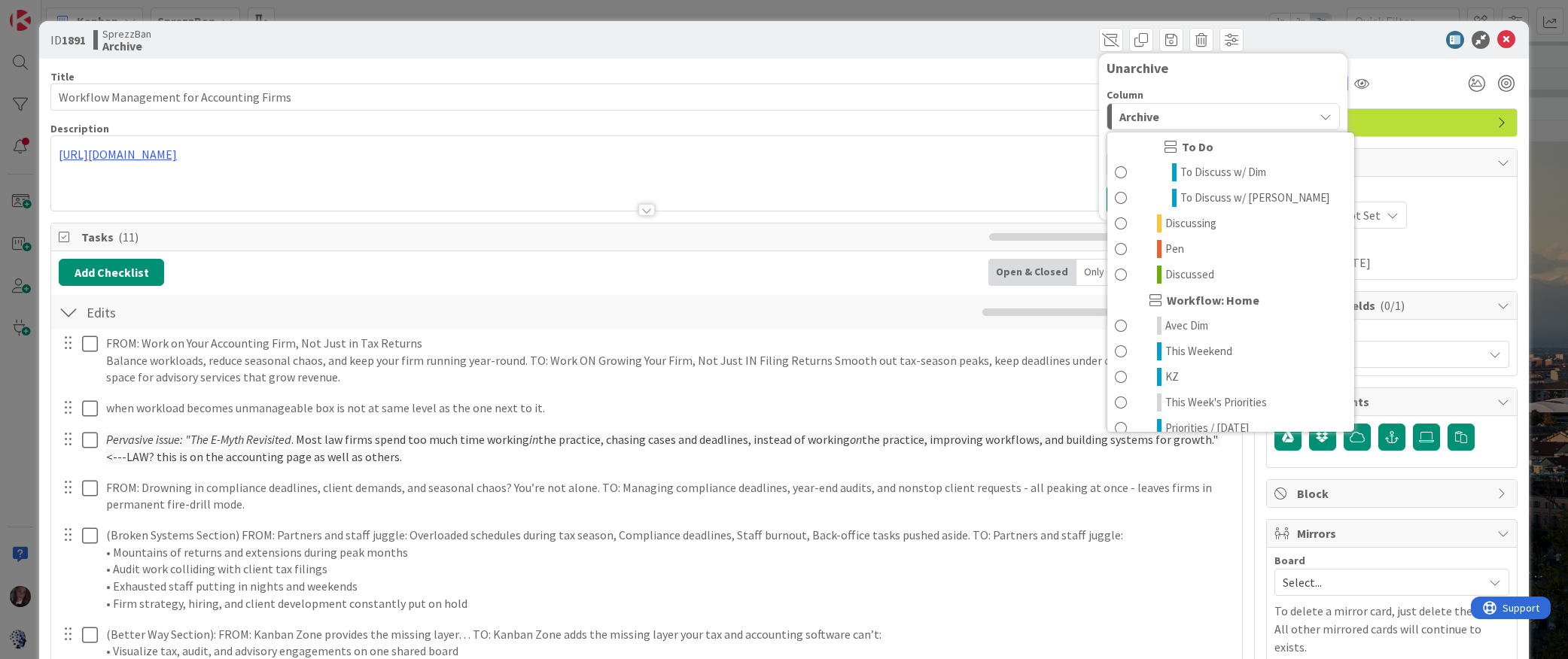
scroll to position [262, 0]
click at [1121, 244] on span at bounding box center [1121, 248] width 12 height 18
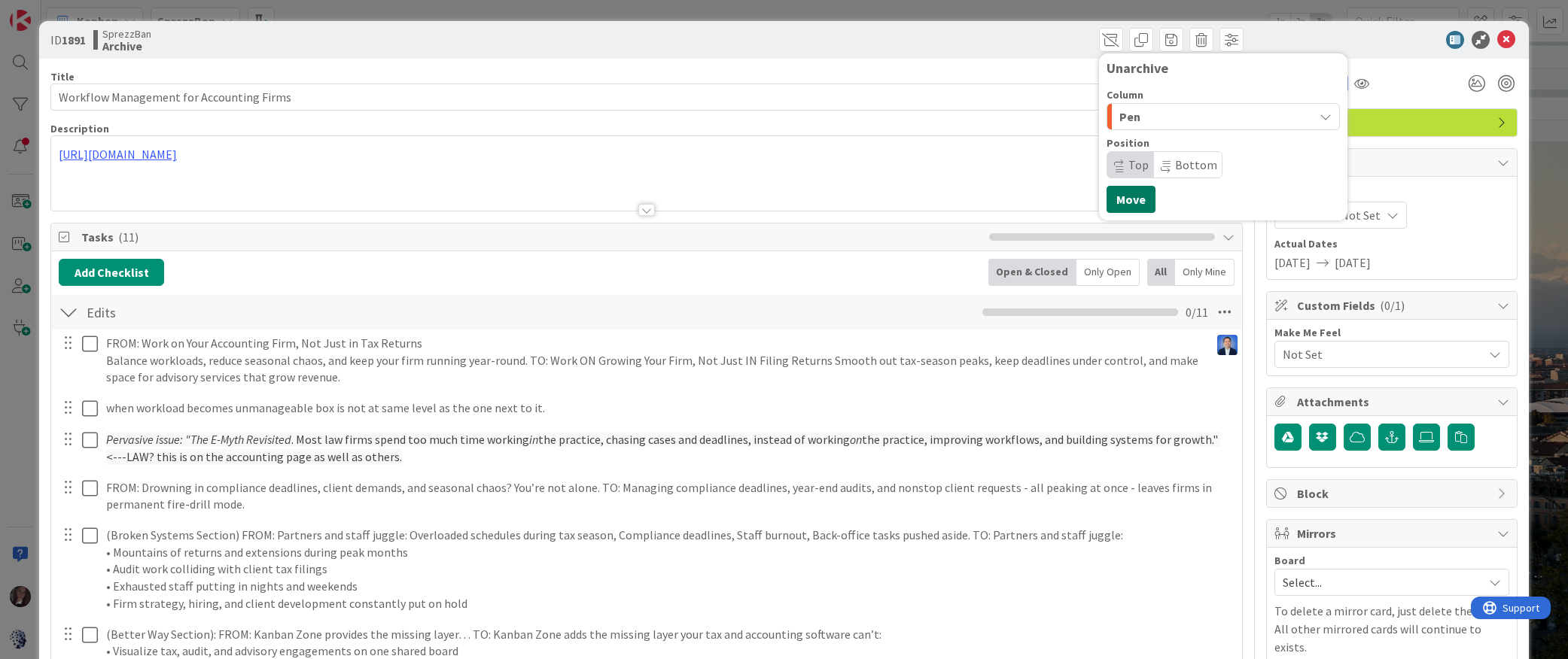
click at [1116, 196] on button "Move" at bounding box center [1131, 199] width 49 height 27
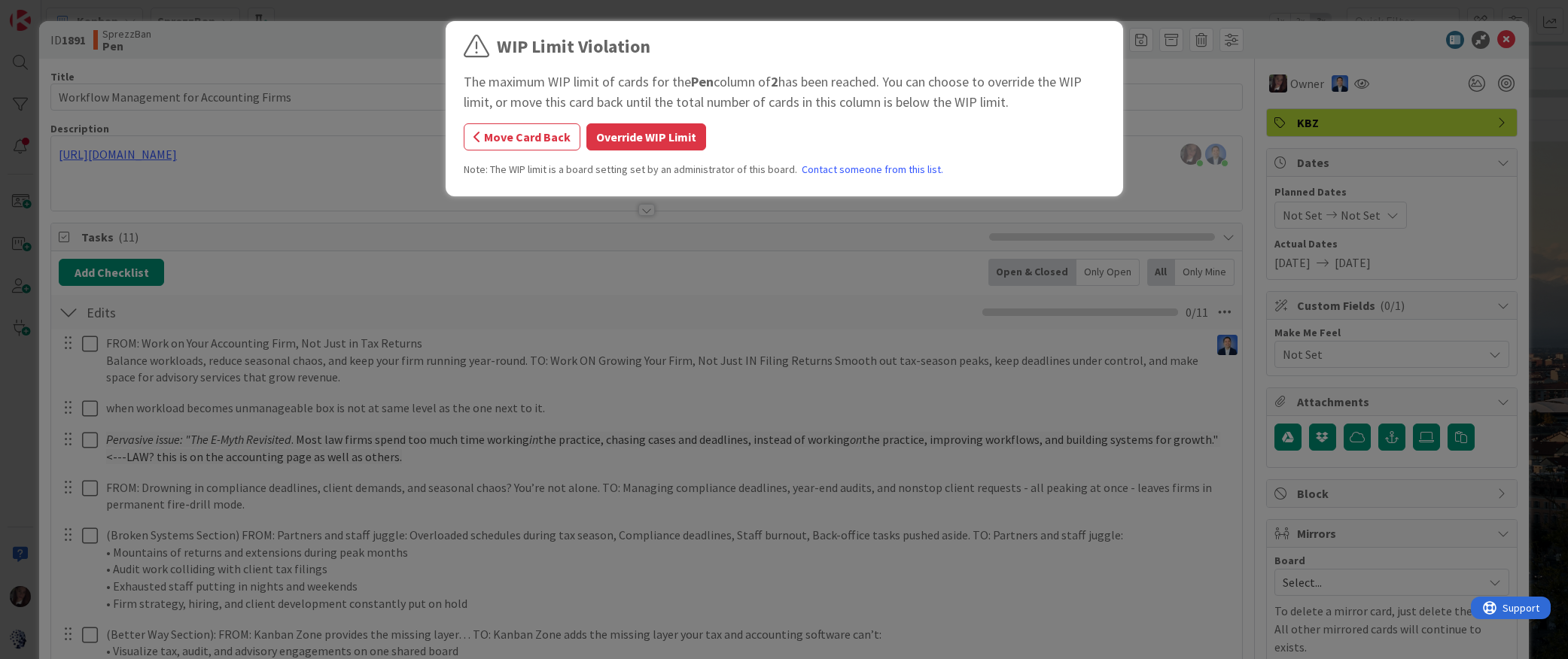
click at [650, 140] on button "Override WIP Limit" at bounding box center [646, 137] width 119 height 27
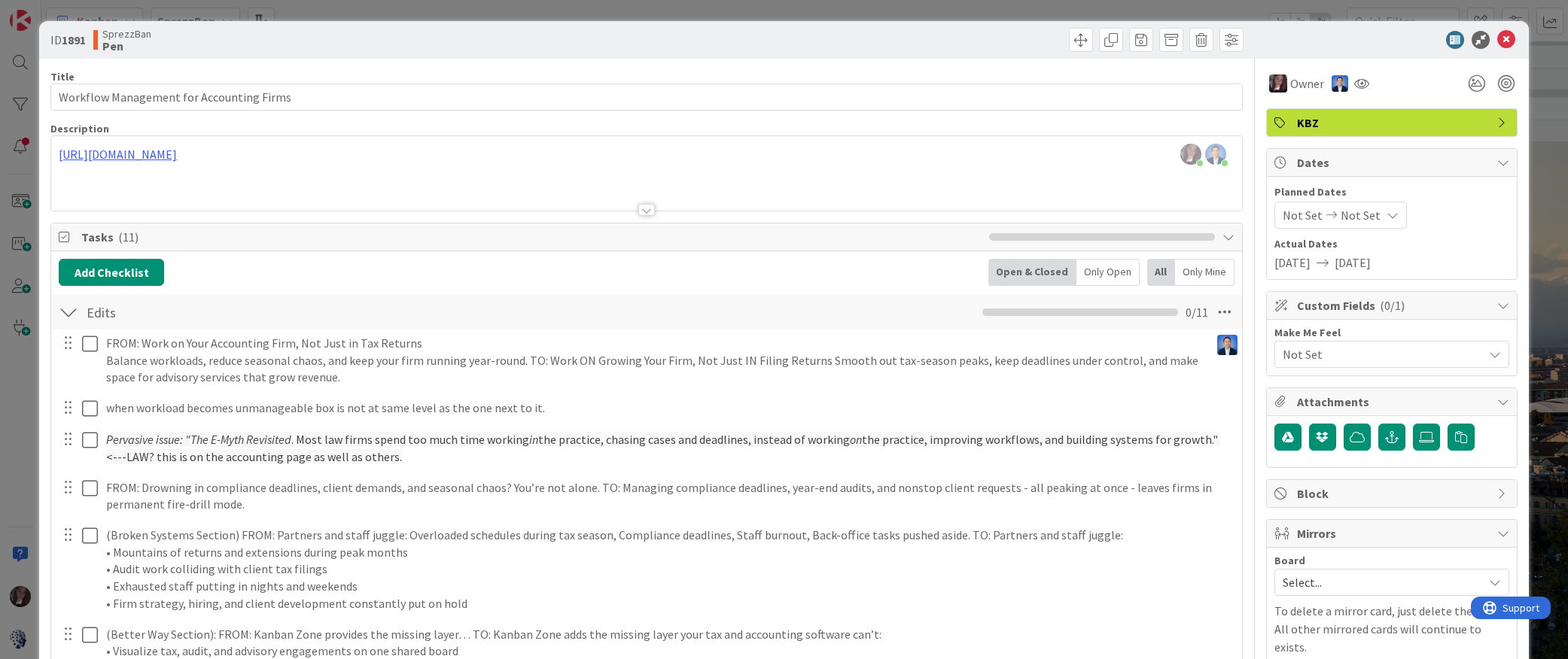
type input "Workflow Management for Accounting Firms"
click at [1135, 39] on icon at bounding box center [1506, 40] width 18 height 18
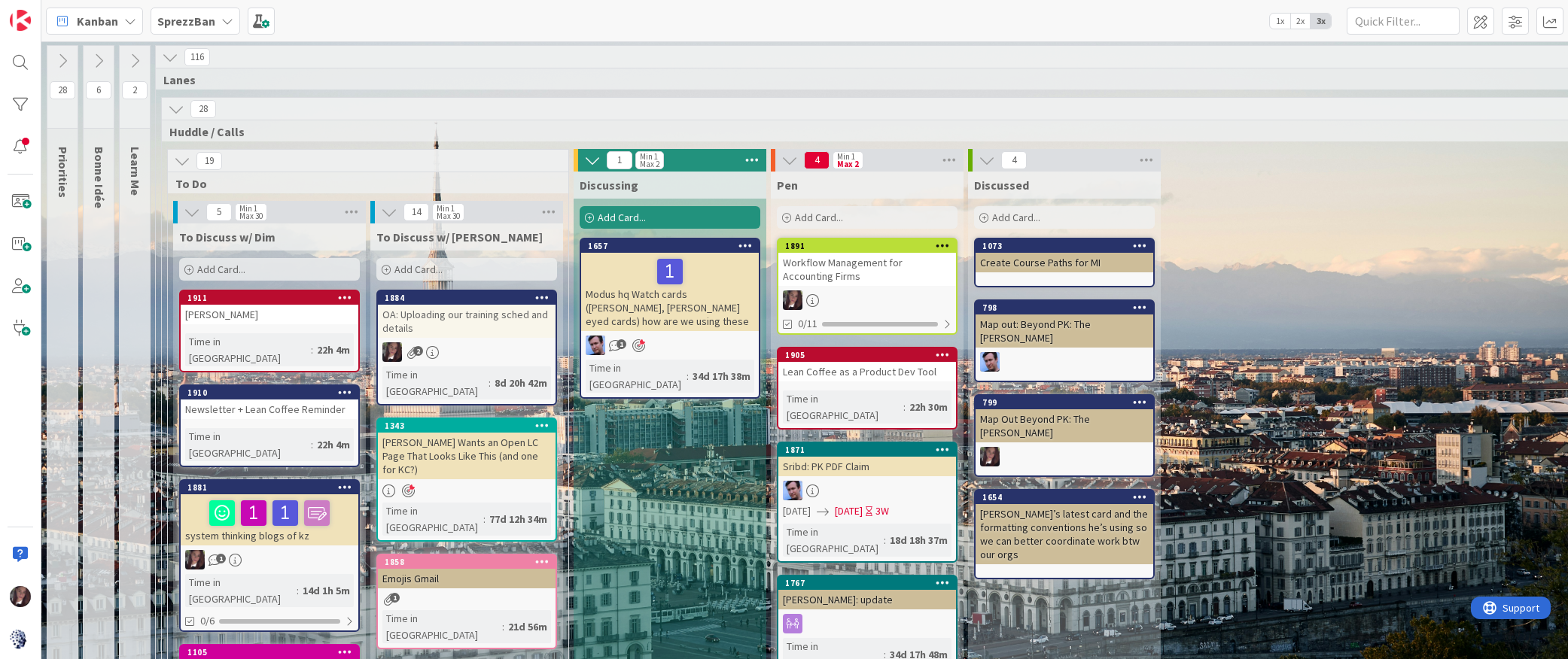
click at [850, 300] on div at bounding box center [866, 300] width 177 height 20
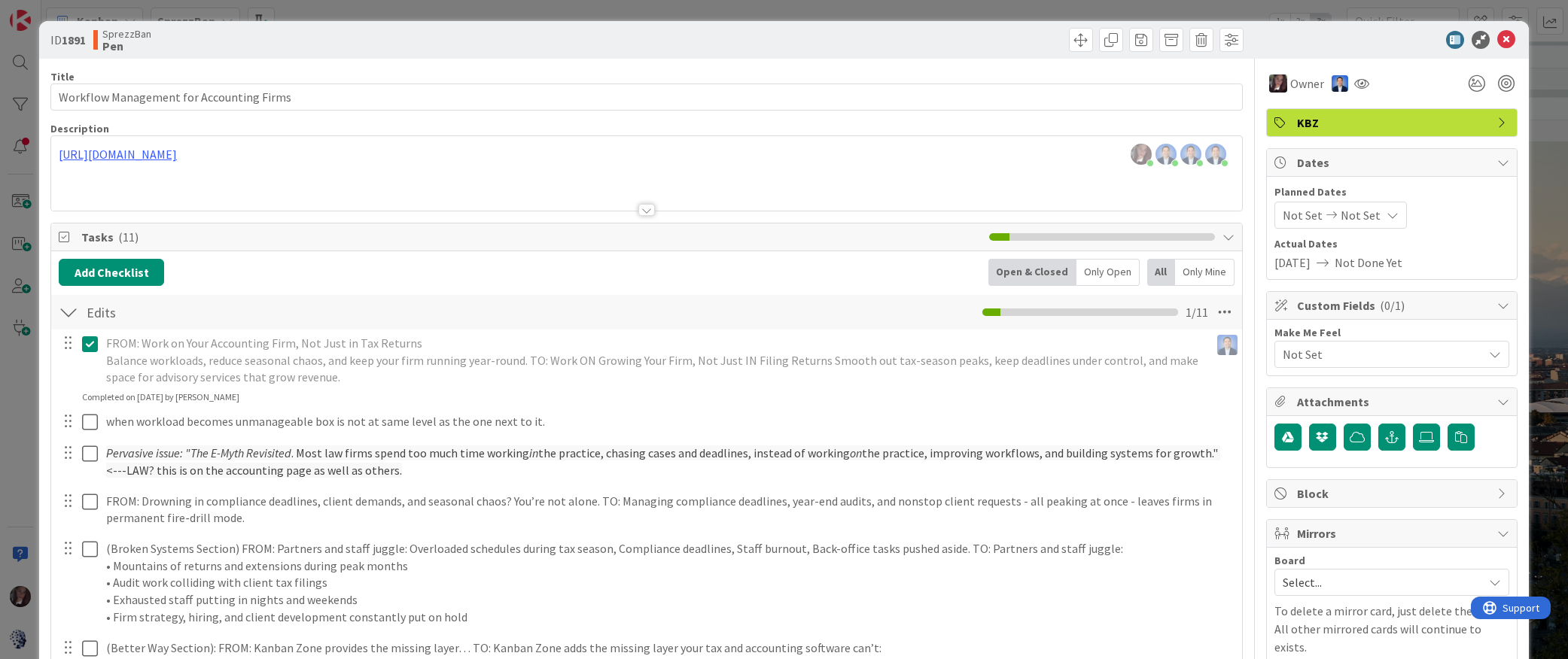
type input "Workflow Management for Accounting Firms"
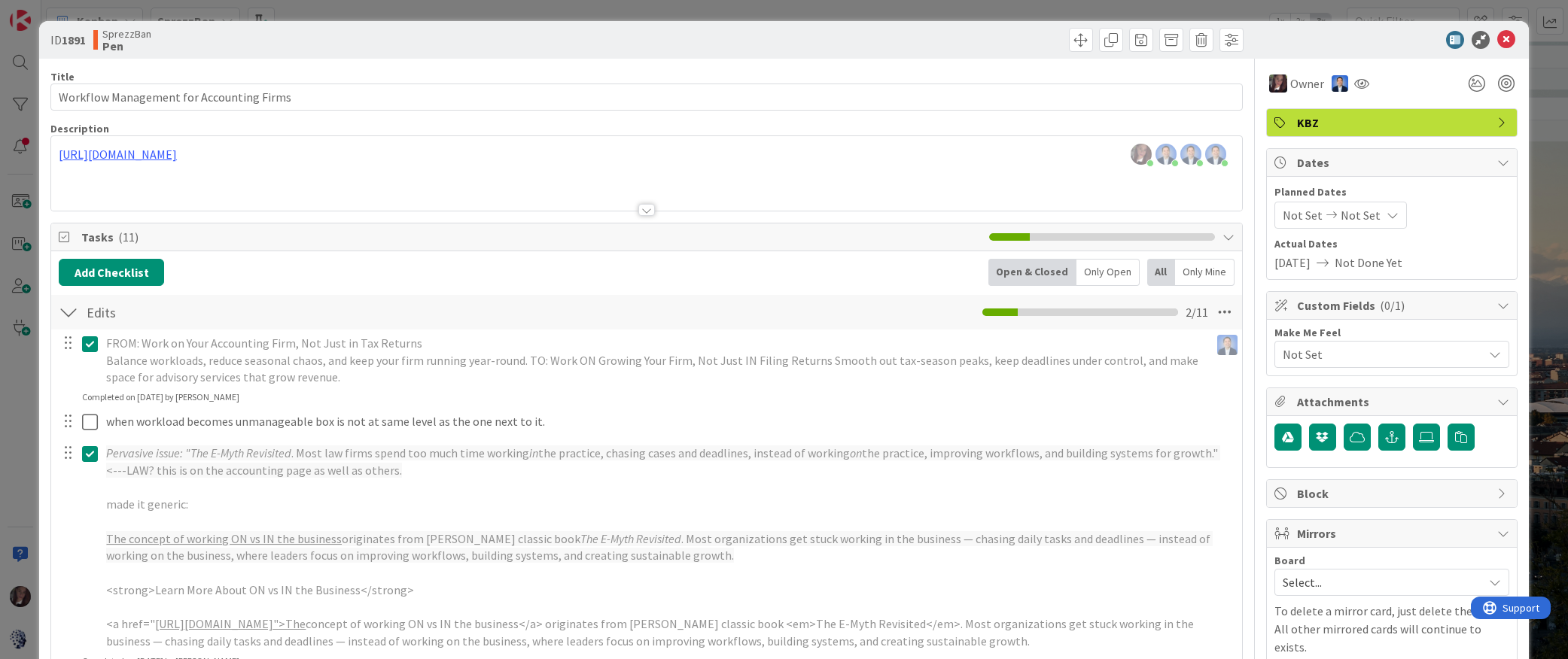
click at [1135, 38] on icon at bounding box center [1506, 40] width 18 height 18
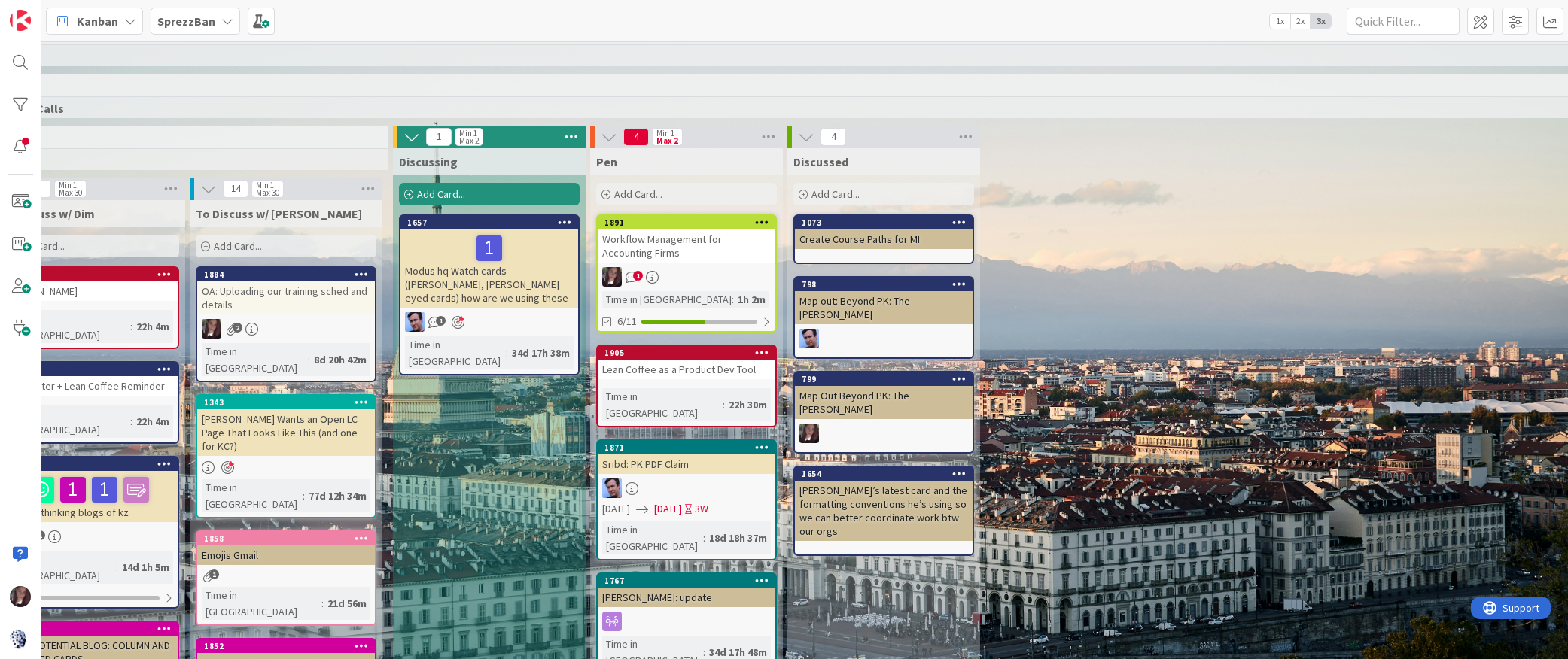
scroll to position [23, 186]
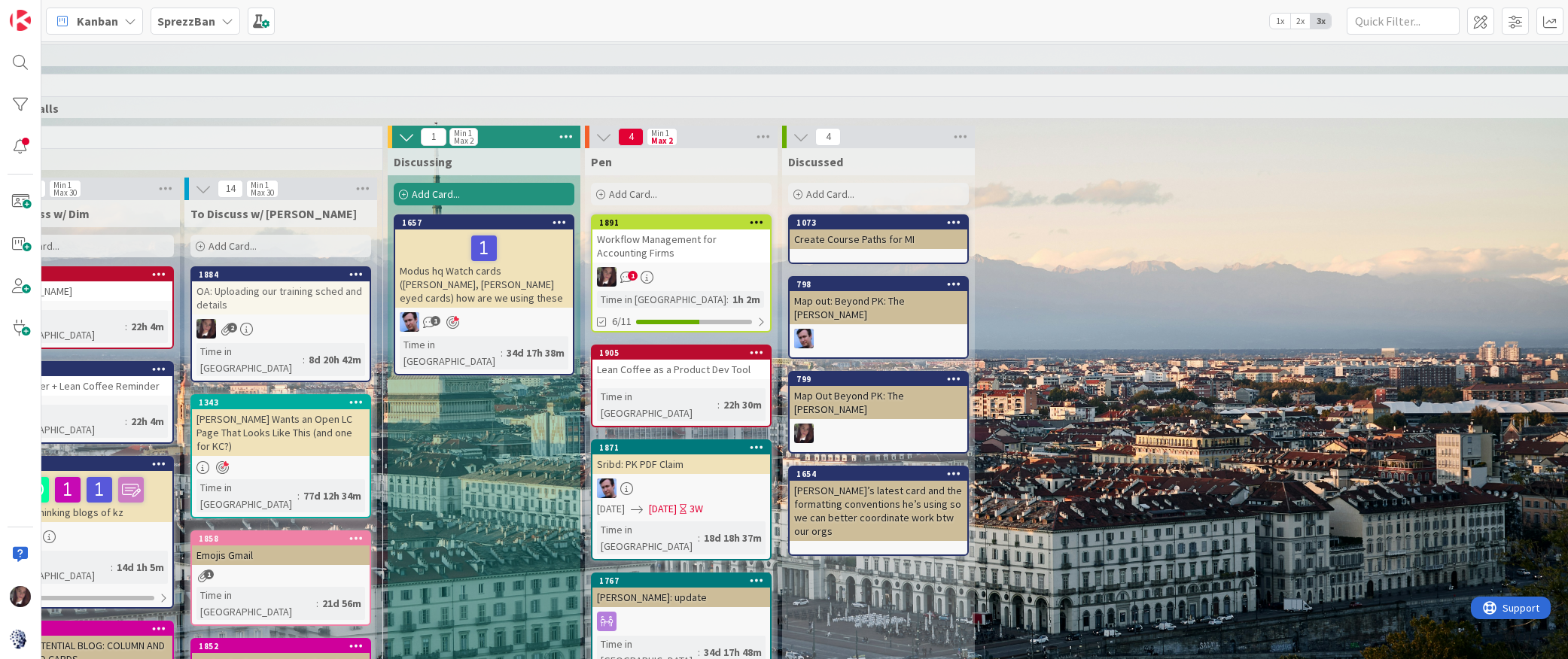
click at [672, 247] on div "Workflow Management for Accounting Firms" at bounding box center [681, 246] width 177 height 33
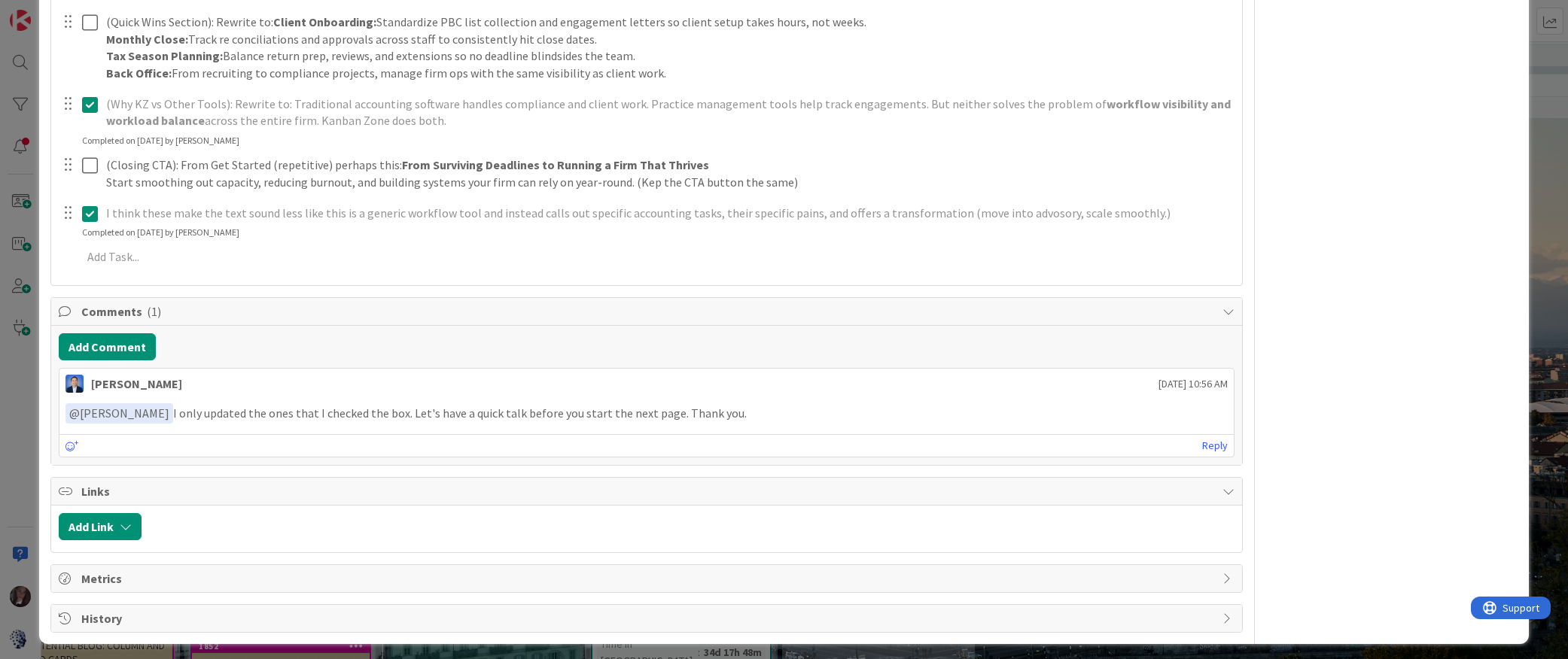
scroll to position [990, 0]
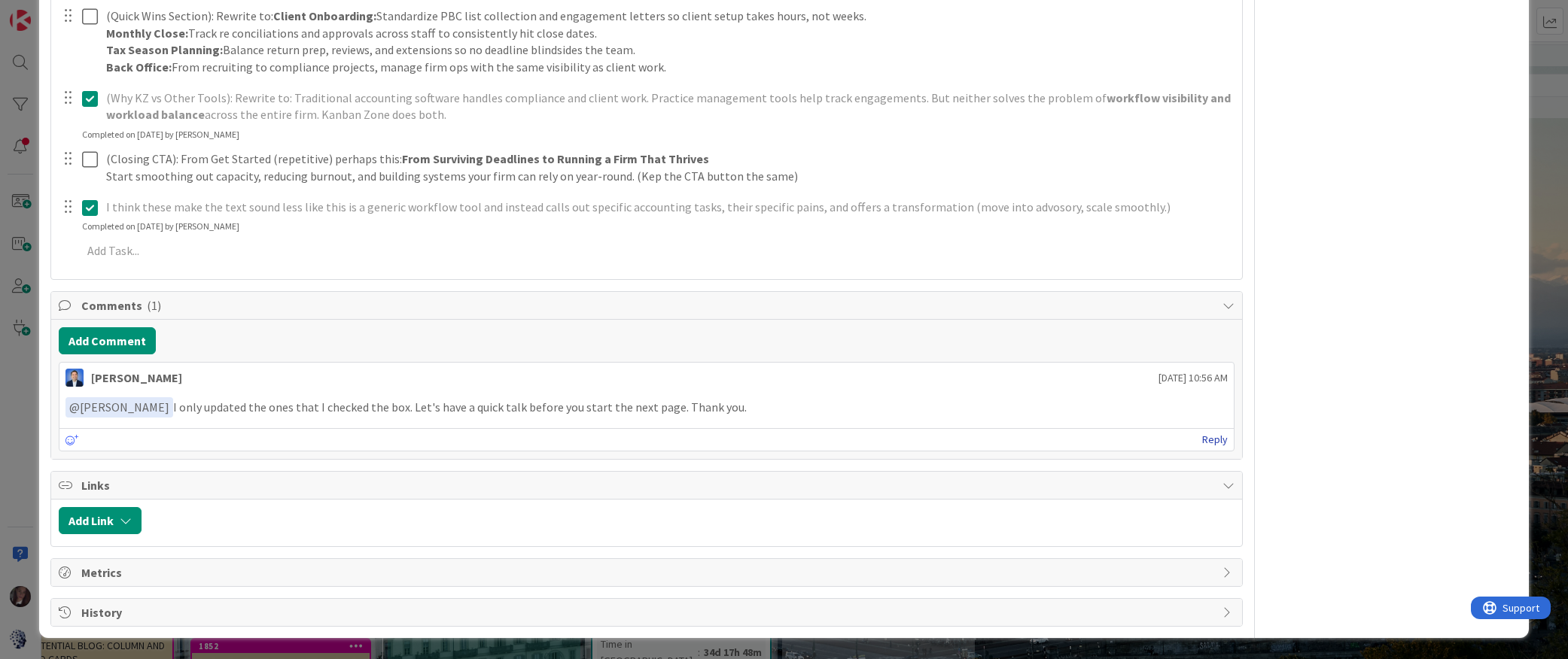
click at [1135, 442] on link "Reply" at bounding box center [1215, 439] width 26 height 19
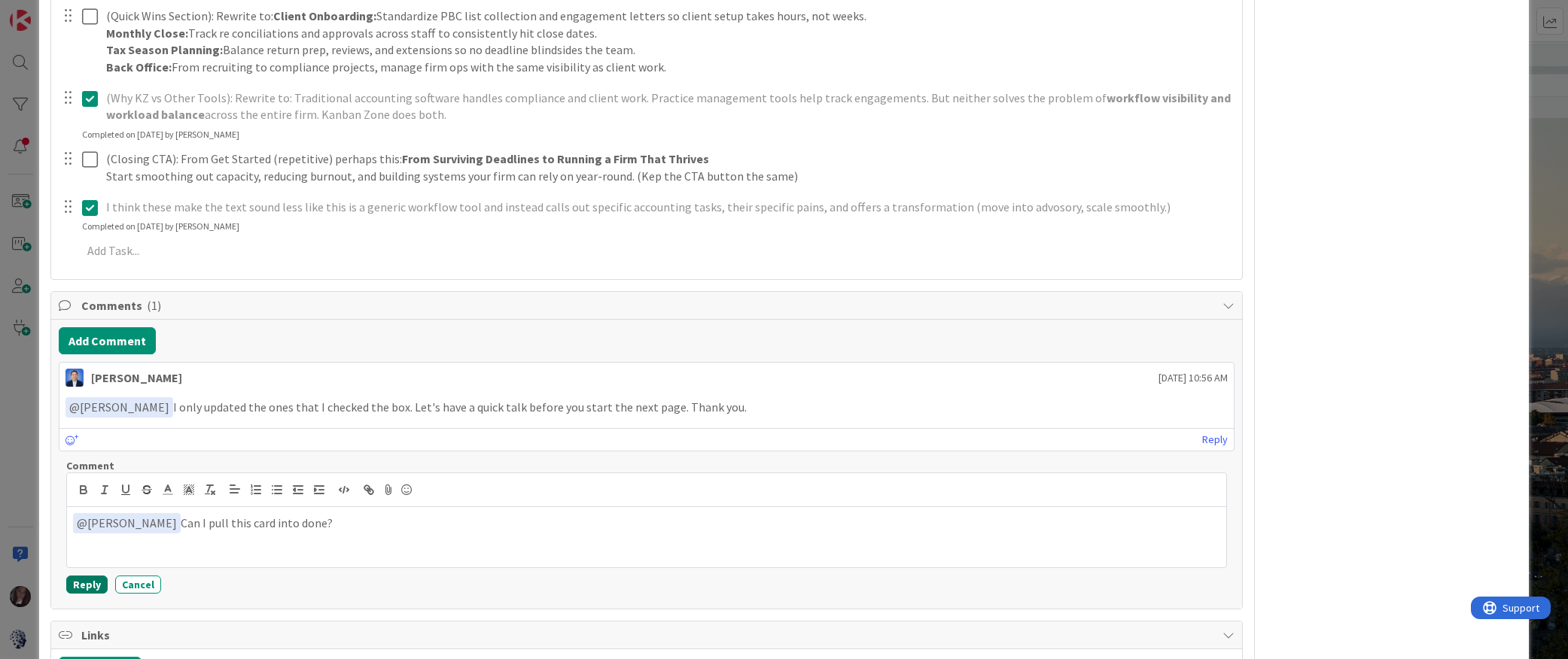
click at [76, 583] on button "Reply" at bounding box center [87, 584] width 42 height 18
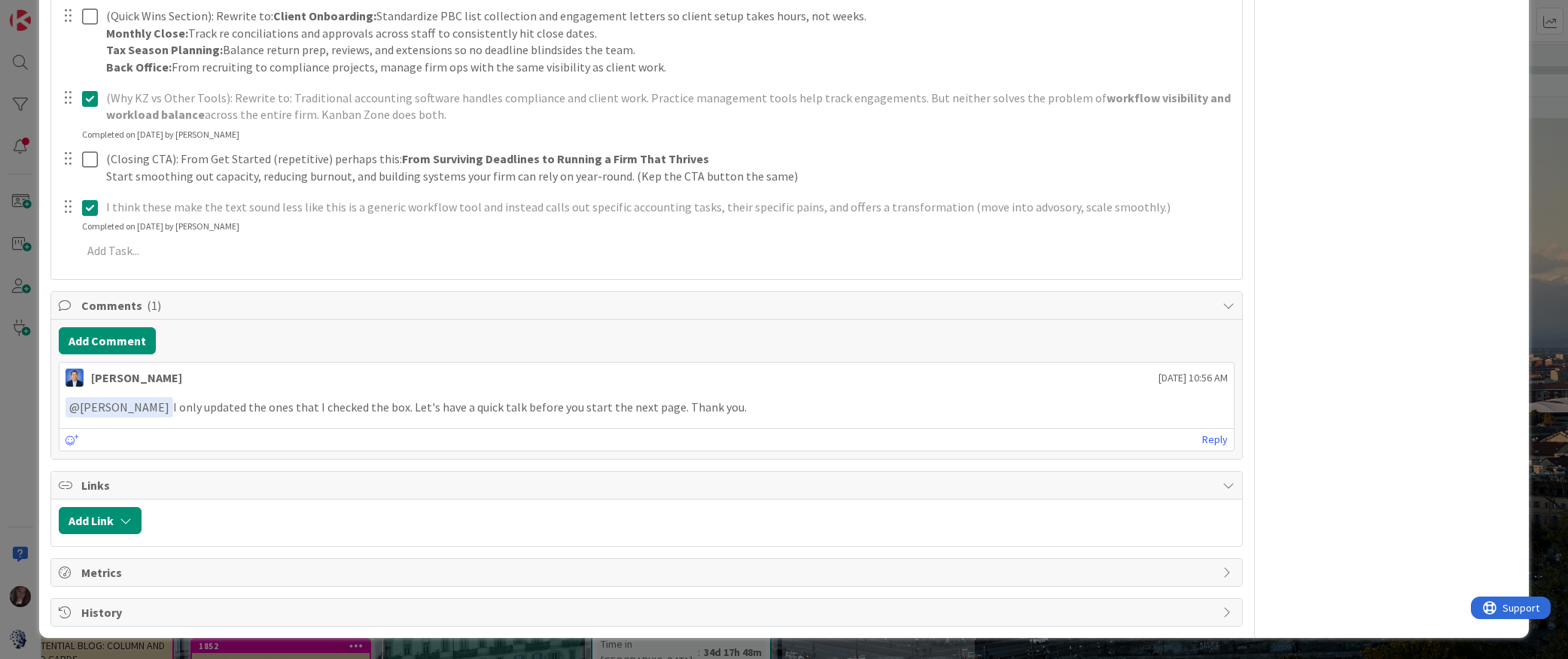
type input "Workflow Management for Accounting Firms"
